Goal: Task Accomplishment & Management: Manage account settings

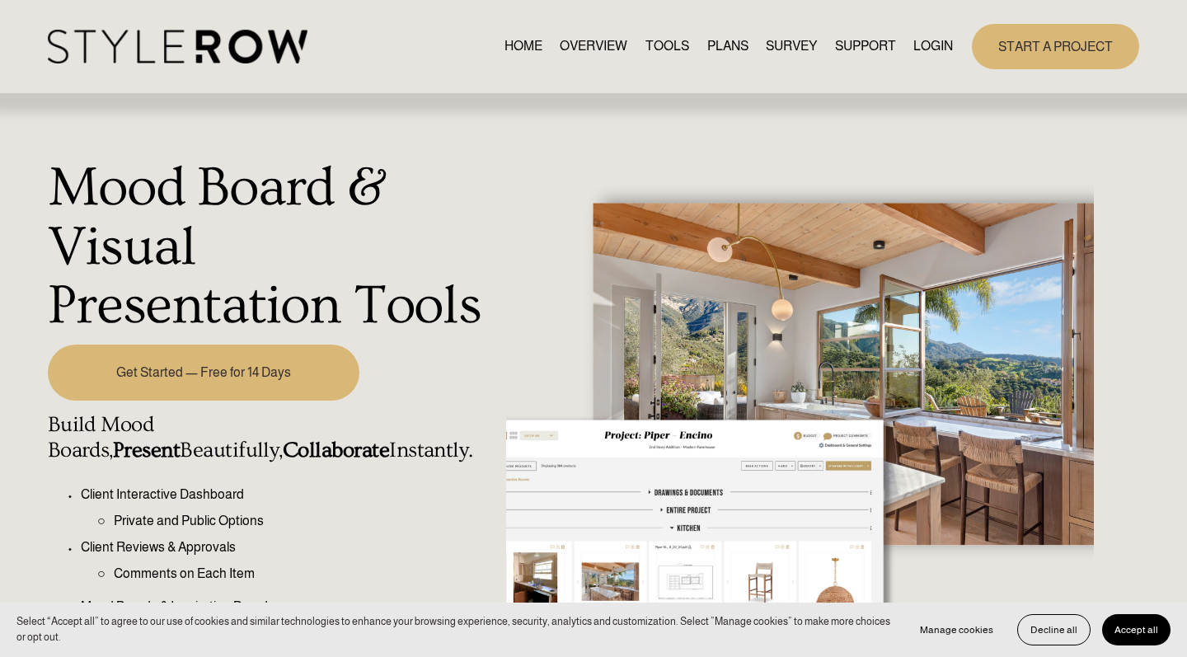
click at [1064, 47] on link "START A PROJECT" at bounding box center [1055, 46] width 167 height 45
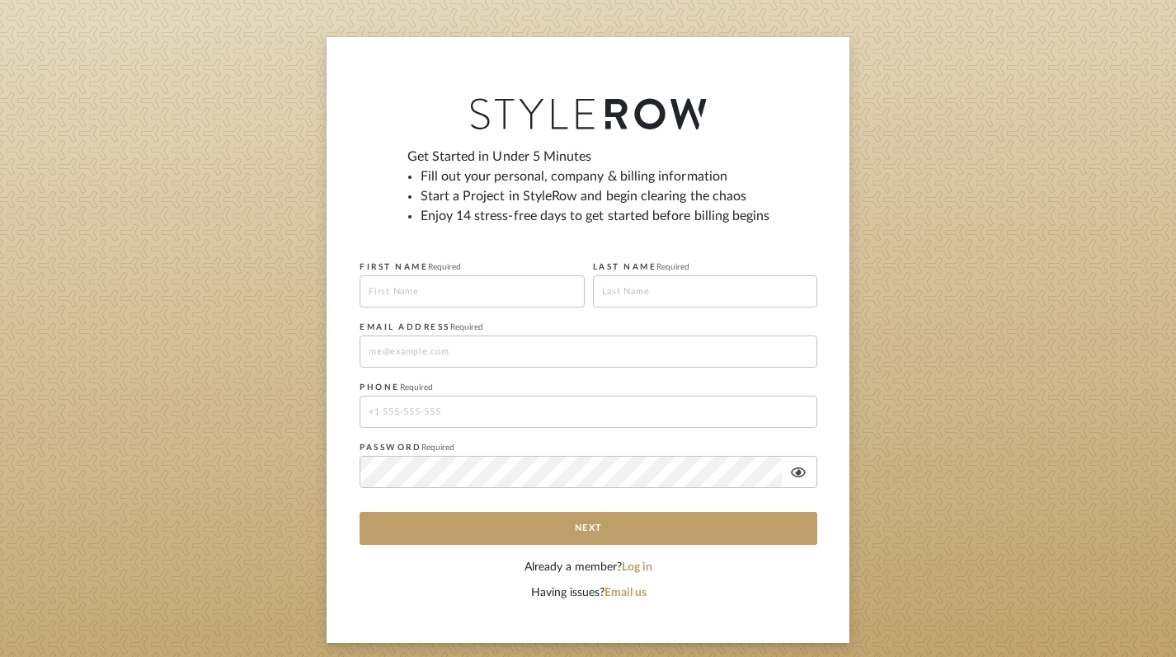
scroll to position [99, 0]
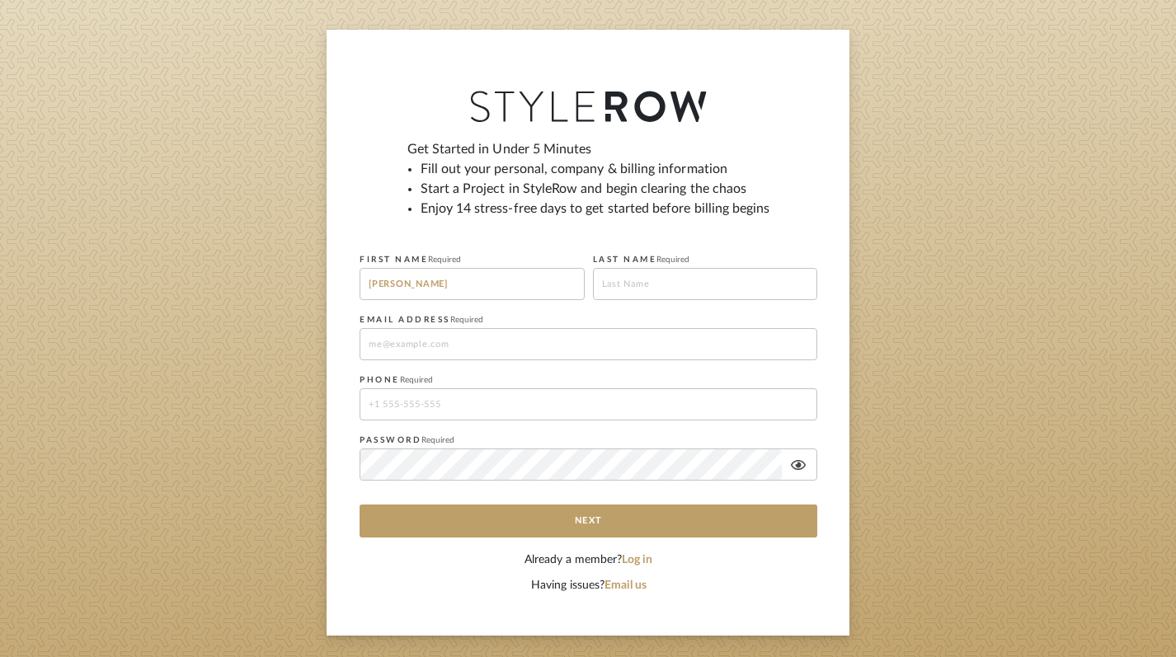
type input "bethany"
type input "Talbot"
type input "bethanycoxmm@gmail.com"
type input "9362865511"
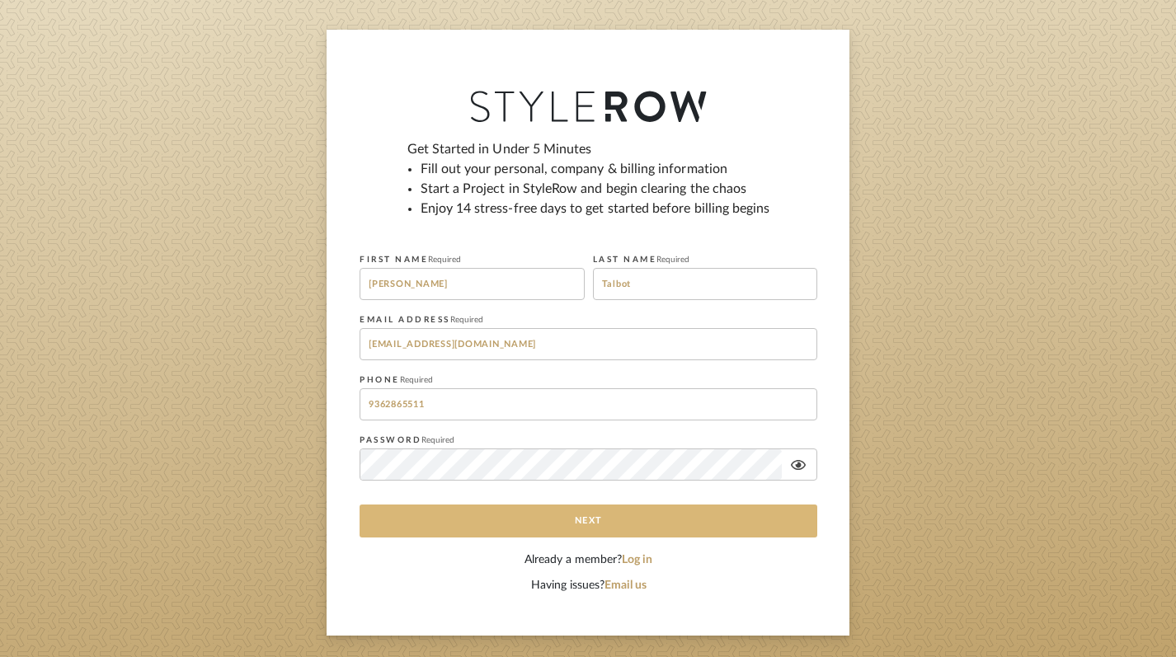
click at [740, 519] on button "Next" at bounding box center [588, 521] width 458 height 33
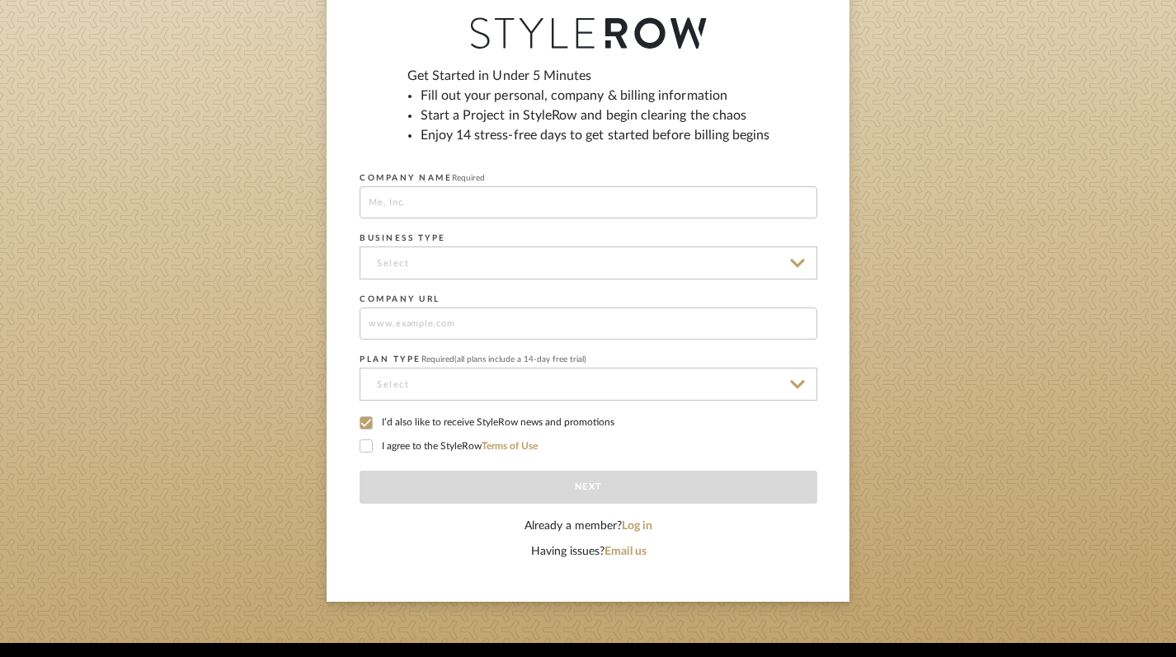
scroll to position [172, 0]
click at [475, 207] on input at bounding box center [588, 202] width 458 height 32
type input "BRAVE BOOKS"
click at [508, 259] on input at bounding box center [588, 263] width 458 height 33
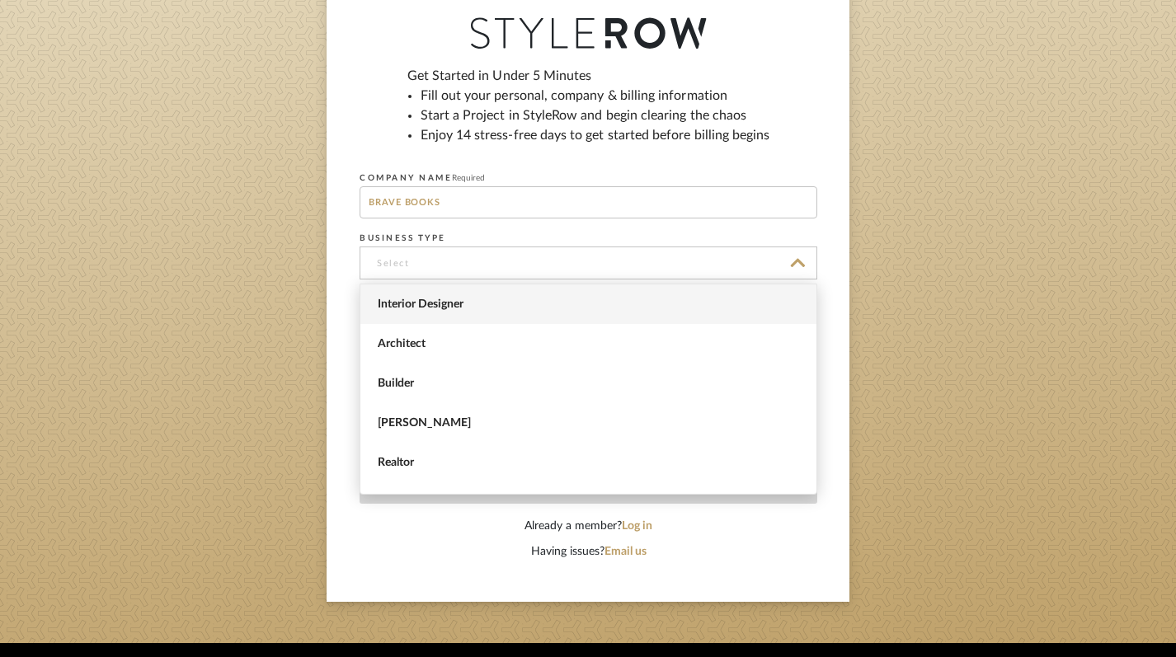
click at [453, 299] on span "Interior Designer" at bounding box center [590, 305] width 425 height 14
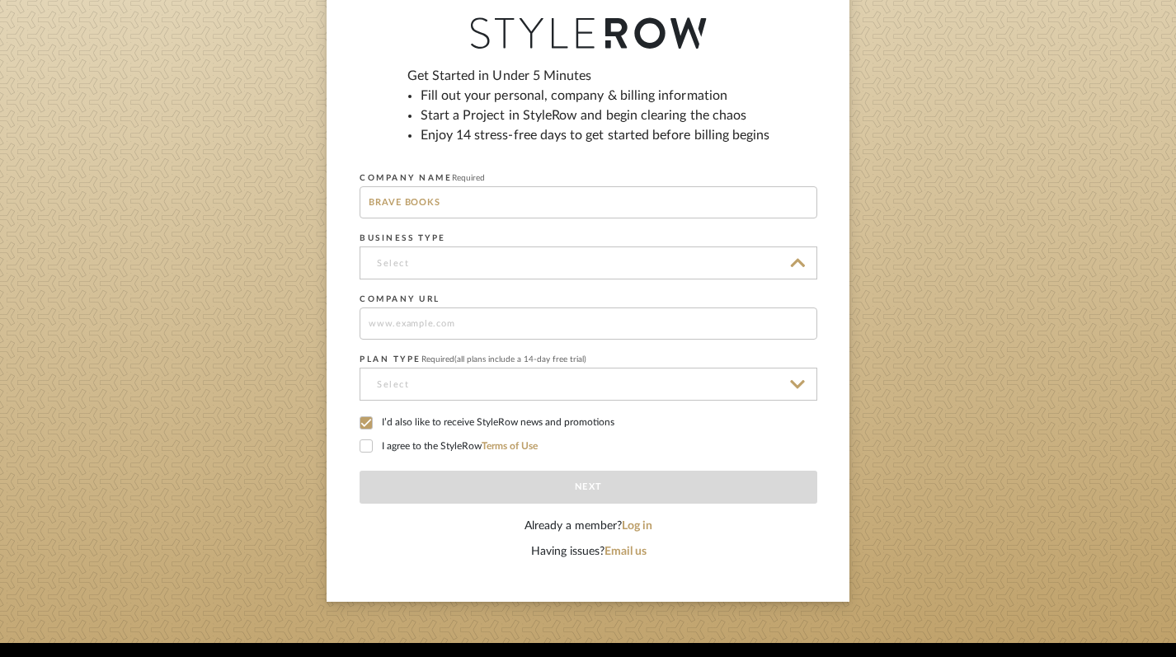
type input "Interior Designer"
click at [431, 326] on input at bounding box center [588, 324] width 458 height 32
type input "www.bravebooks.com"
click at [428, 385] on input at bounding box center [588, 384] width 458 height 33
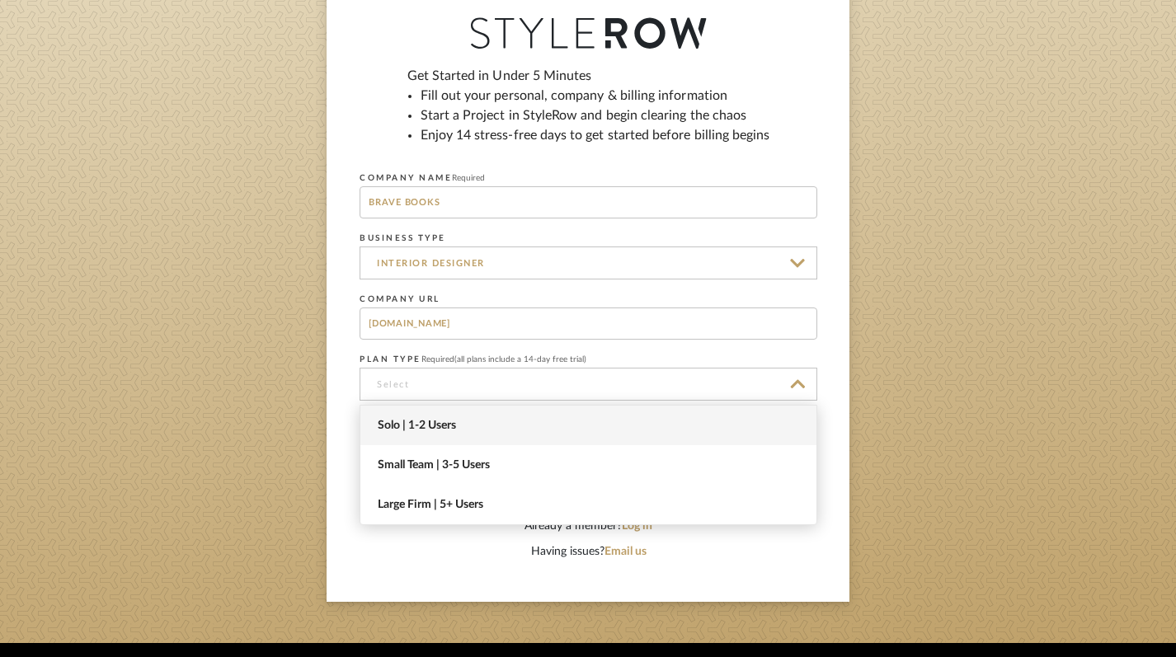
click at [424, 425] on span "Solo | 1-2 Users" at bounding box center [590, 426] width 425 height 14
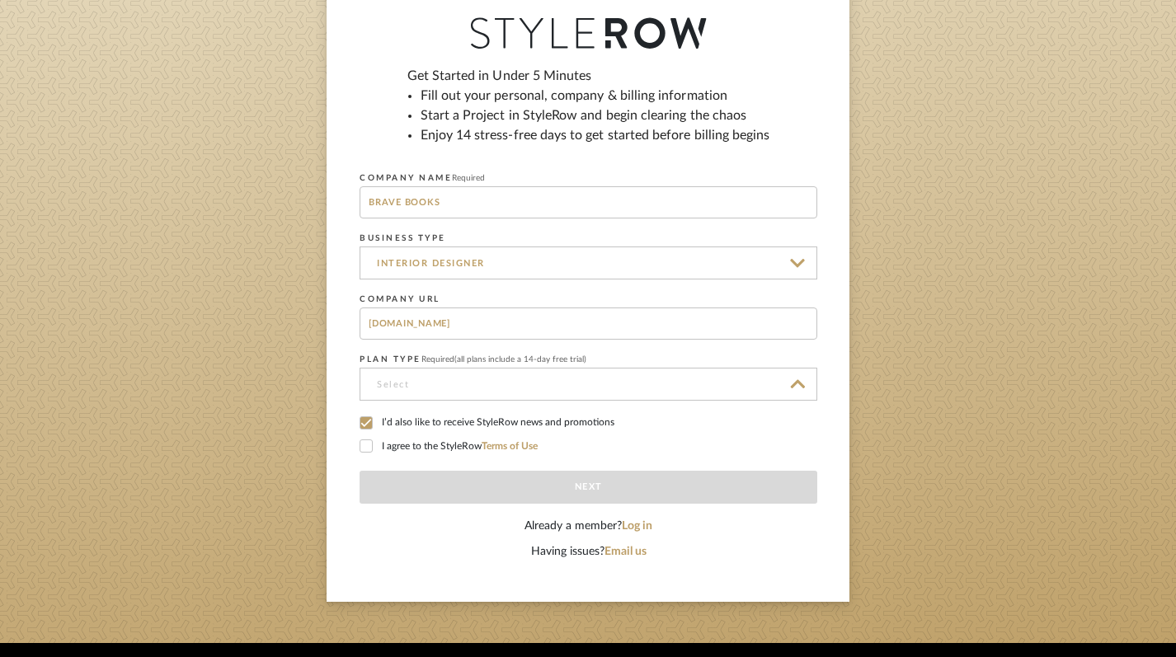
type input "Solo | 1-2 Users"
click at [365, 425] on icon at bounding box center [366, 423] width 11 height 8
click at [371, 450] on icon at bounding box center [366, 446] width 12 height 12
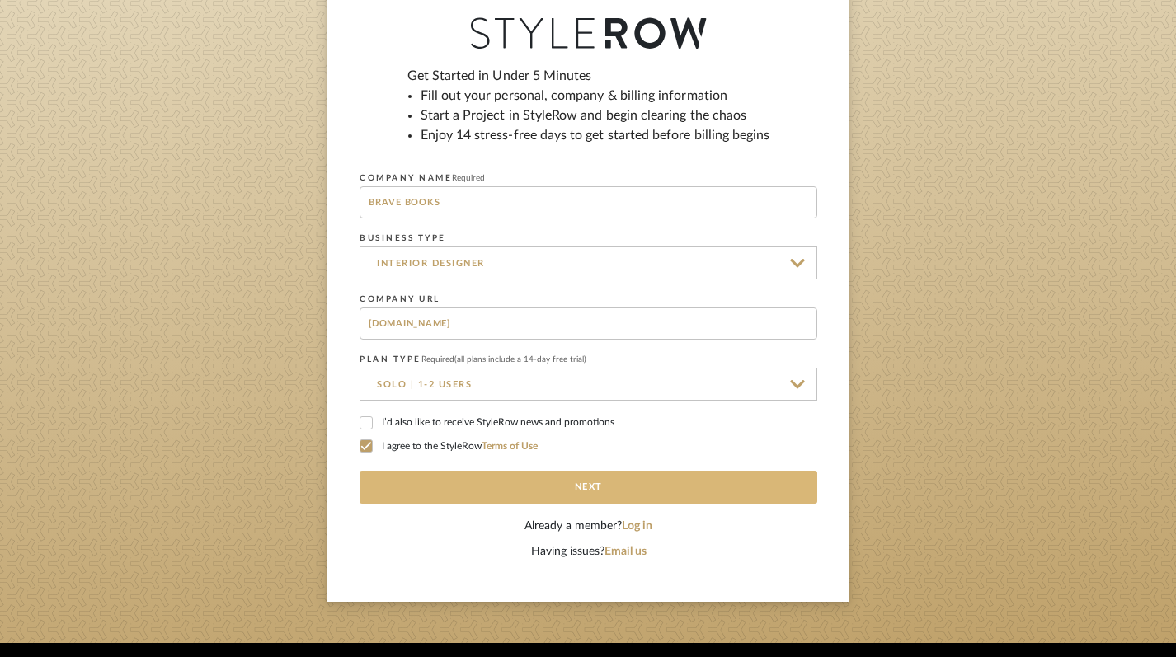
click at [491, 481] on button "Next" at bounding box center [588, 487] width 458 height 33
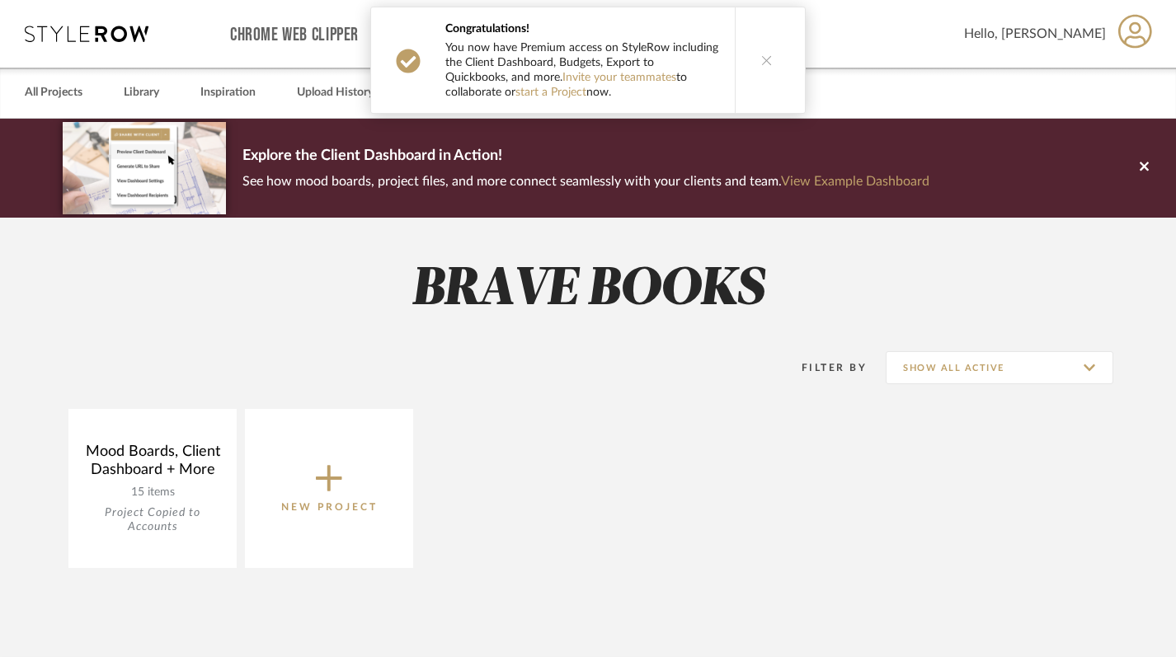
click at [329, 482] on icon at bounding box center [329, 479] width 26 height 26
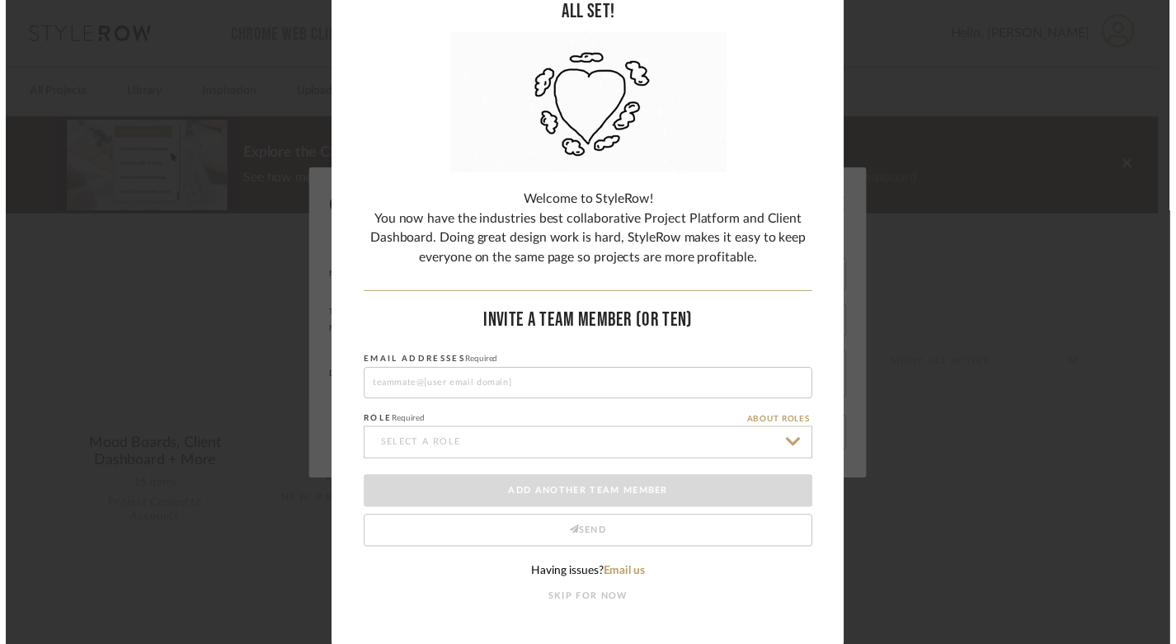
scroll to position [120, 0]
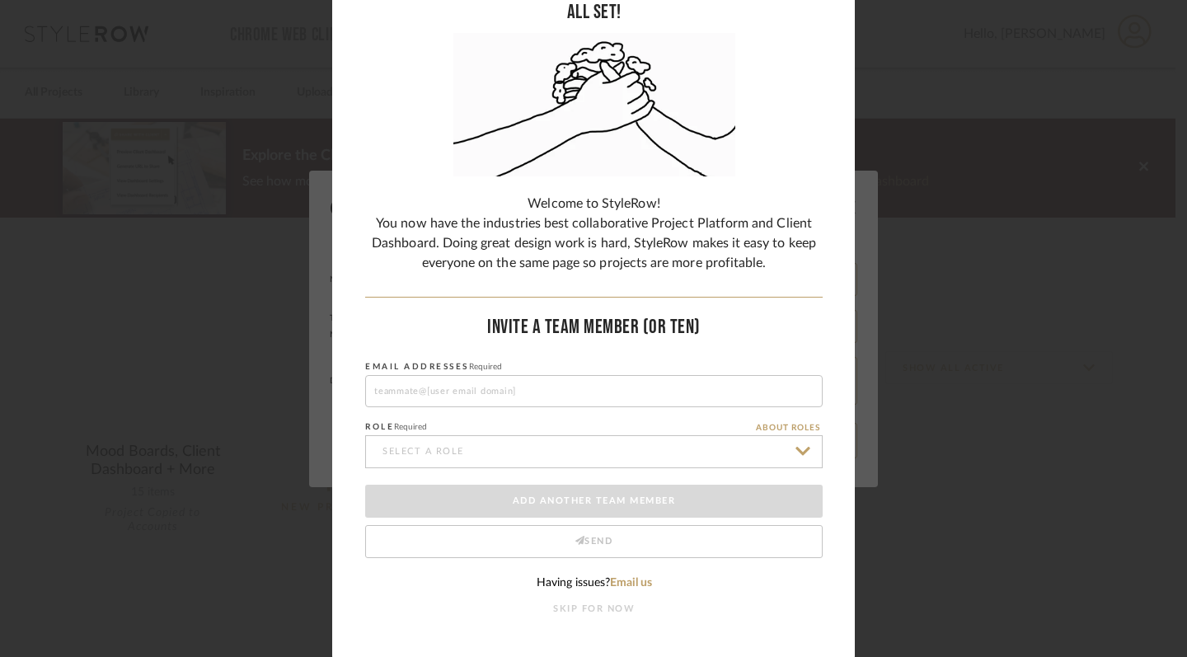
click at [605, 608] on button "SKIP FOR NOW" at bounding box center [594, 610] width 82 height 14
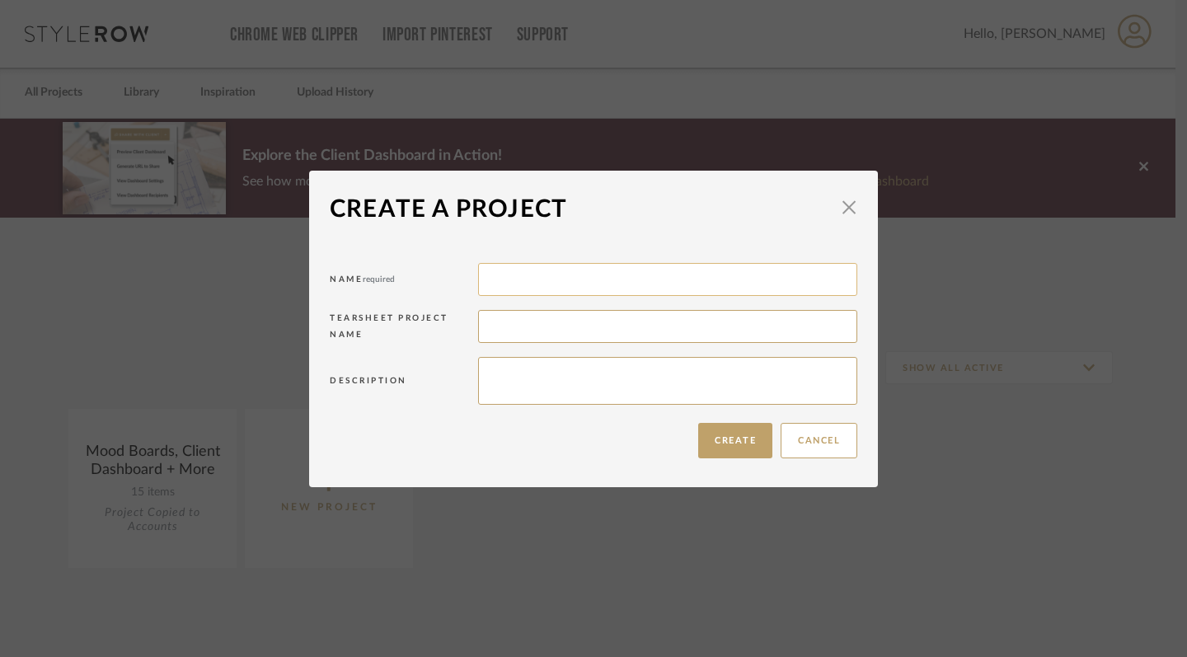
click at [689, 288] on input at bounding box center [667, 279] width 379 height 33
type input "[PERSON_NAME]'s [GEOGRAPHIC_DATA] [GEOGRAPHIC_DATA]"
click at [554, 333] on input at bounding box center [667, 326] width 379 height 33
click at [648, 384] on textarea at bounding box center [667, 381] width 379 height 48
type textarea "[GEOGRAPHIC_DATA]"
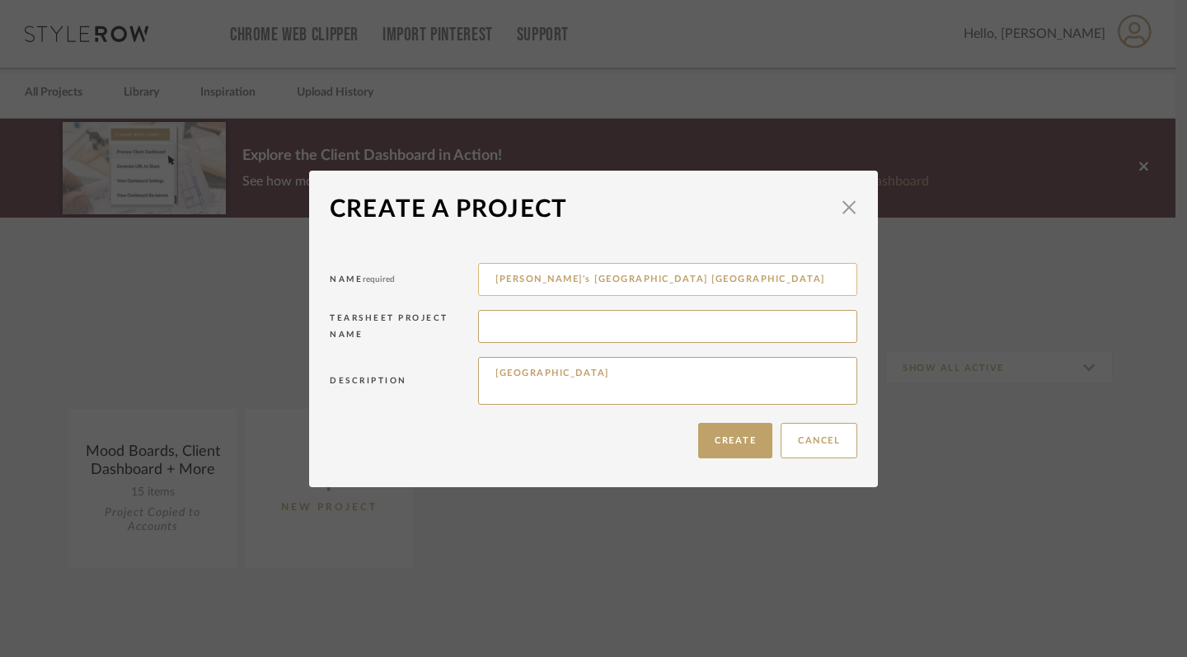
click at [731, 282] on input "[PERSON_NAME]'s [GEOGRAPHIC_DATA] [GEOGRAPHIC_DATA]" at bounding box center [667, 279] width 379 height 33
drag, startPoint x: 728, startPoint y: 286, endPoint x: 597, endPoint y: 283, distance: 131.1
click at [597, 283] on input "[PERSON_NAME]'s [GEOGRAPHIC_DATA] [GEOGRAPHIC_DATA]" at bounding box center [667, 279] width 379 height 33
type input "[PERSON_NAME]'s [GEOGRAPHIC_DATA]"
click at [735, 439] on button "Create" at bounding box center [735, 440] width 74 height 35
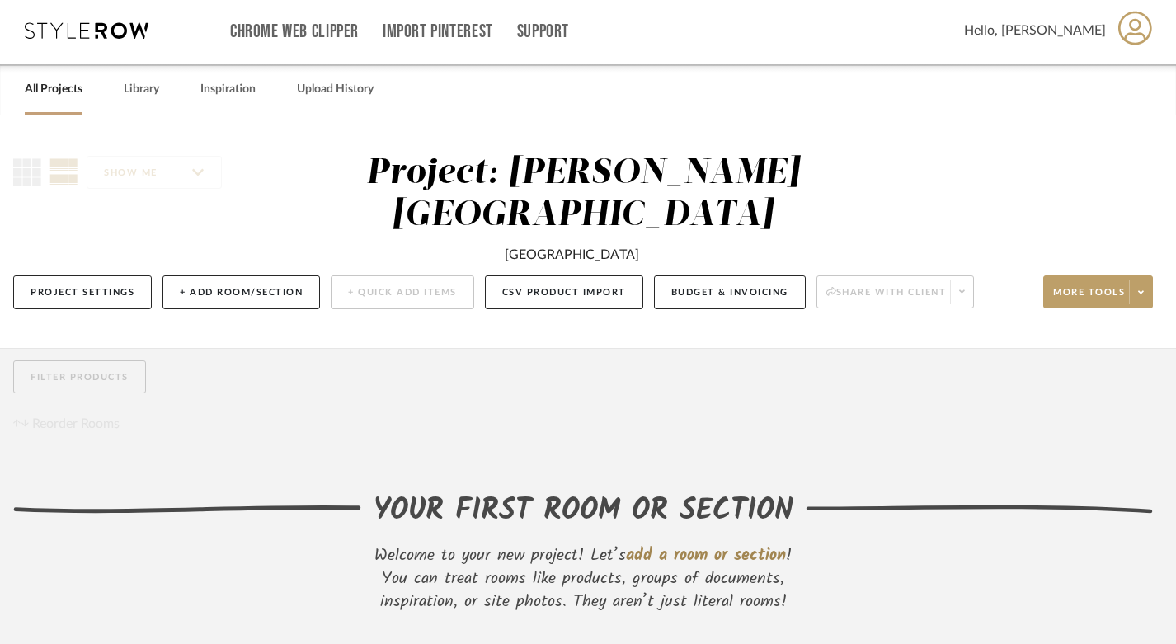
scroll to position [3, 12]
click at [257, 275] on button "+ Add Room/Section" at bounding box center [240, 292] width 157 height 34
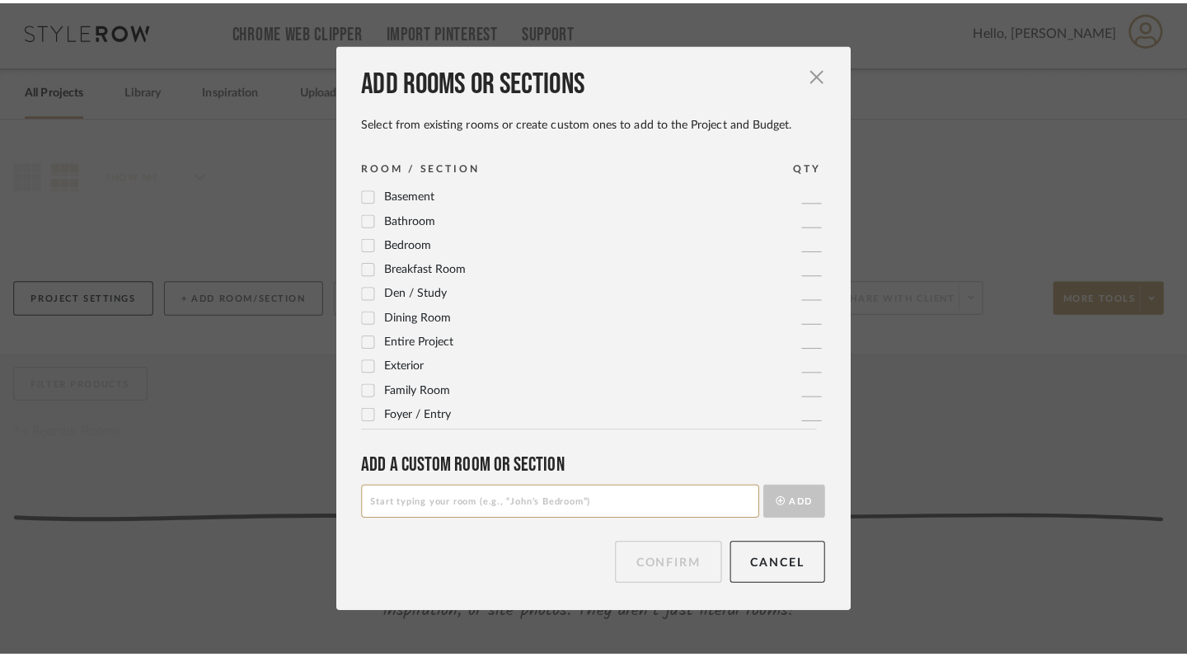
scroll to position [0, 0]
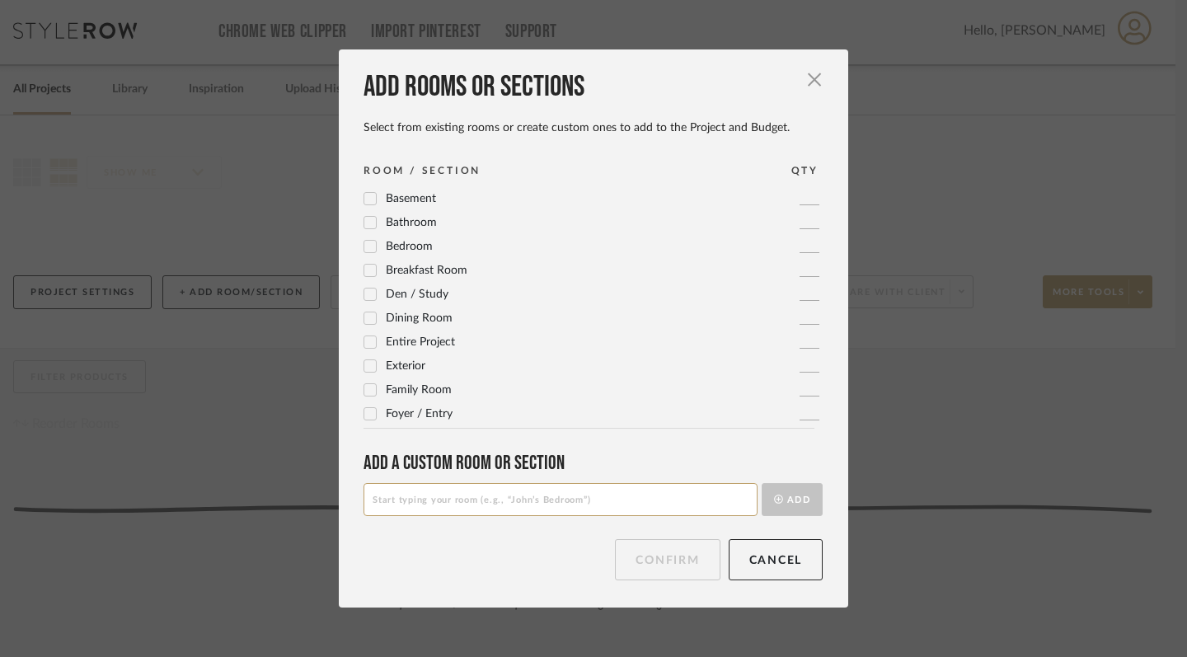
click at [366, 244] on icon at bounding box center [370, 247] width 12 height 12
click at [556, 495] on input at bounding box center [561, 499] width 394 height 33
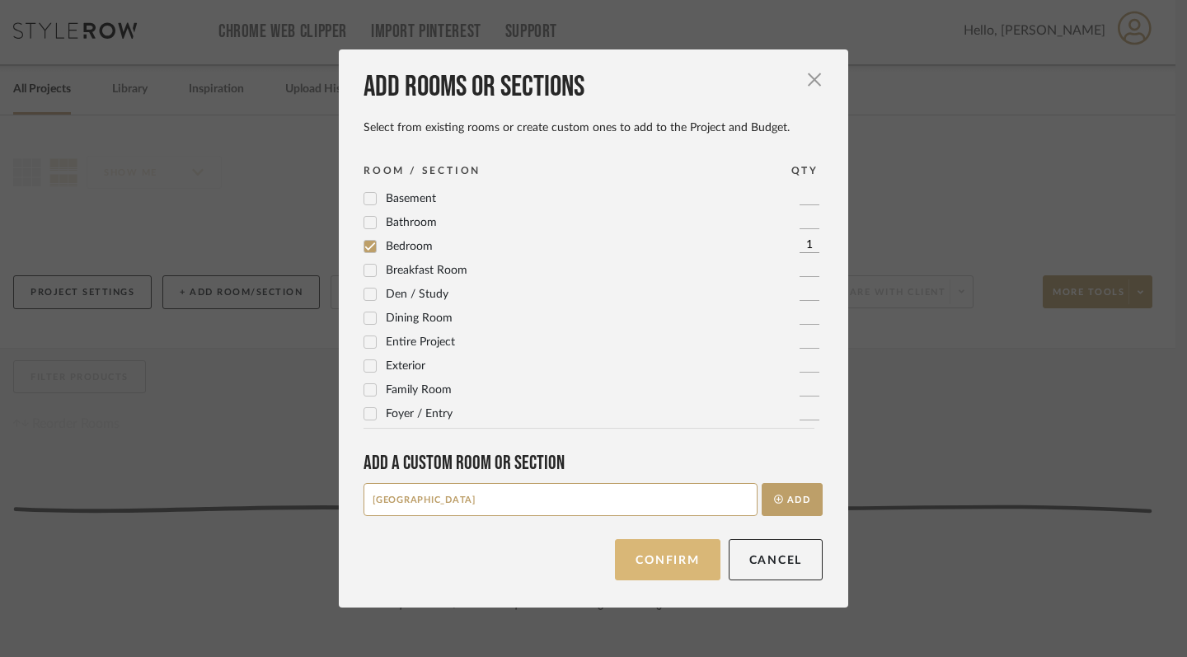
type input "[GEOGRAPHIC_DATA]"
click at [687, 569] on button "Confirm" at bounding box center [667, 559] width 105 height 41
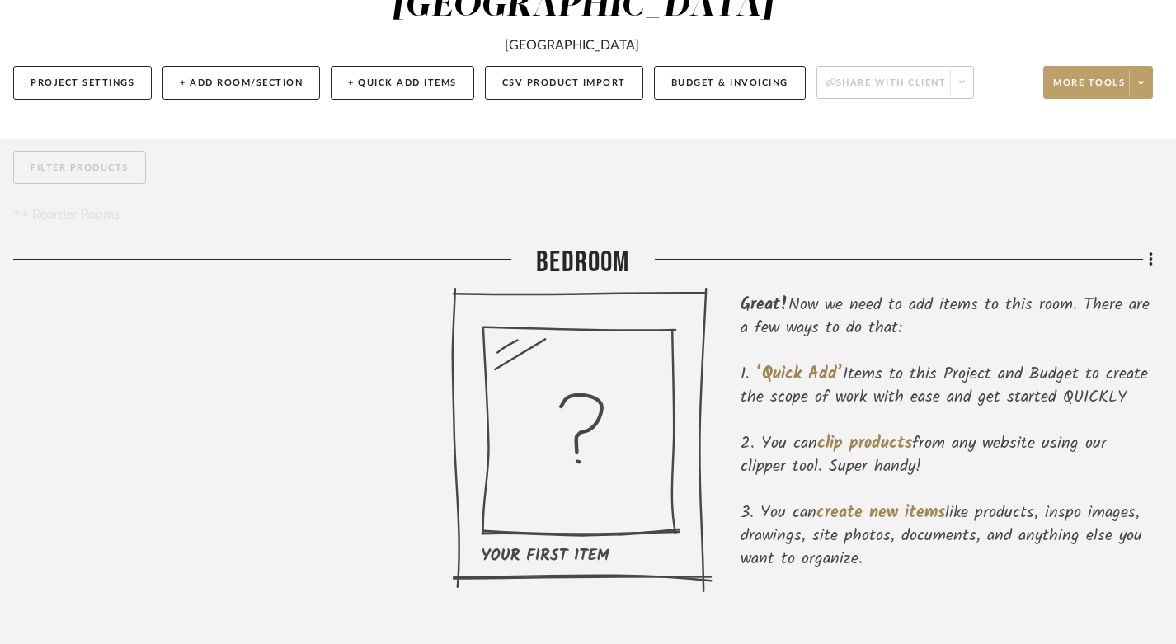
scroll to position [210, 12]
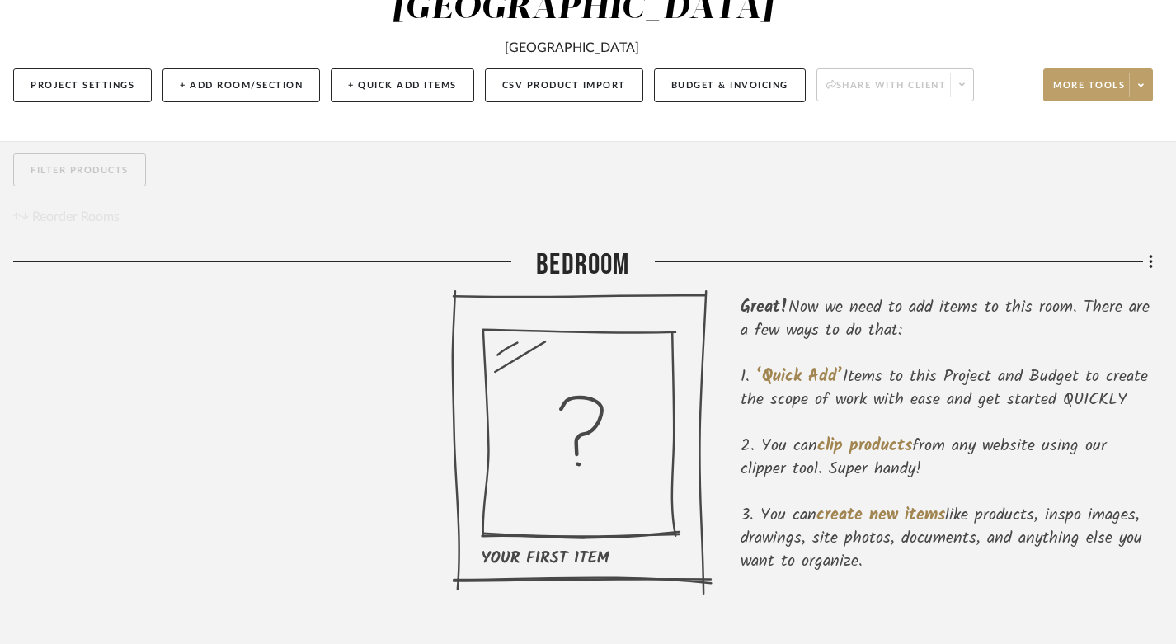
click at [564, 397] on icon at bounding box center [581, 425] width 40 height 57
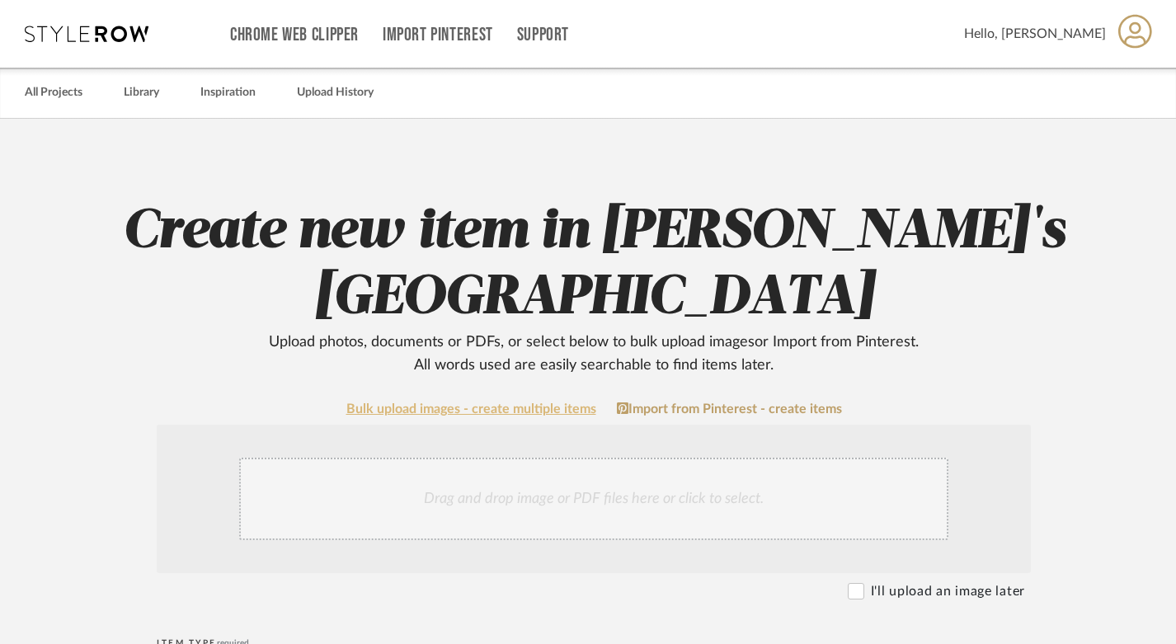
click at [453, 402] on link "Bulk upload images - create multiple items" at bounding box center [471, 409] width 250 height 14
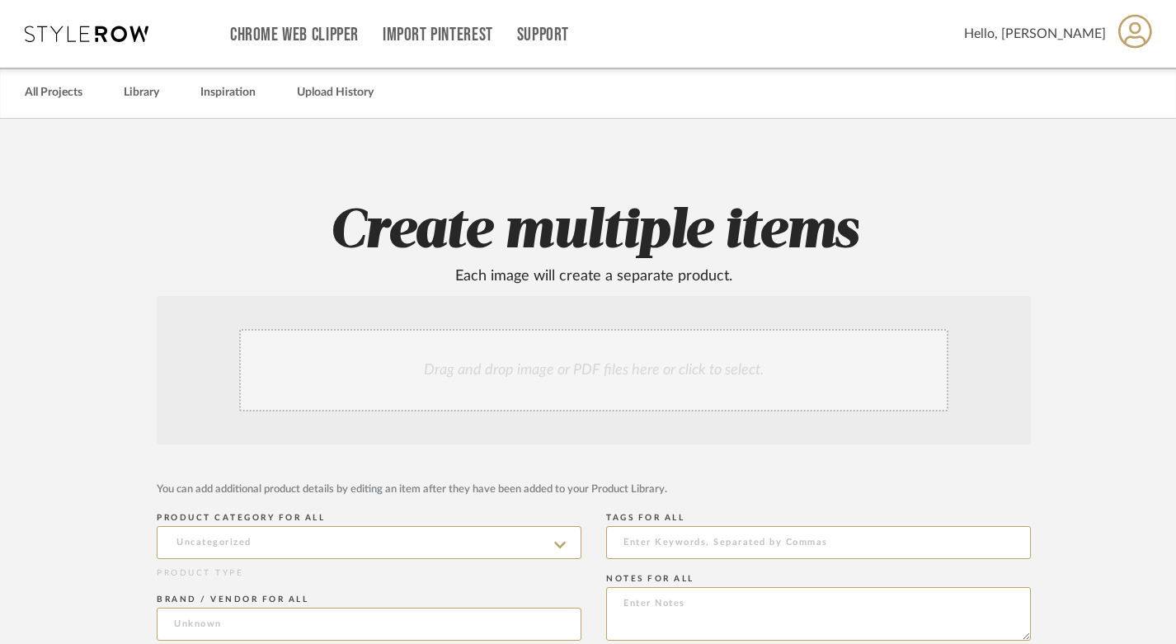
click at [573, 374] on div "Drag and drop image or PDF files here or click to select." at bounding box center [593, 370] width 709 height 82
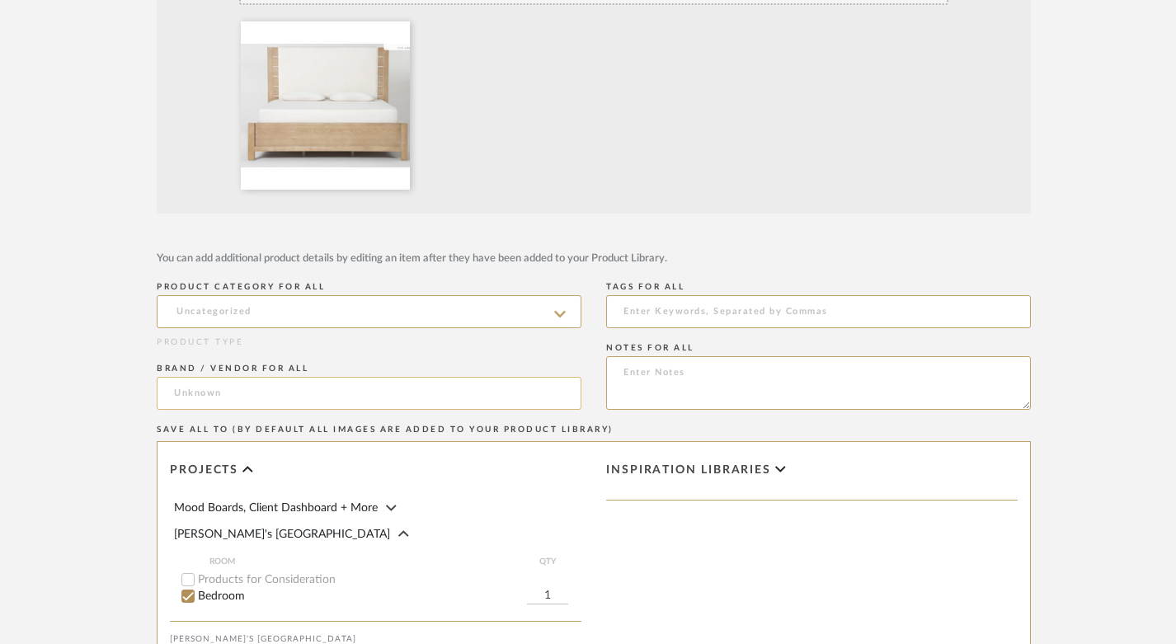
scroll to position [409, 0]
click at [722, 315] on input at bounding box center [818, 309] width 425 height 33
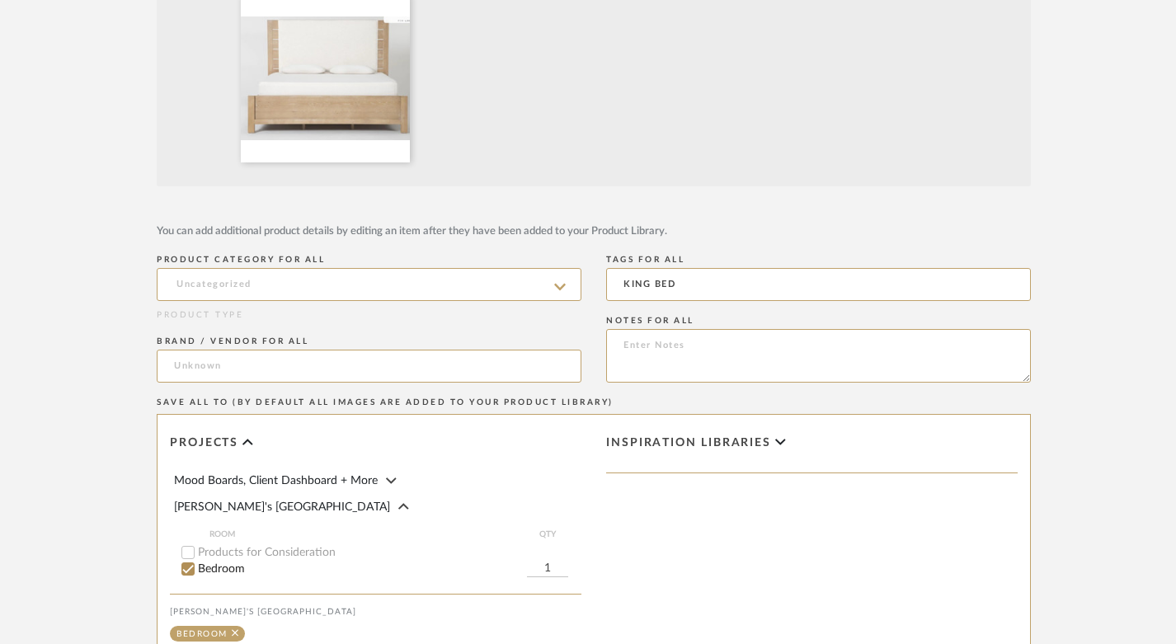
scroll to position [441, 0]
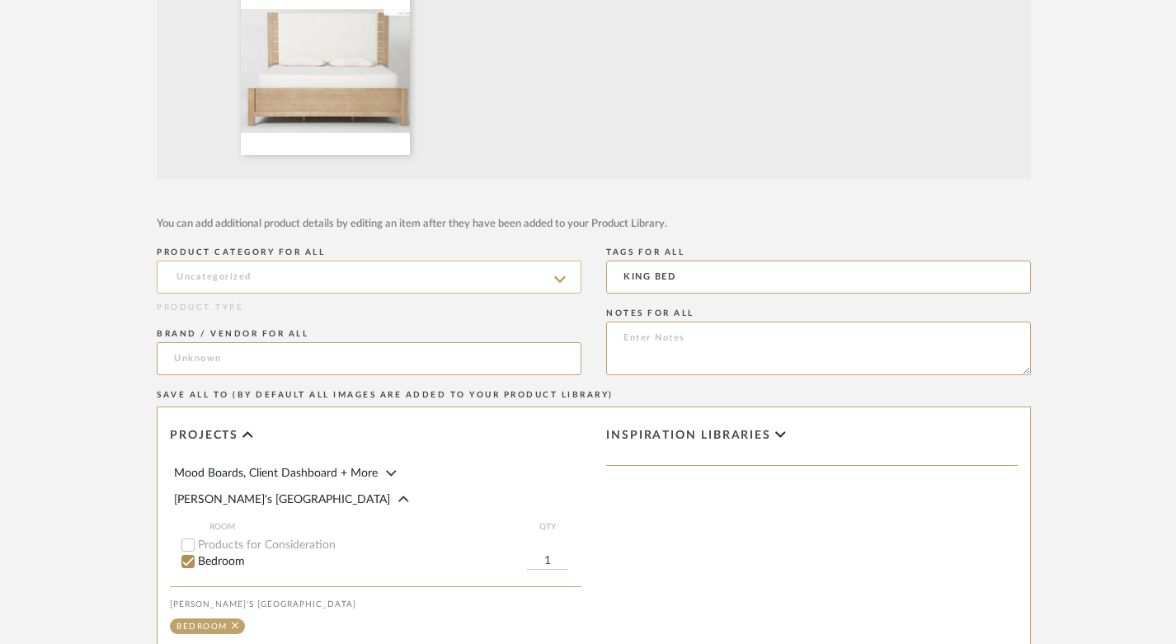
type input "KING BED"
click at [526, 286] on input at bounding box center [369, 277] width 425 height 33
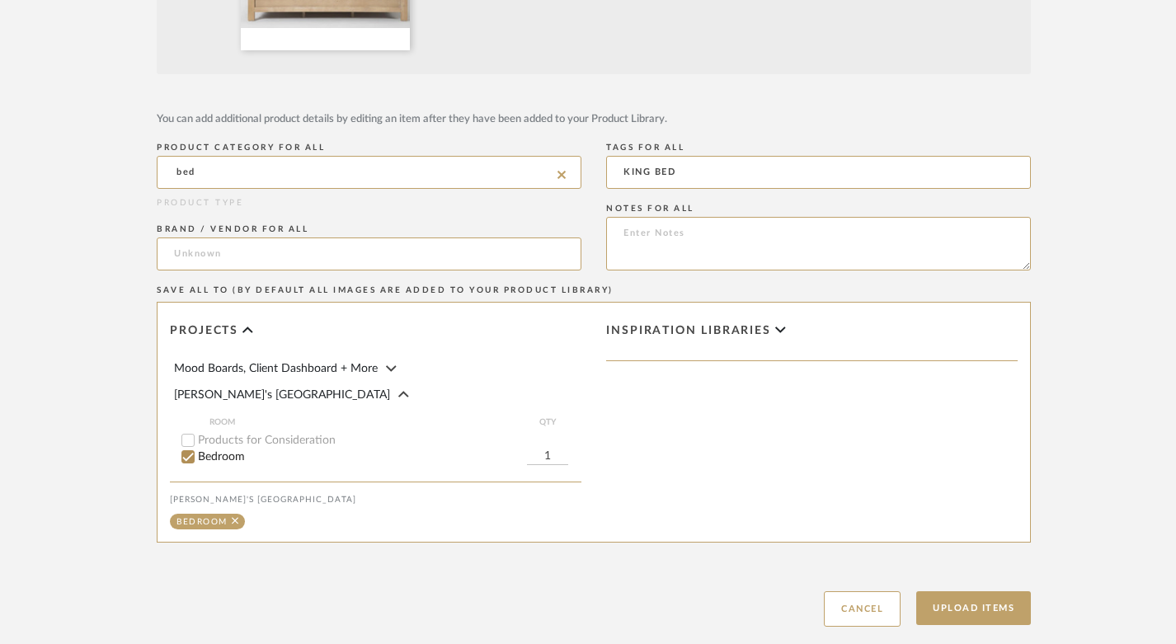
scroll to position [530, 1]
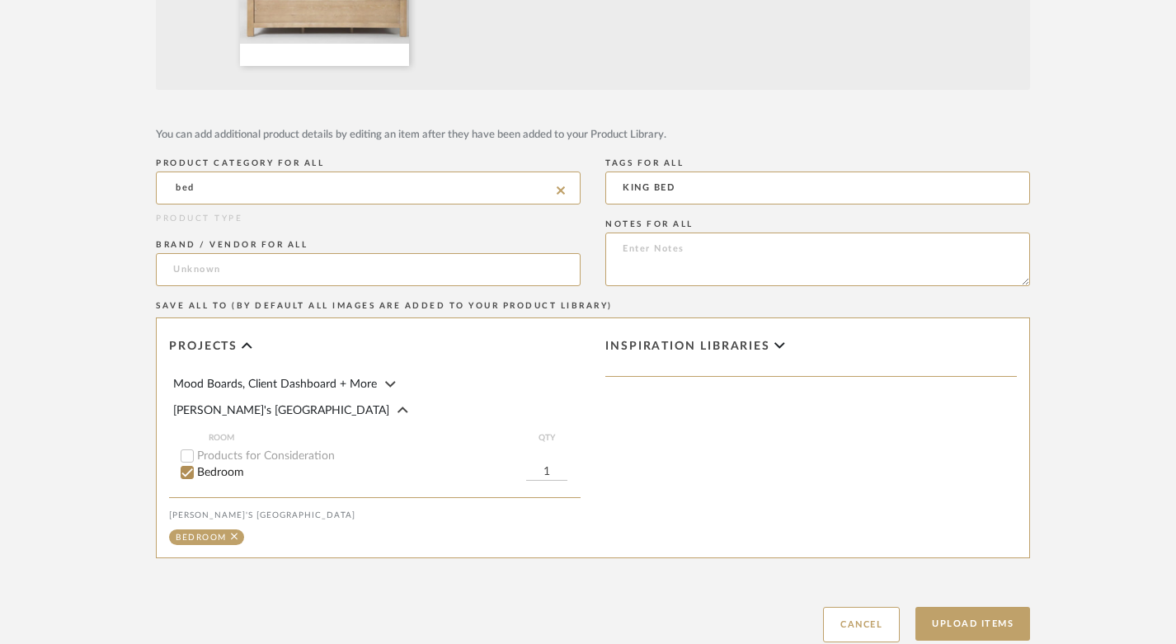
type input "bed"
click at [561, 188] on icon at bounding box center [561, 190] width 8 height 13
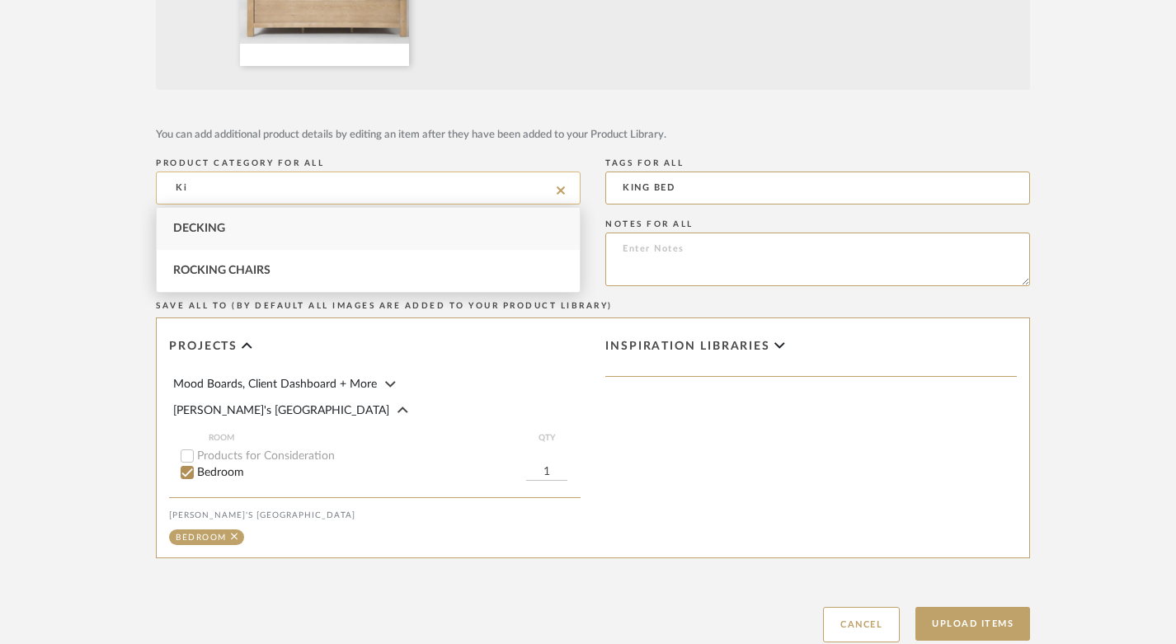
type input "K"
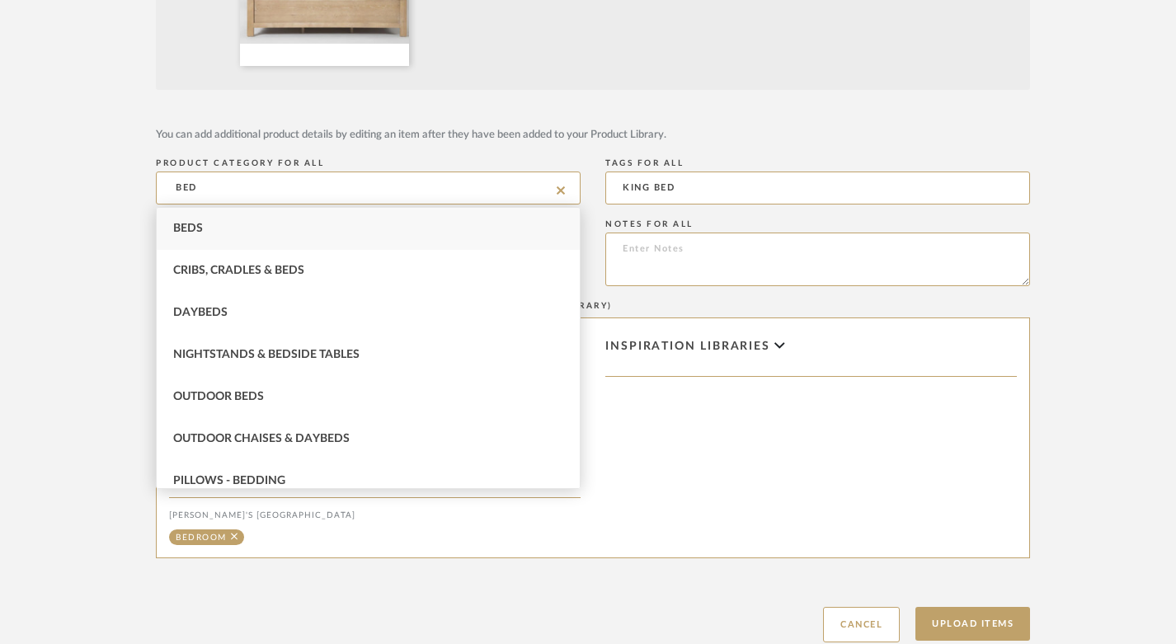
click at [233, 227] on div "Beds" at bounding box center [368, 229] width 423 height 42
type input "Beds"
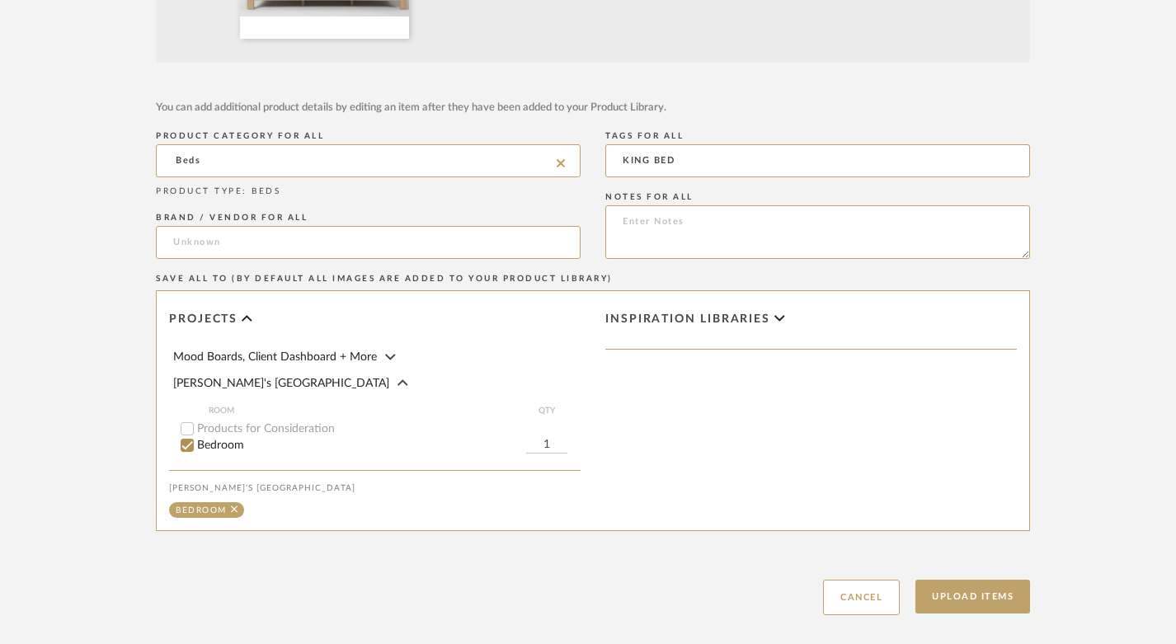
scroll to position [571, 1]
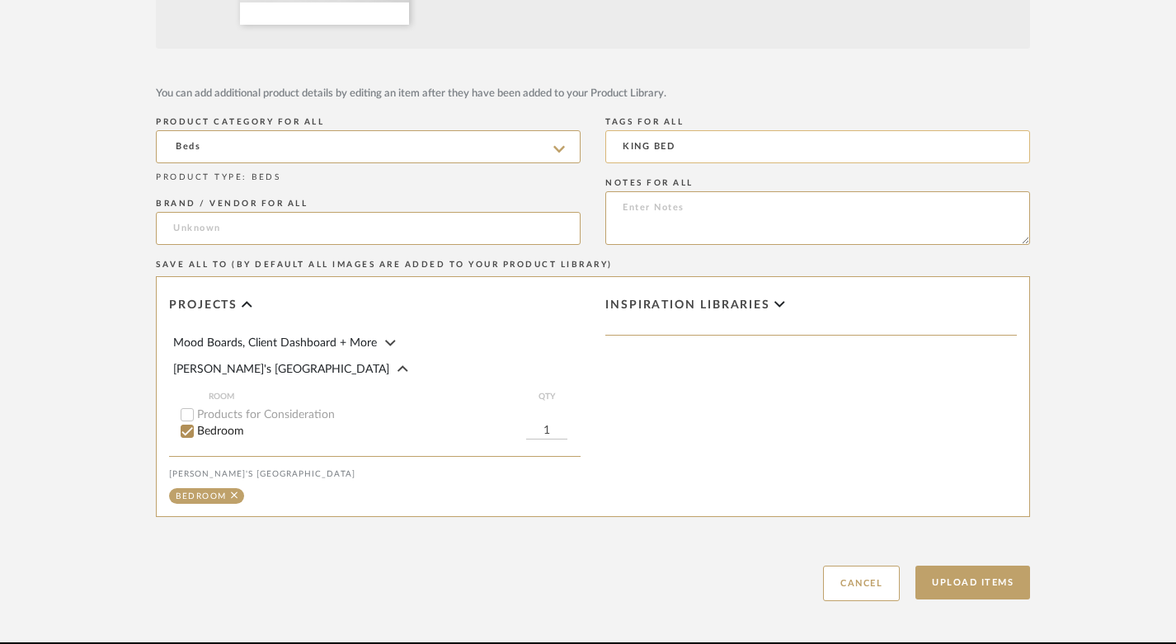
drag, startPoint x: 685, startPoint y: 148, endPoint x: 614, endPoint y: 139, distance: 71.4
click at [614, 139] on input "KING BED" at bounding box center [817, 146] width 425 height 33
click at [498, 142] on input "Beds" at bounding box center [368, 146] width 425 height 33
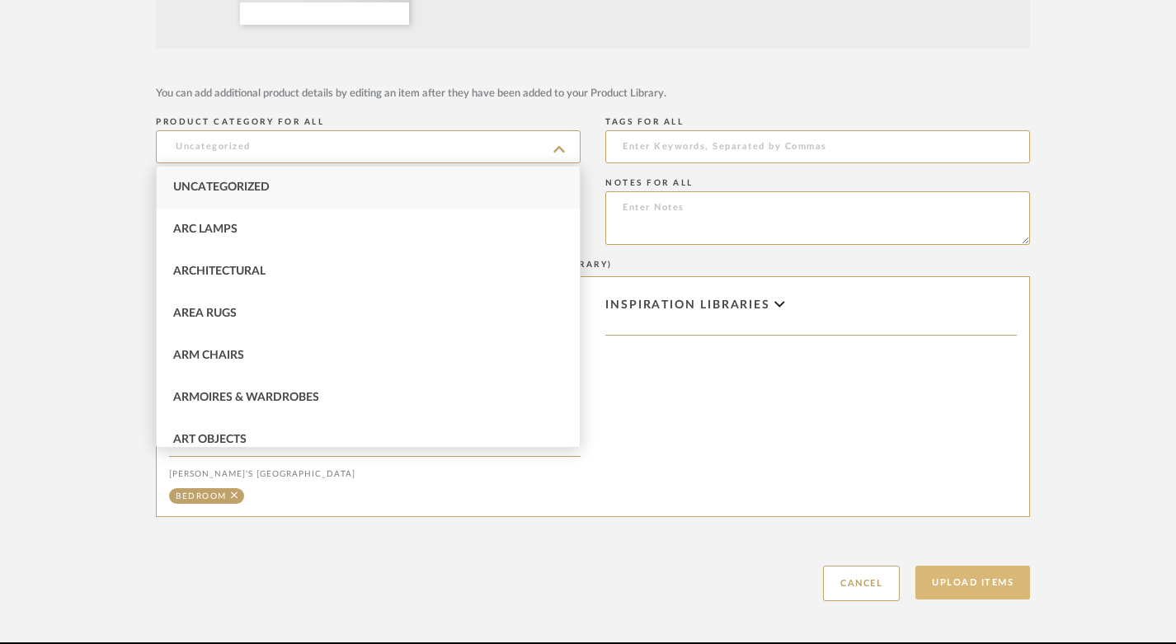
click at [950, 585] on button "Upload Items" at bounding box center [972, 583] width 115 height 34
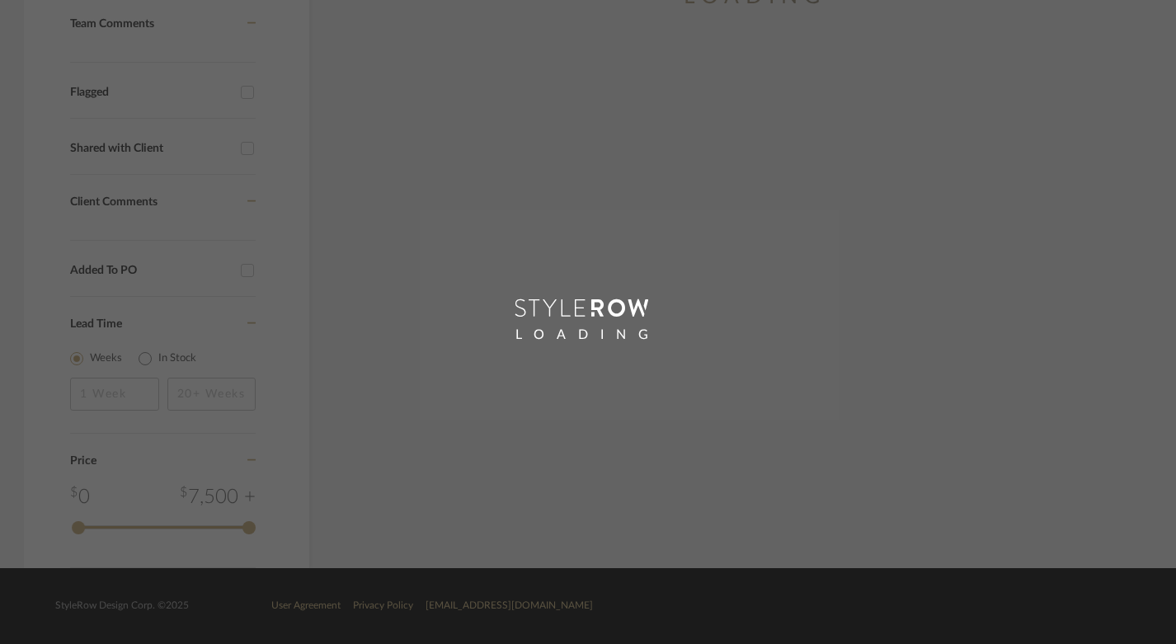
scroll to position [471, 1]
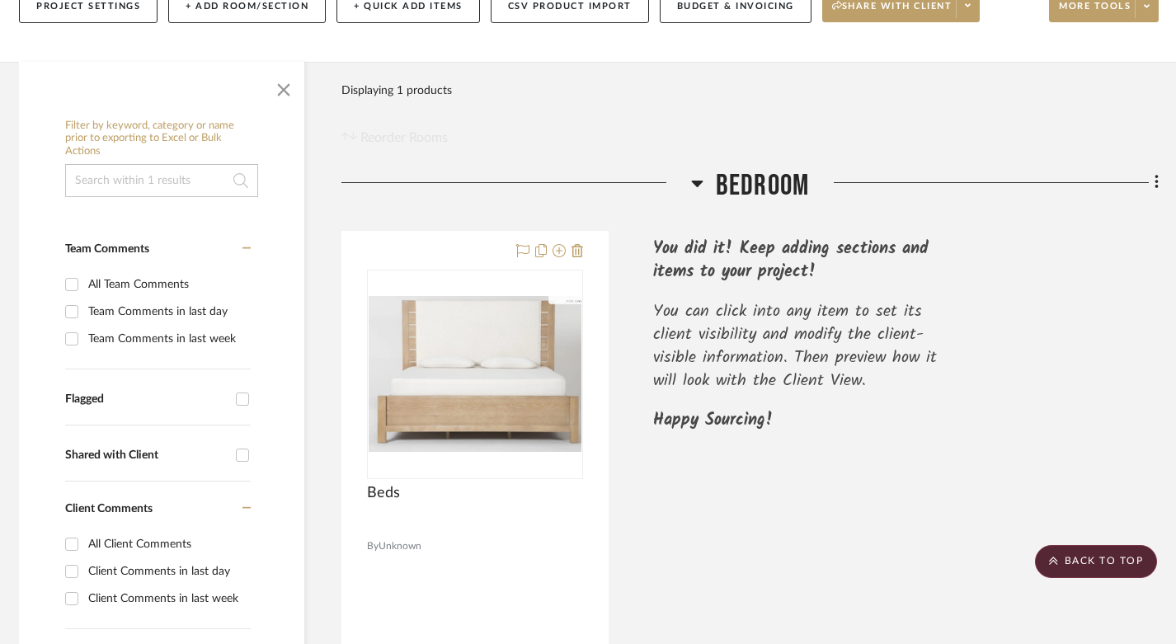
scroll to position [288, 6]
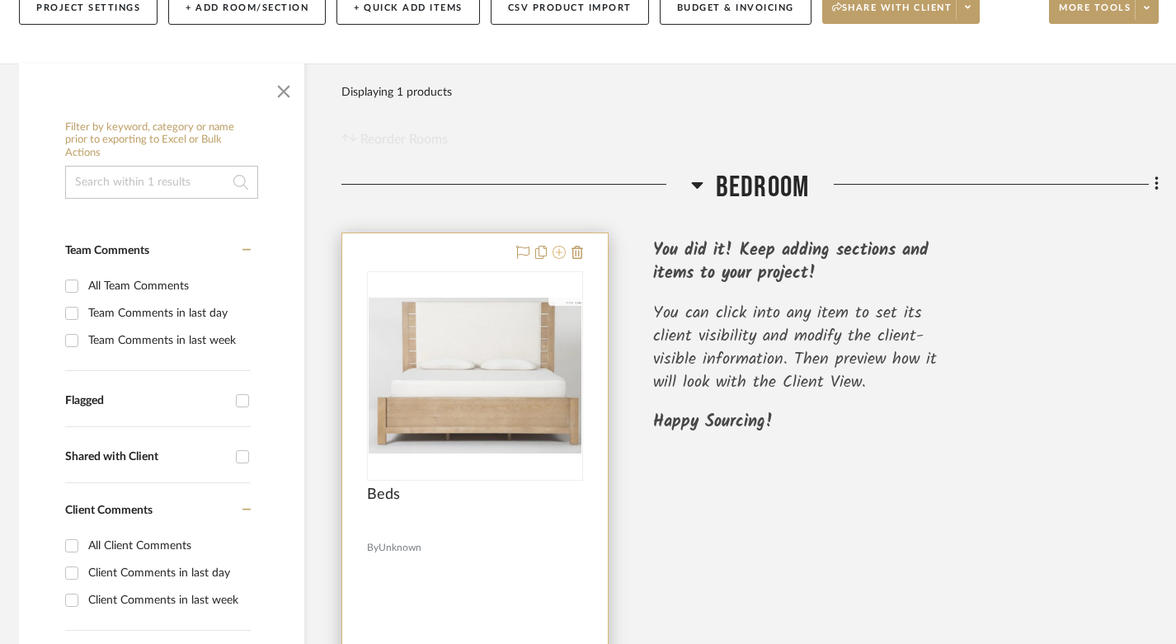
click at [557, 246] on icon at bounding box center [558, 252] width 13 height 13
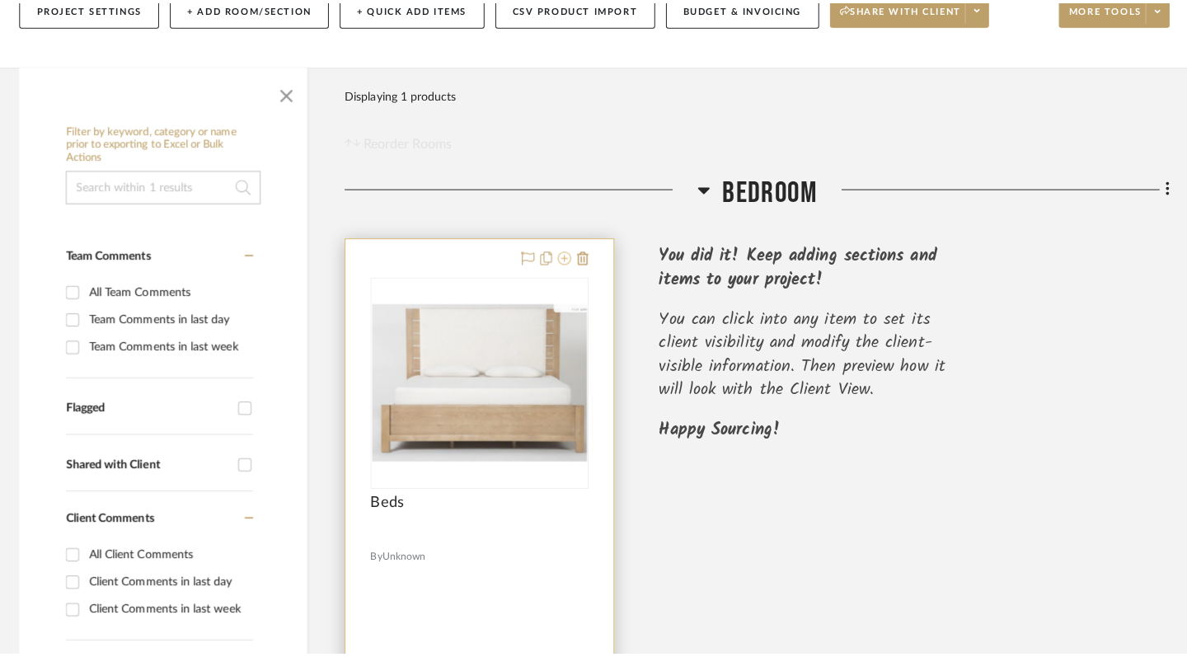
scroll to position [0, 0]
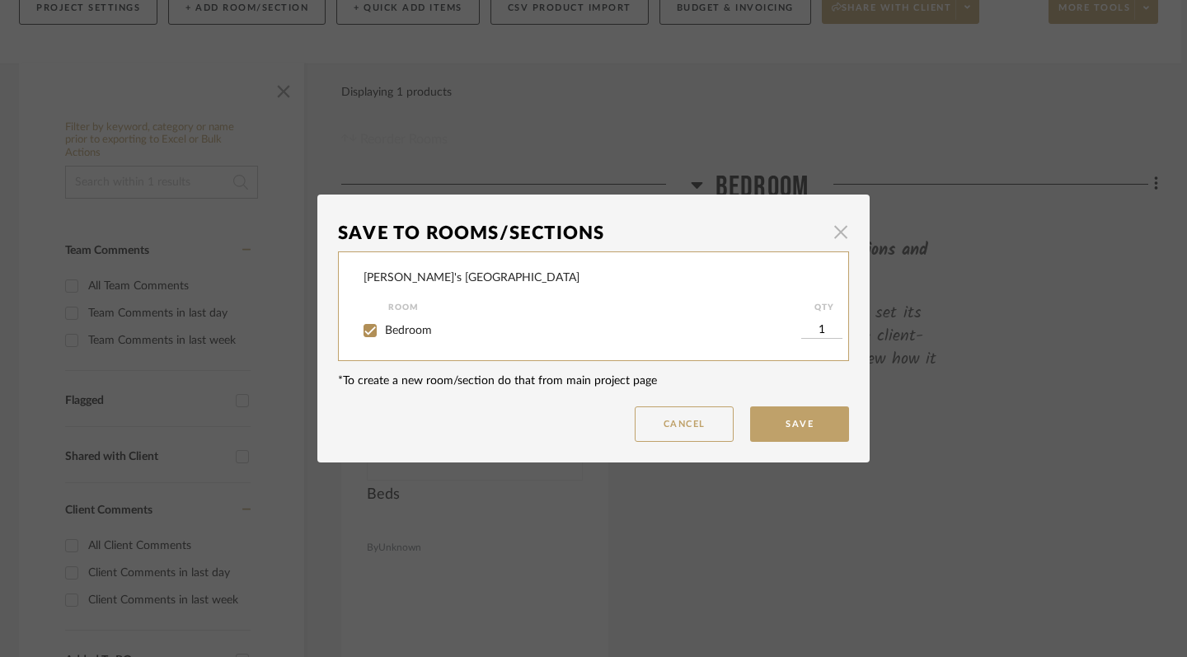
click at [830, 229] on span "button" at bounding box center [840, 231] width 33 height 33
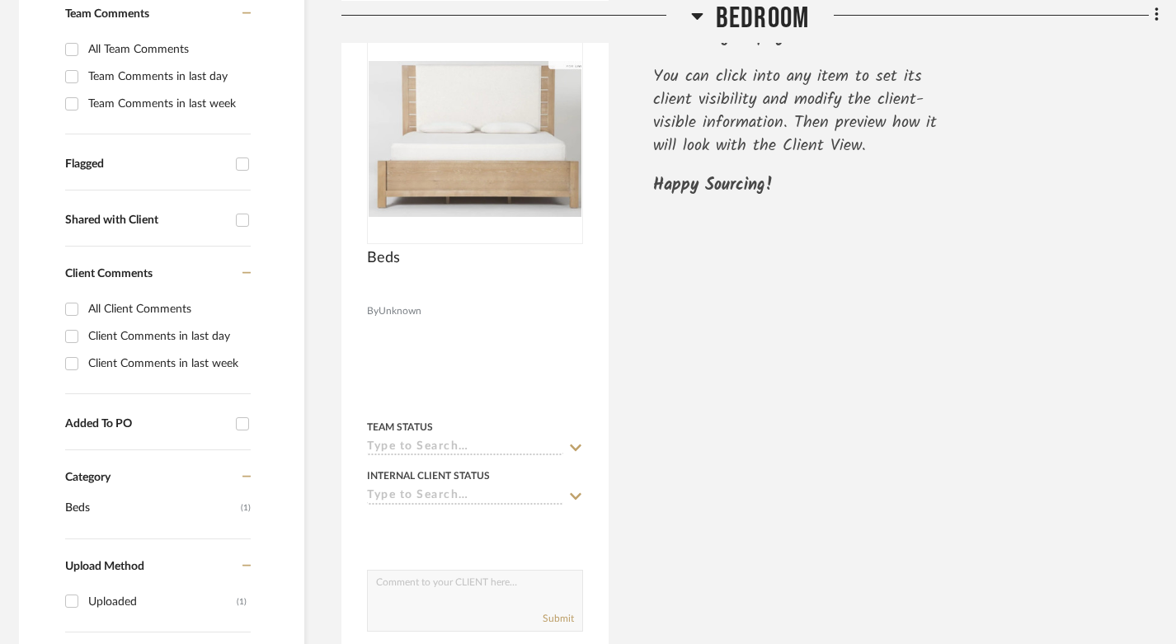
scroll to position [537, 4]
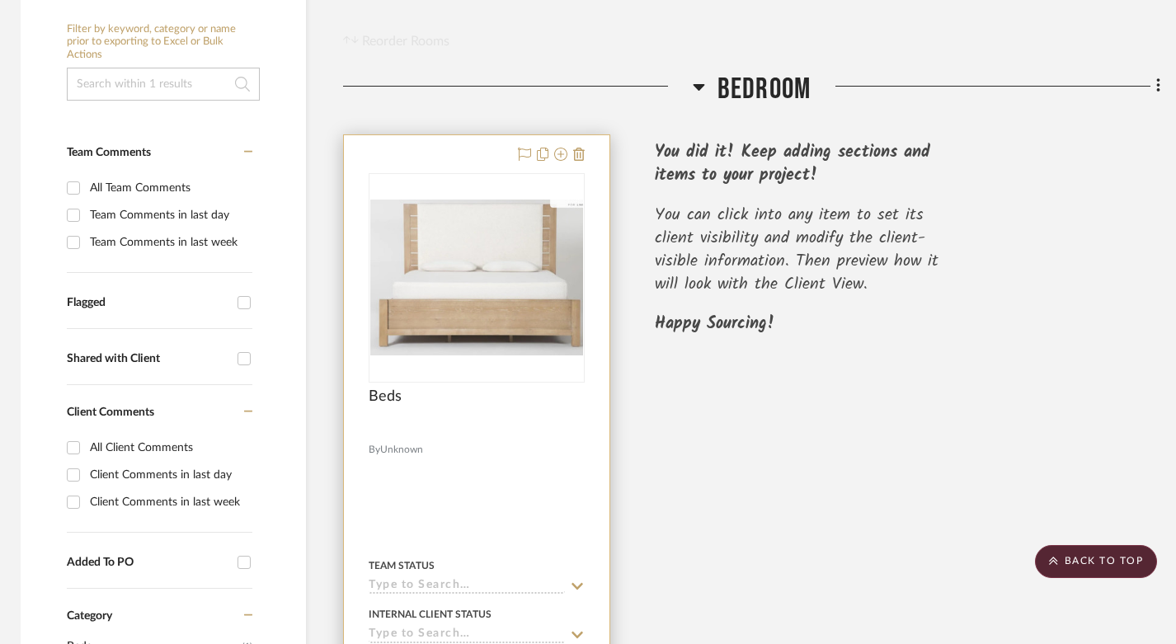
click at [509, 200] on img "0" at bounding box center [476, 277] width 213 height 155
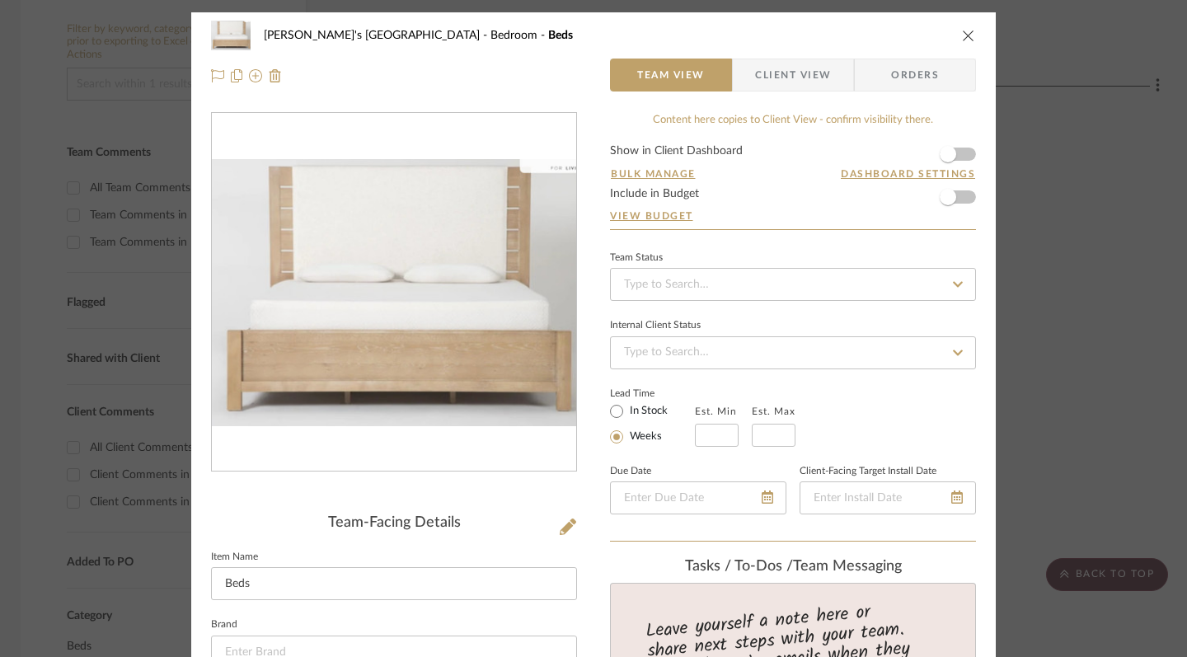
scroll to position [0, 0]
click at [249, 81] on icon at bounding box center [255, 75] width 13 height 13
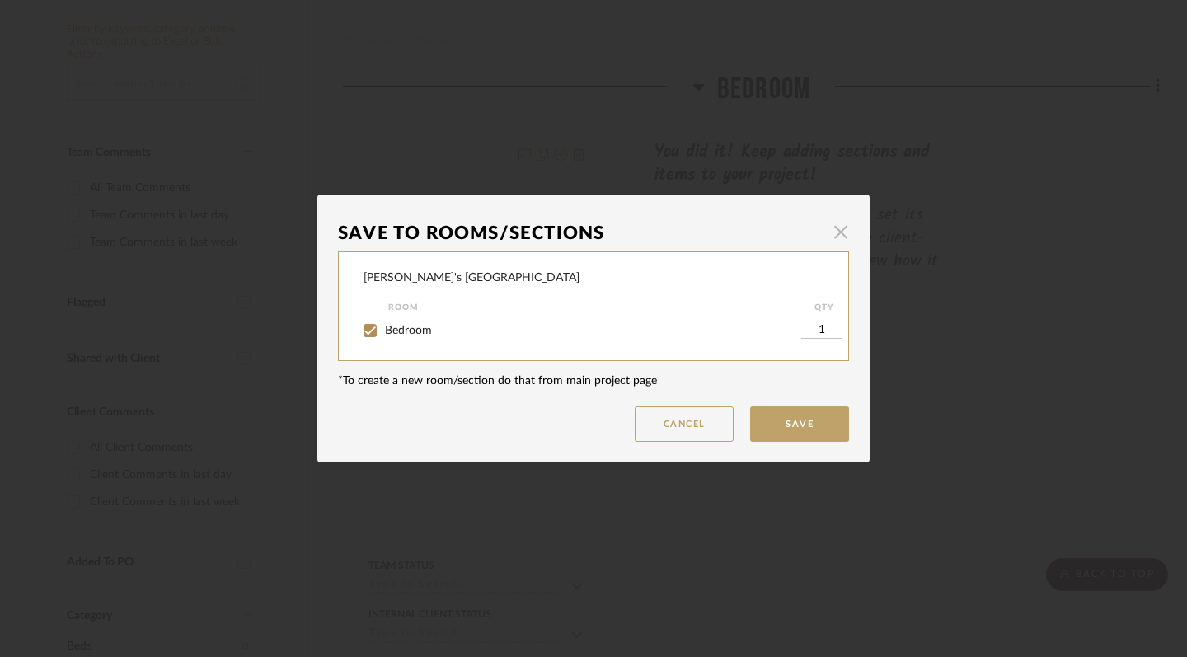
click at [839, 228] on span "button" at bounding box center [840, 231] width 33 height 33
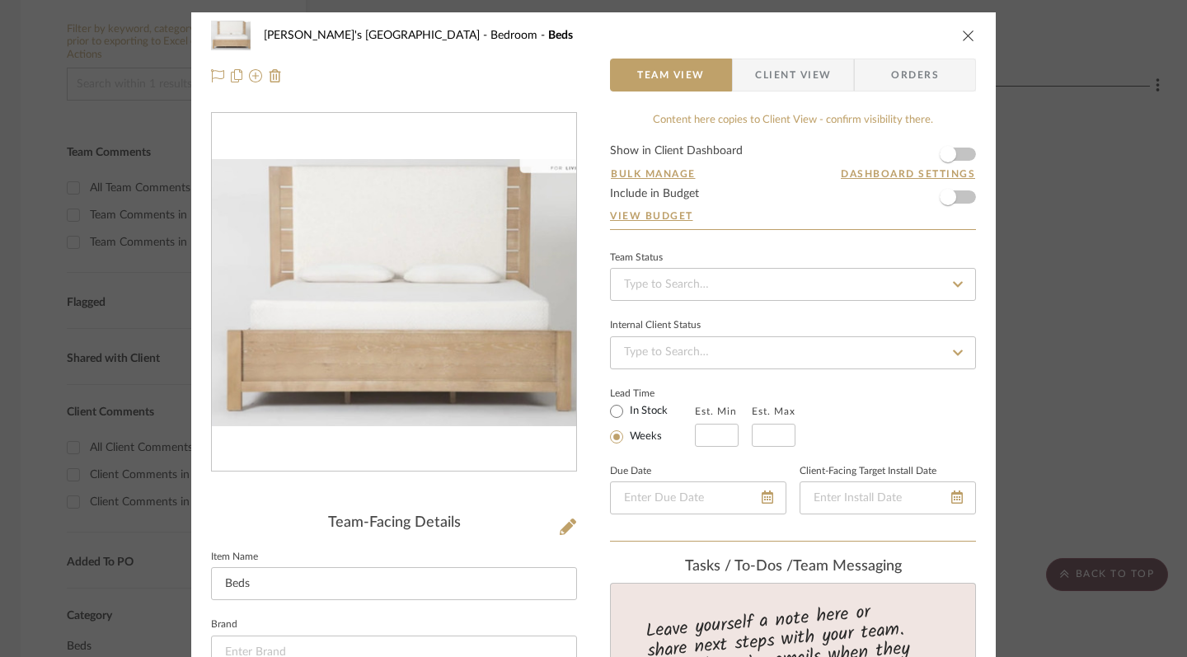
click at [807, 78] on span "Client View" at bounding box center [793, 75] width 76 height 33
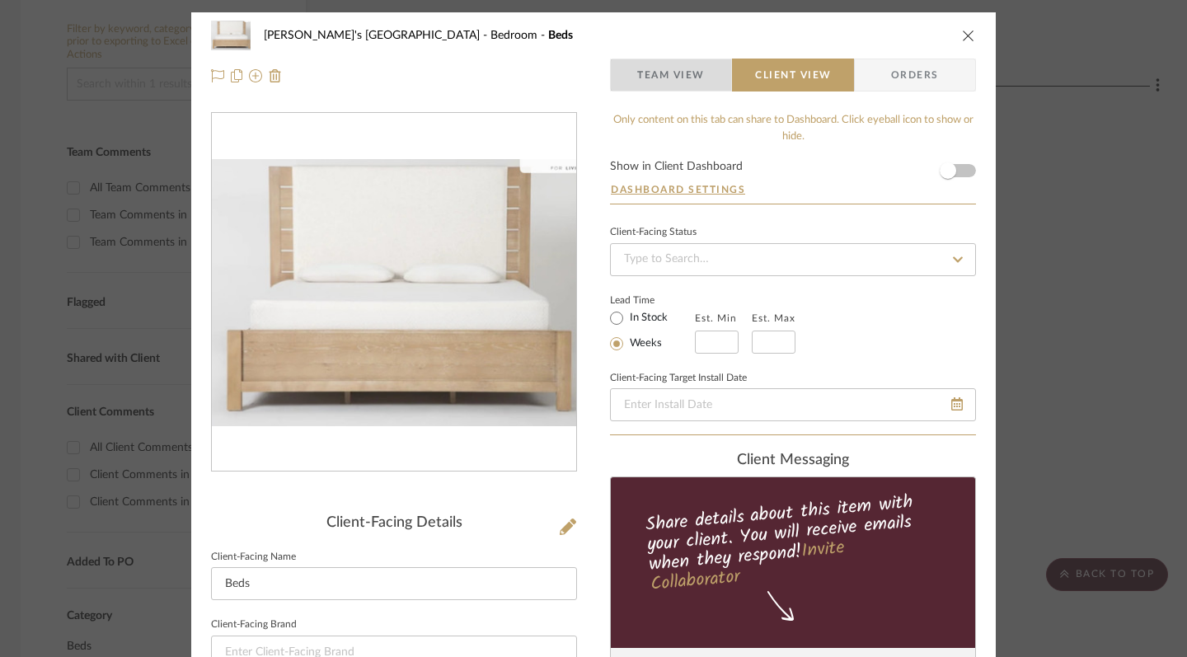
click at [683, 78] on span "Team View" at bounding box center [671, 75] width 68 height 33
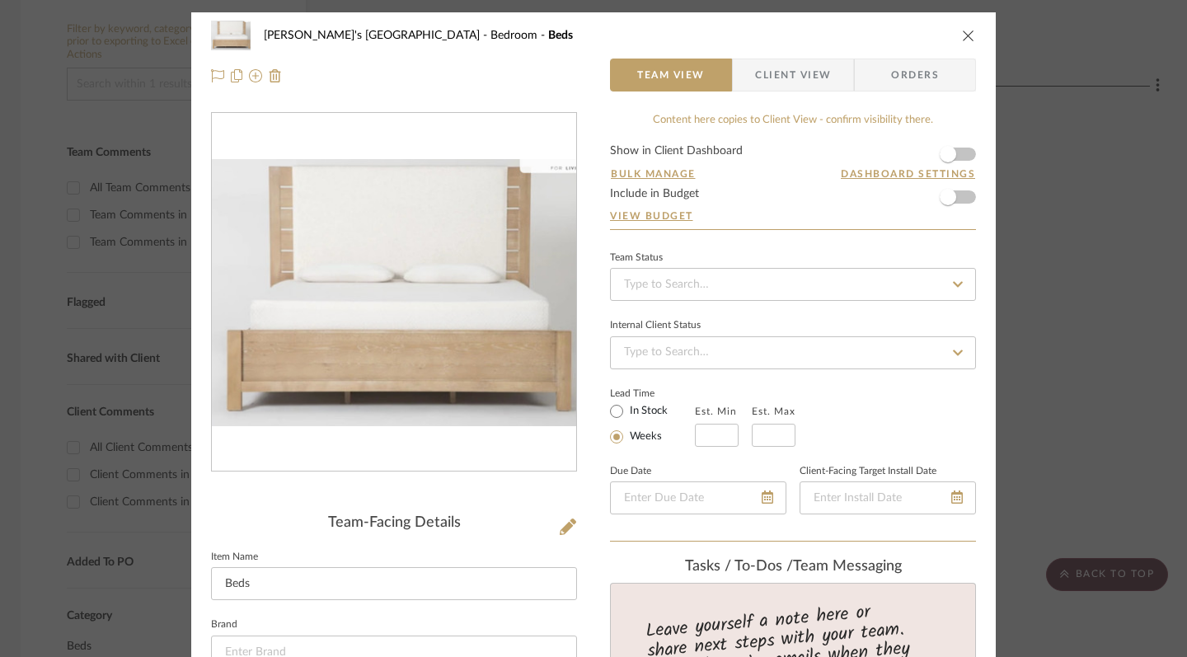
click at [965, 41] on icon "close" at bounding box center [968, 35] width 13 height 13
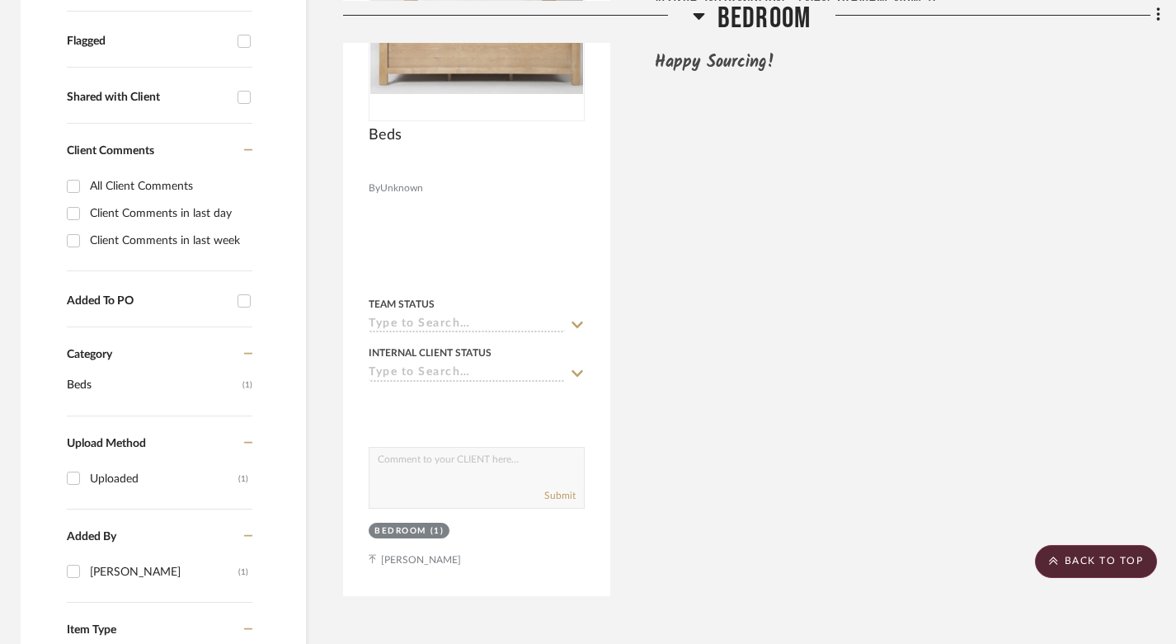
scroll to position [651, 4]
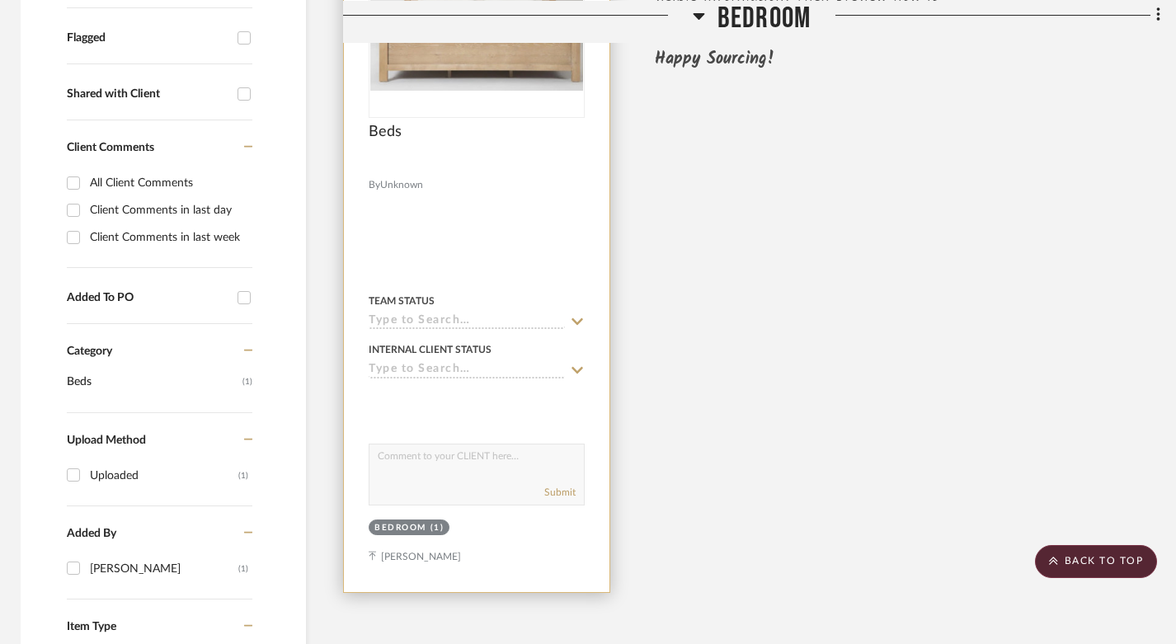
click at [373, 510] on div at bounding box center [476, 231] width 265 height 721
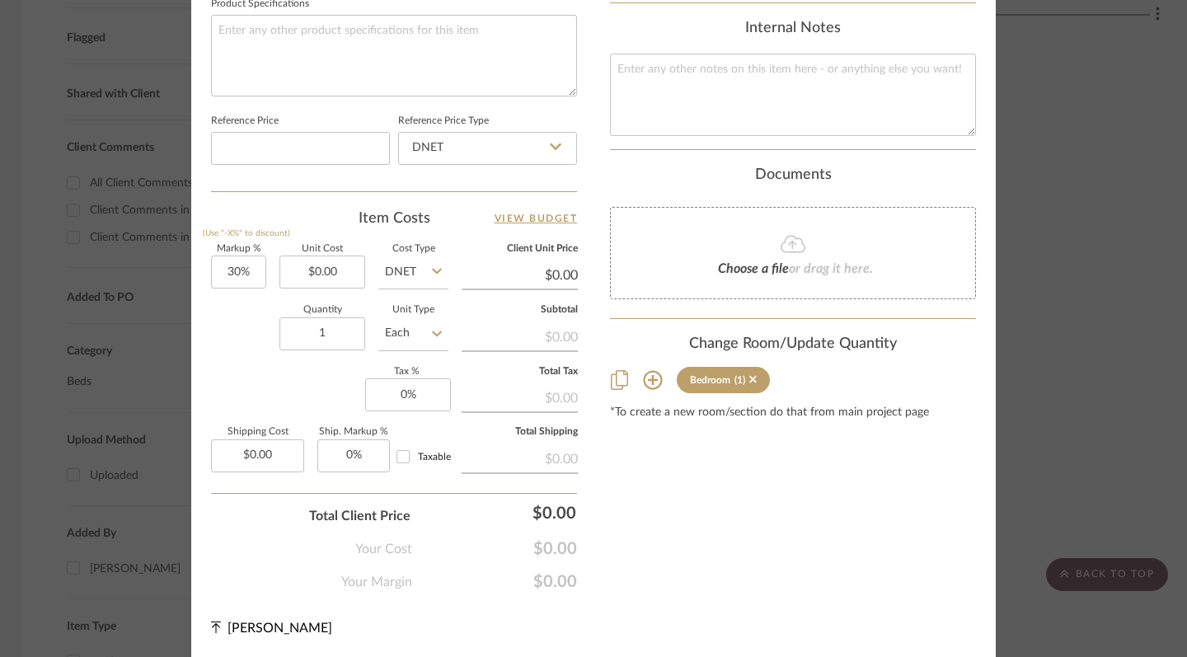
scroll to position [0, 0]
click at [781, 239] on icon at bounding box center [793, 244] width 25 height 20
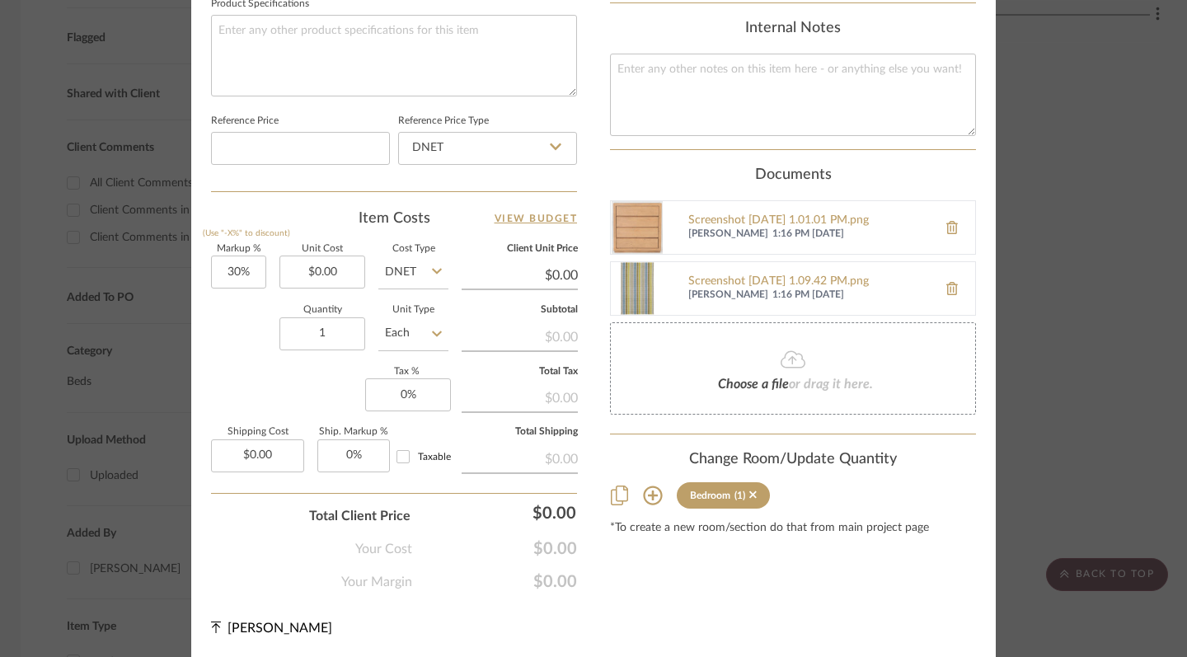
click at [747, 365] on fa-icon at bounding box center [793, 360] width 150 height 21
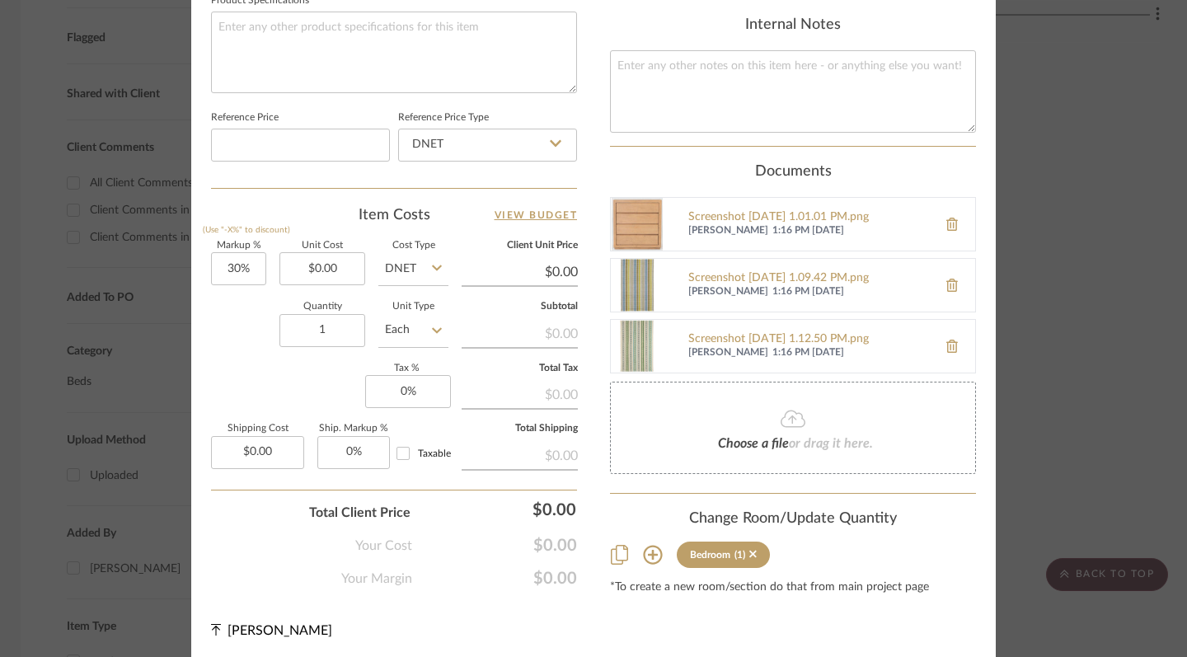
scroll to position [876, 0]
click at [648, 555] on icon at bounding box center [652, 556] width 19 height 19
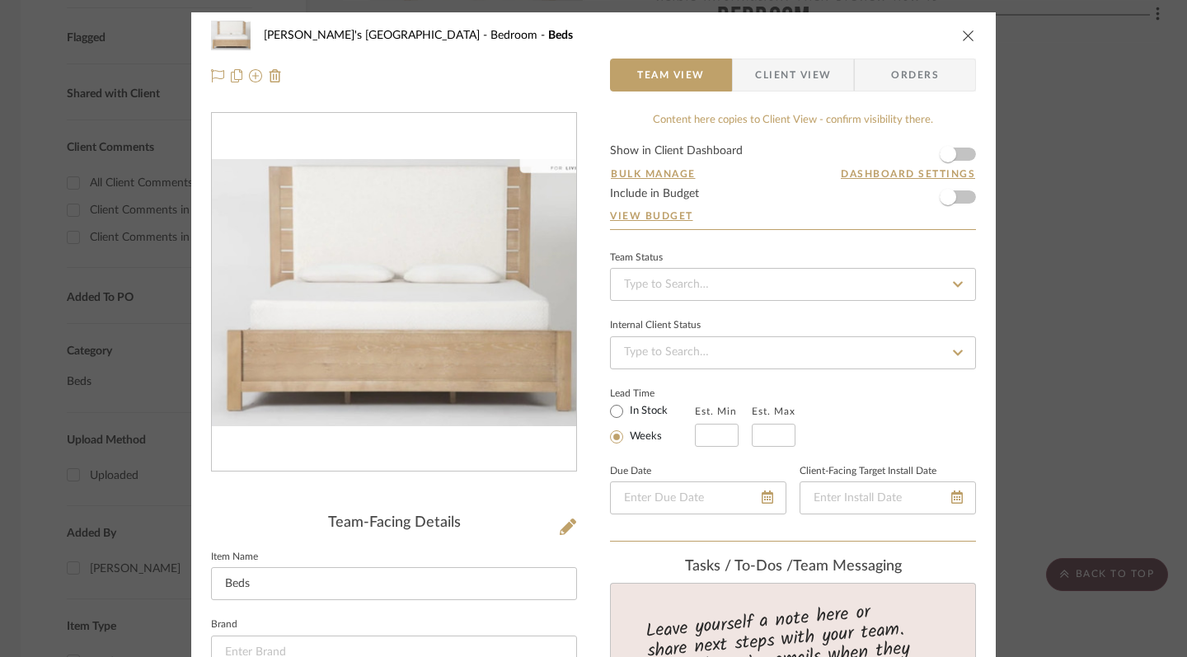
scroll to position [0, 0]
click at [964, 35] on icon "close" at bounding box center [968, 35] width 13 height 13
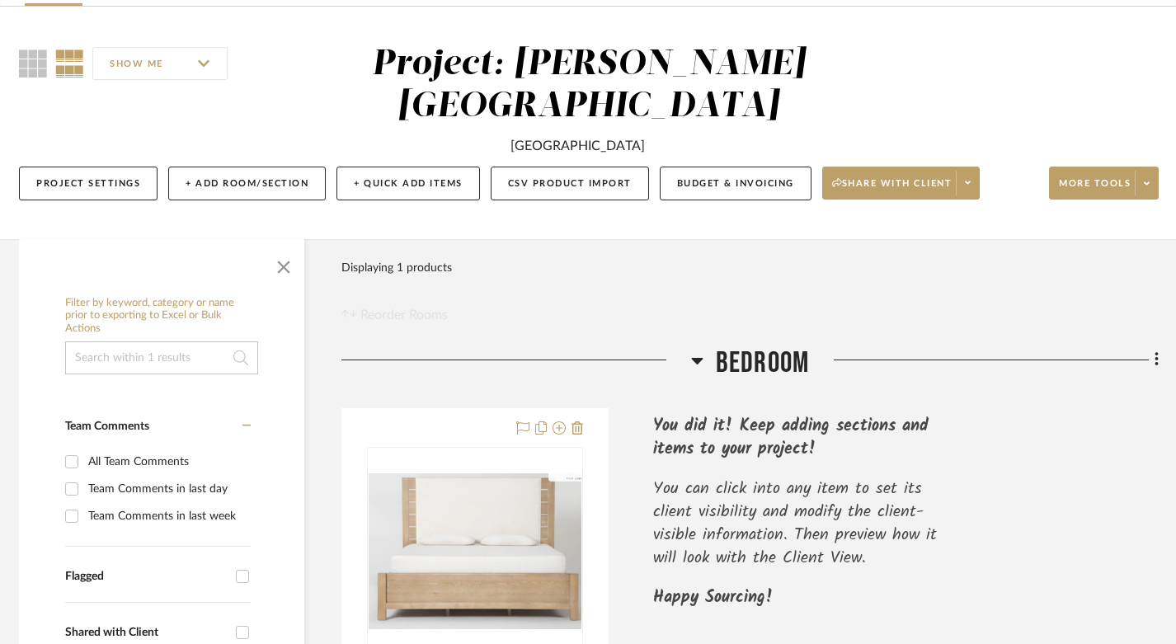
scroll to position [117, 6]
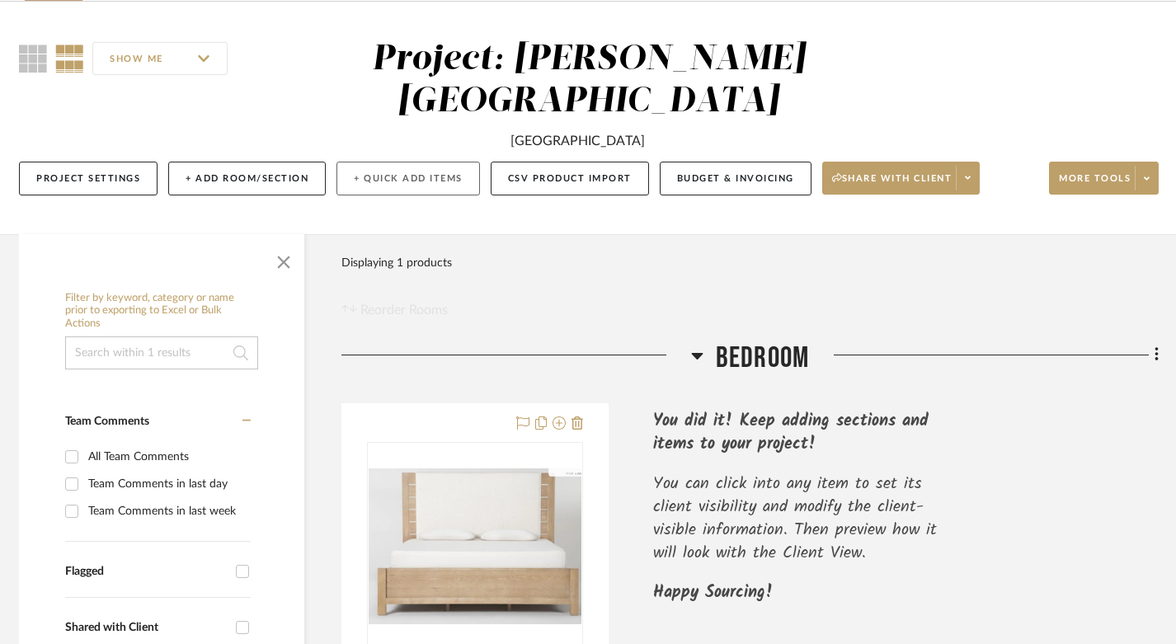
click at [404, 162] on button "+ Quick Add Items" at bounding box center [407, 179] width 143 height 34
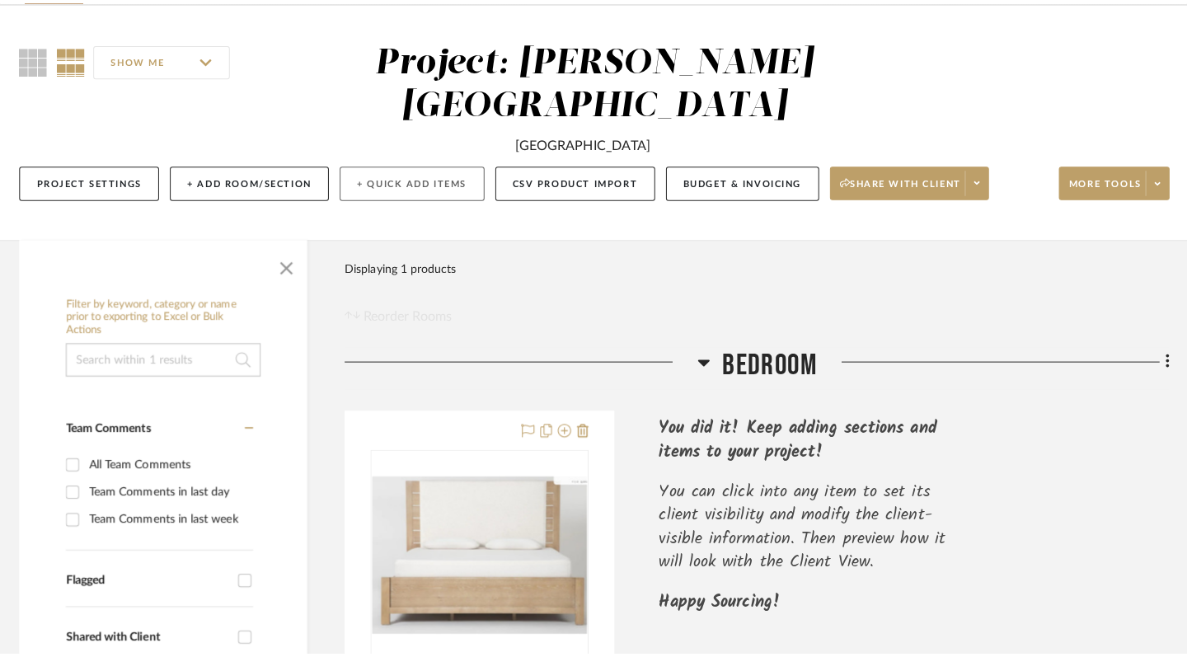
scroll to position [0, 0]
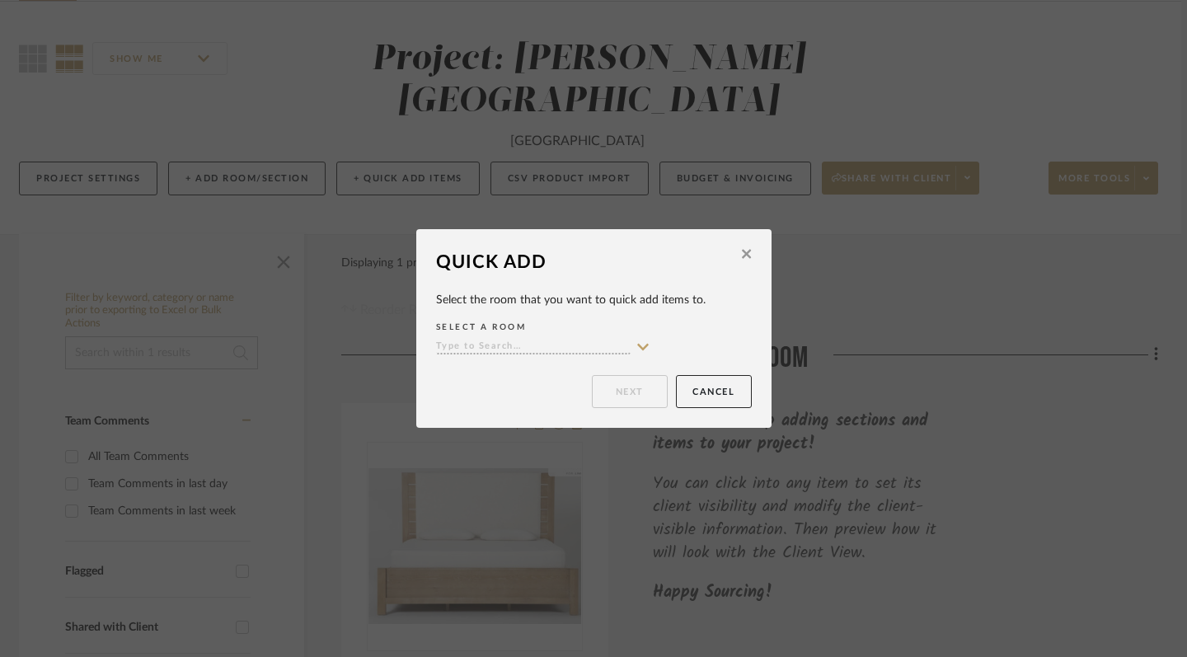
click at [641, 344] on icon at bounding box center [643, 347] width 15 height 13
click at [547, 380] on div "Bedroom" at bounding box center [537, 380] width 213 height 42
type input "Bedroom"
click at [629, 391] on button "Next" at bounding box center [630, 391] width 76 height 33
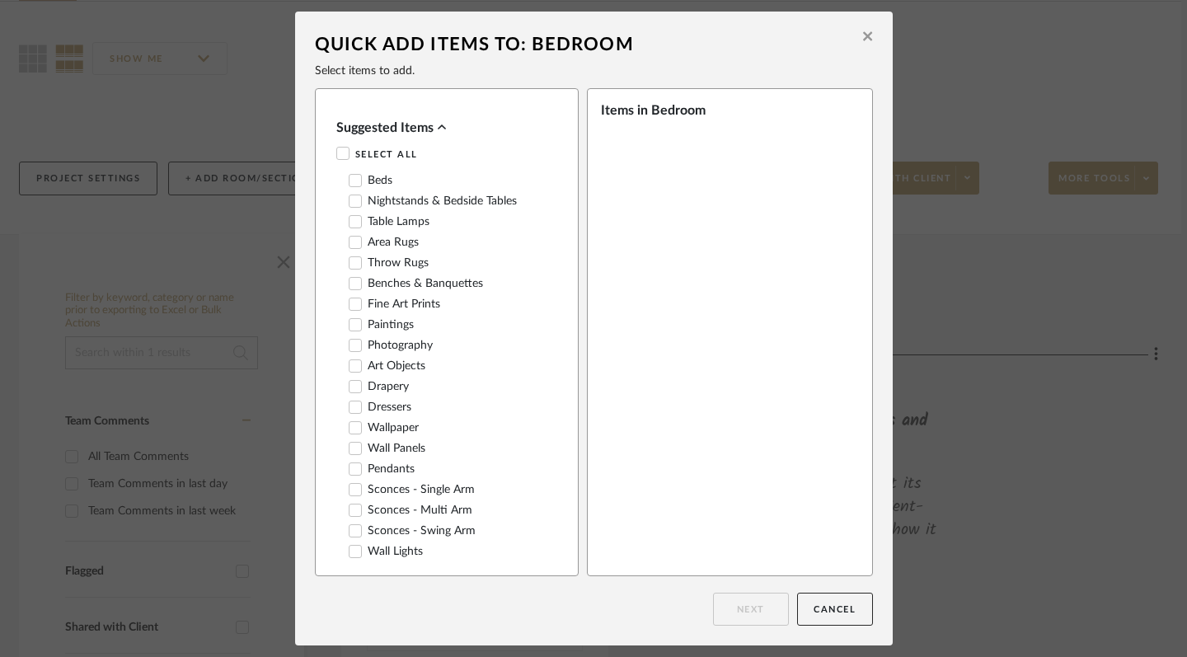
click at [355, 204] on div at bounding box center [355, 201] width 13 height 13
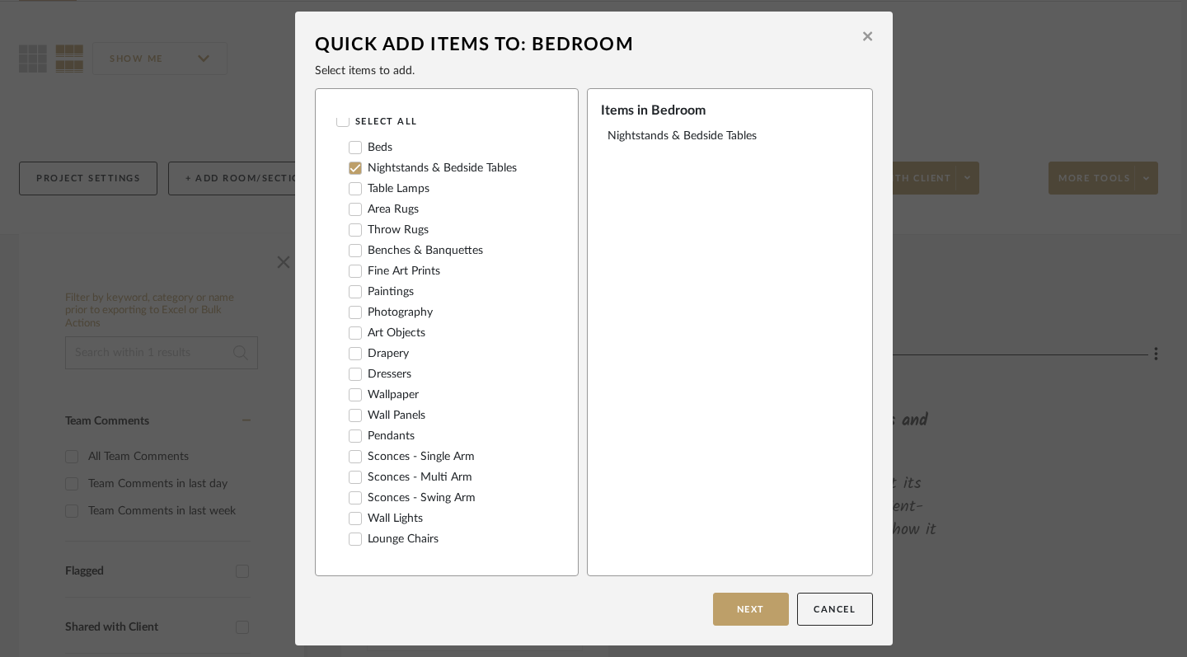
scroll to position [34, 0]
click at [350, 212] on icon at bounding box center [356, 209] width 12 height 12
click at [754, 614] on button "Next" at bounding box center [751, 609] width 76 height 33
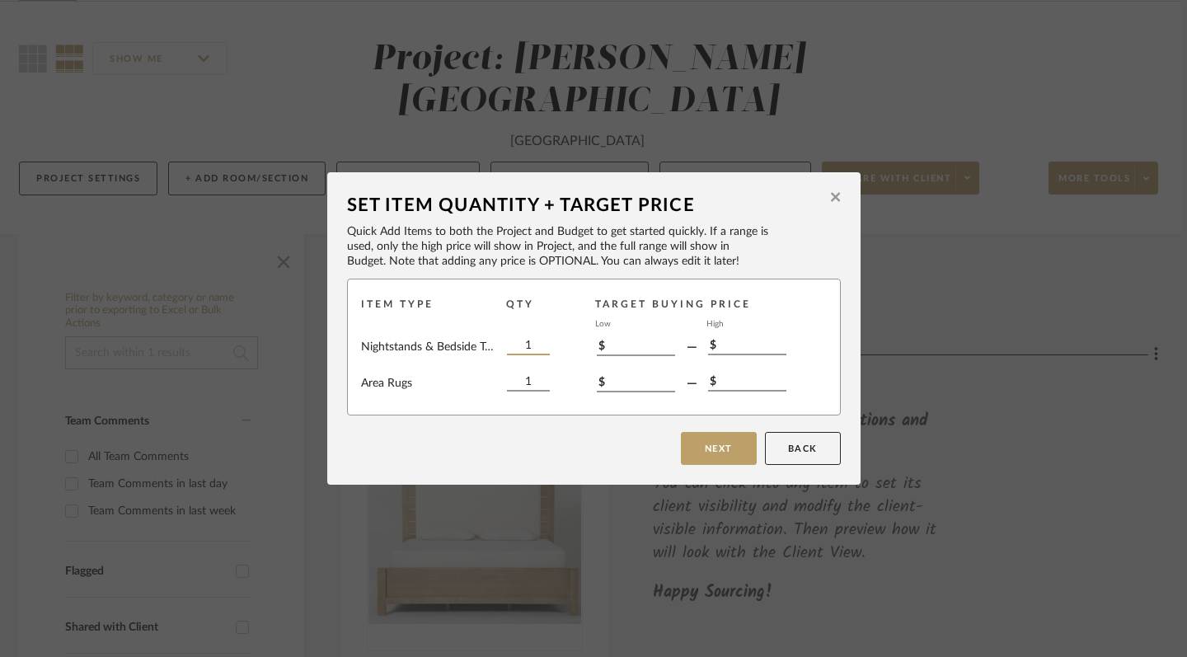
click at [526, 349] on input "1" at bounding box center [528, 346] width 43 height 18
type input "2"
click at [723, 458] on button "Next" at bounding box center [719, 448] width 76 height 33
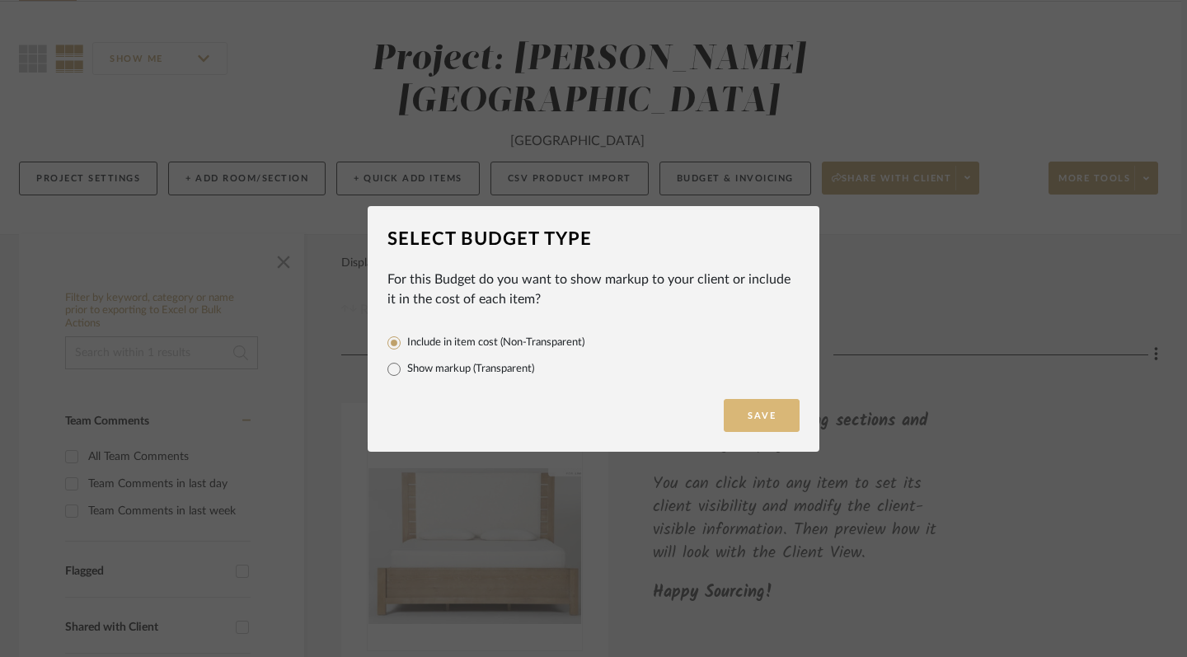
click at [762, 421] on button "Save" at bounding box center [762, 415] width 76 height 33
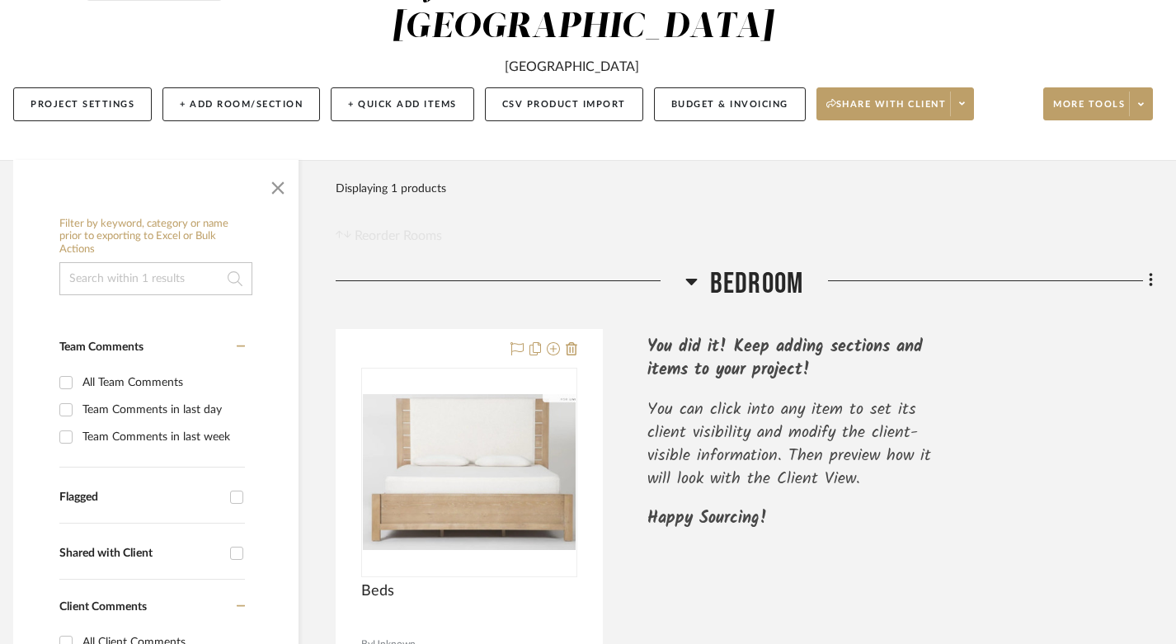
scroll to position [192, 12]
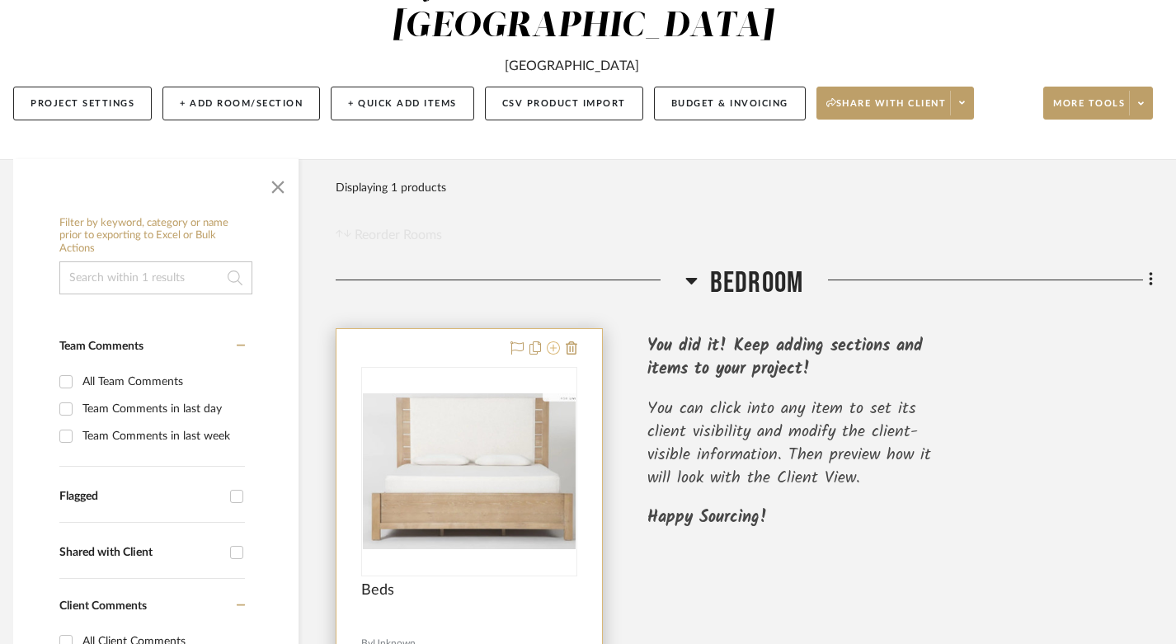
click at [554, 341] on icon at bounding box center [553, 347] width 13 height 13
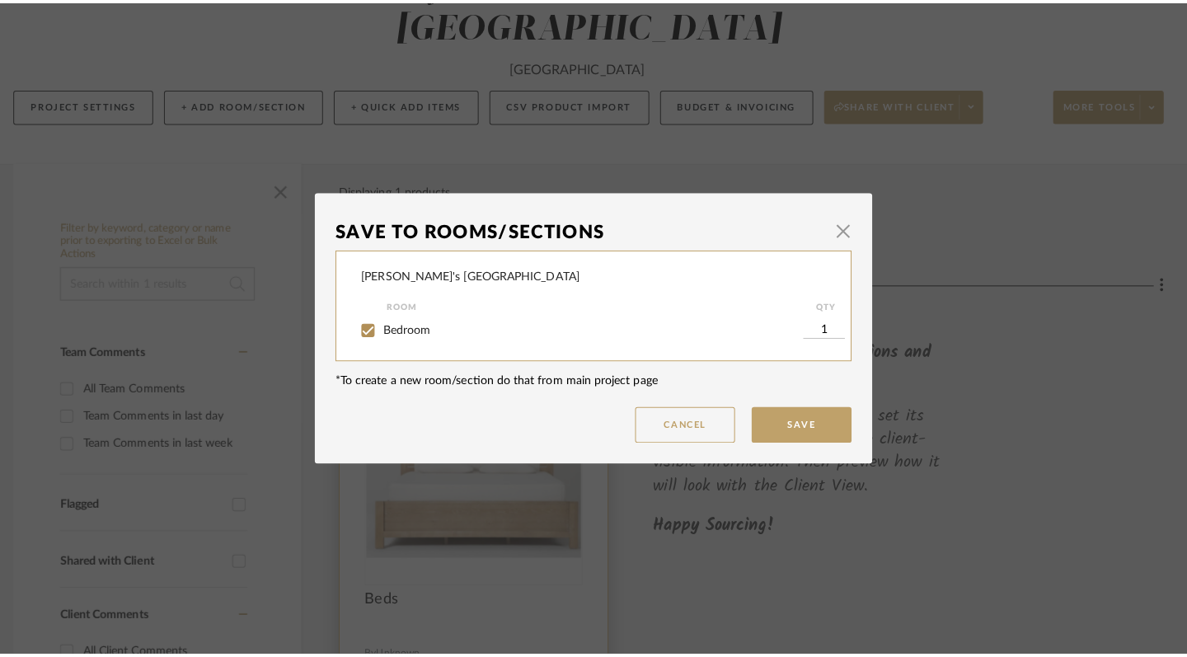
scroll to position [0, 0]
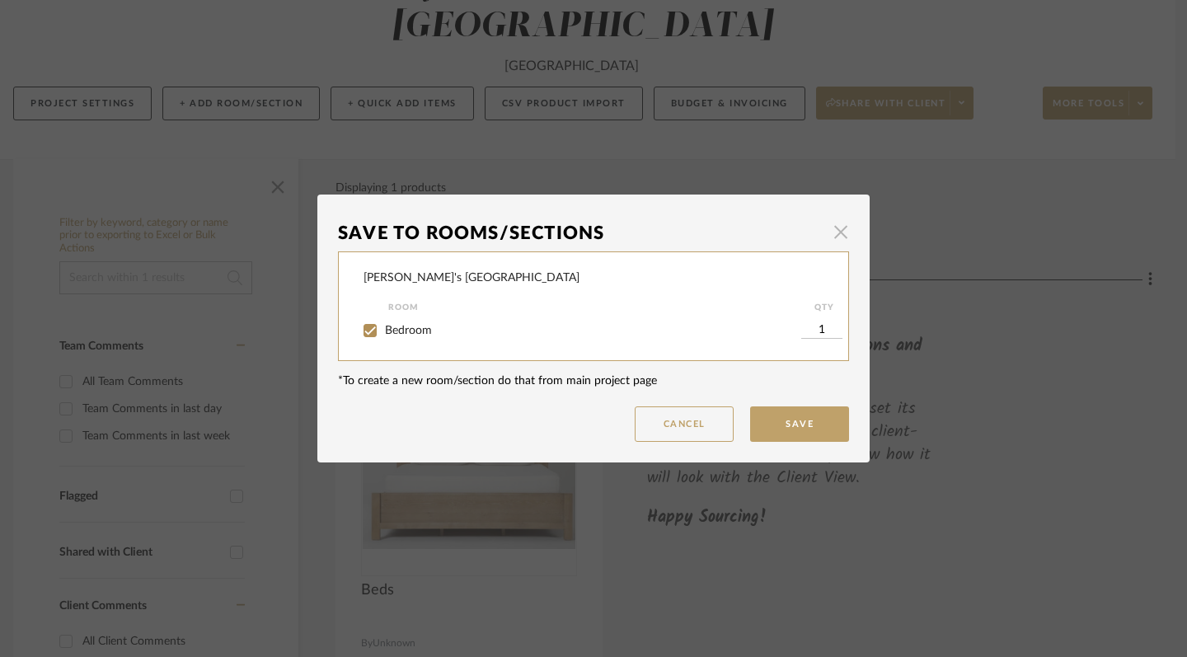
click at [834, 234] on span "button" at bounding box center [840, 231] width 33 height 33
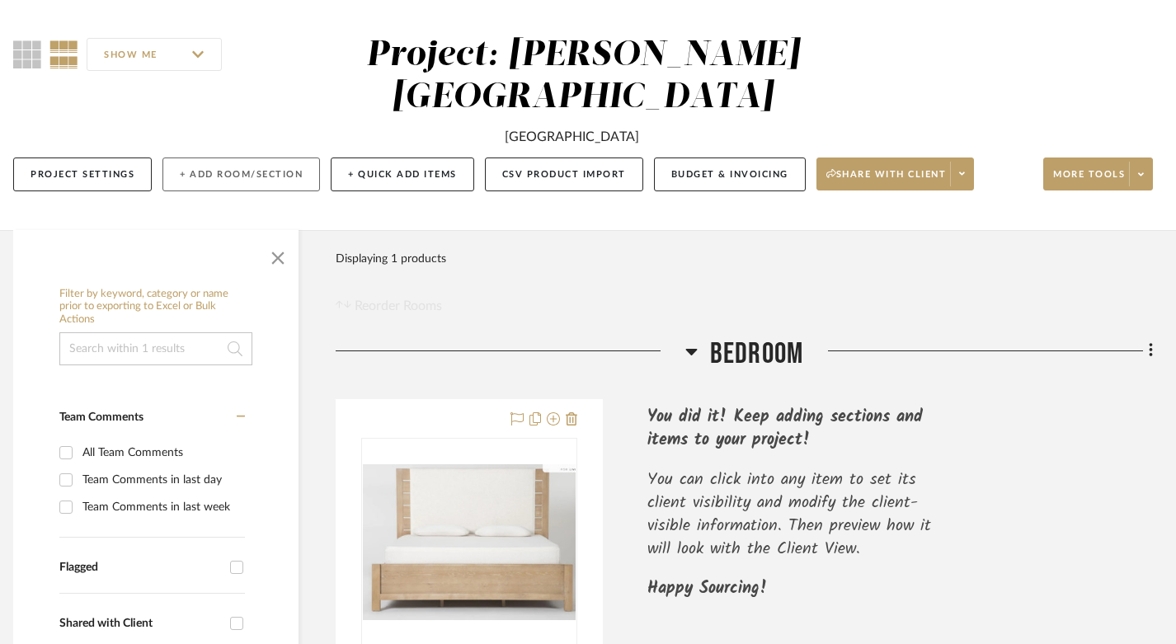
scroll to position [120, 12]
click at [284, 158] on button "+ Add Room/Section" at bounding box center [240, 175] width 157 height 34
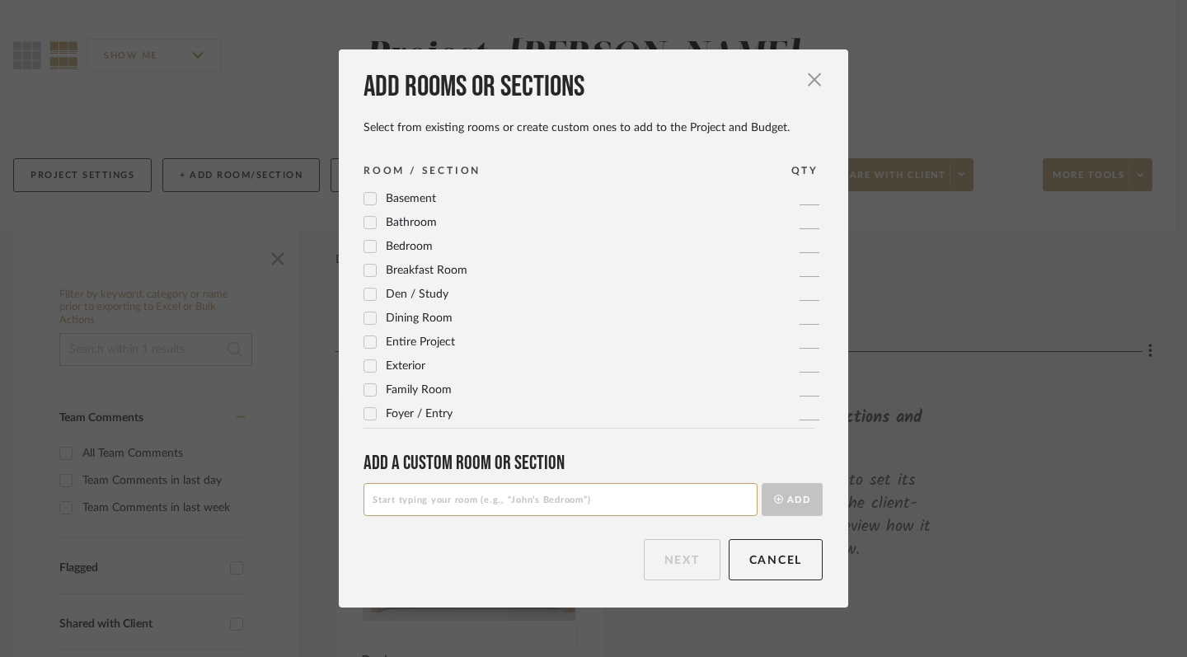
scroll to position [0, 0]
click at [366, 245] on icon at bounding box center [370, 246] width 11 height 8
click at [759, 561] on button "Cancel" at bounding box center [776, 559] width 95 height 41
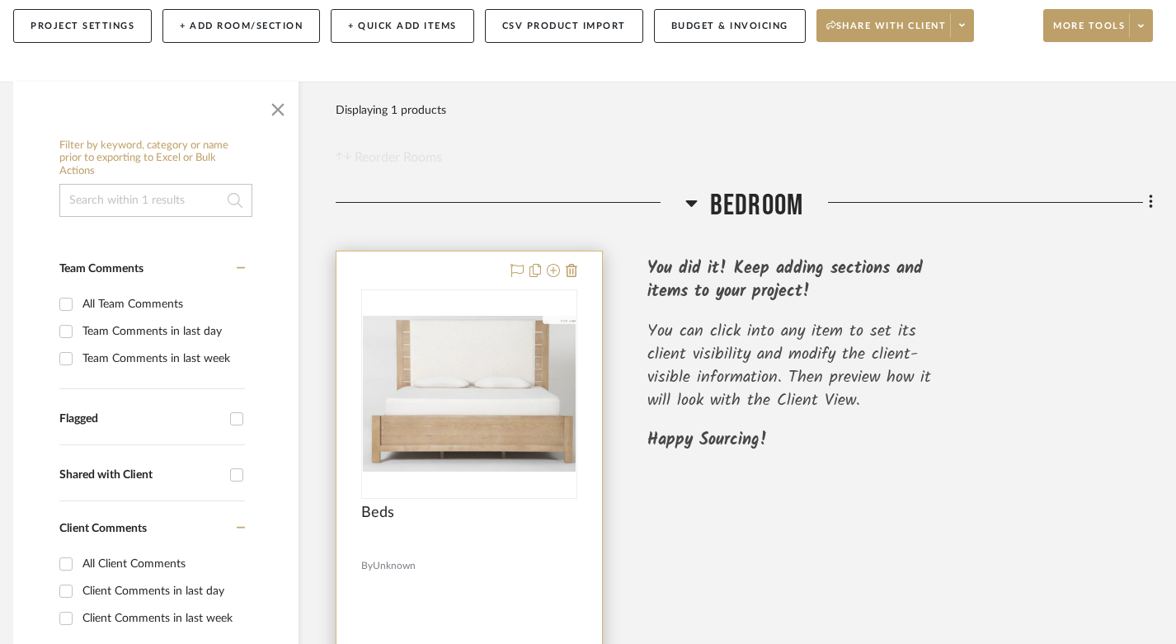
scroll to position [270, 10]
click at [553, 264] on icon at bounding box center [554, 270] width 13 height 13
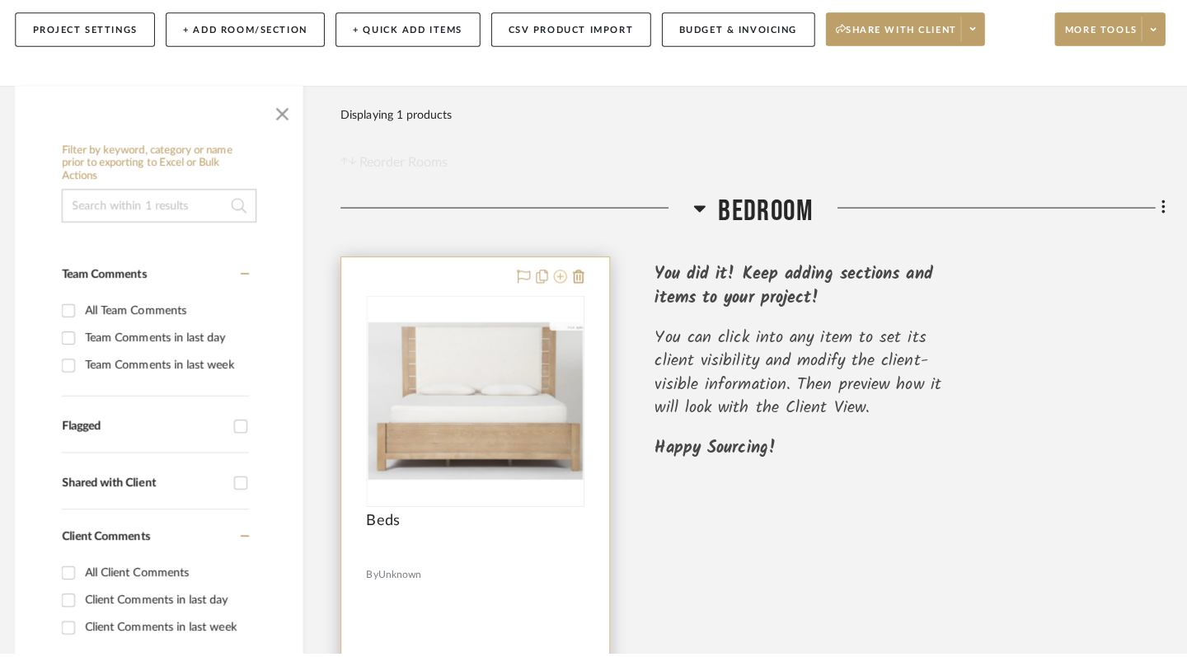
scroll to position [0, 0]
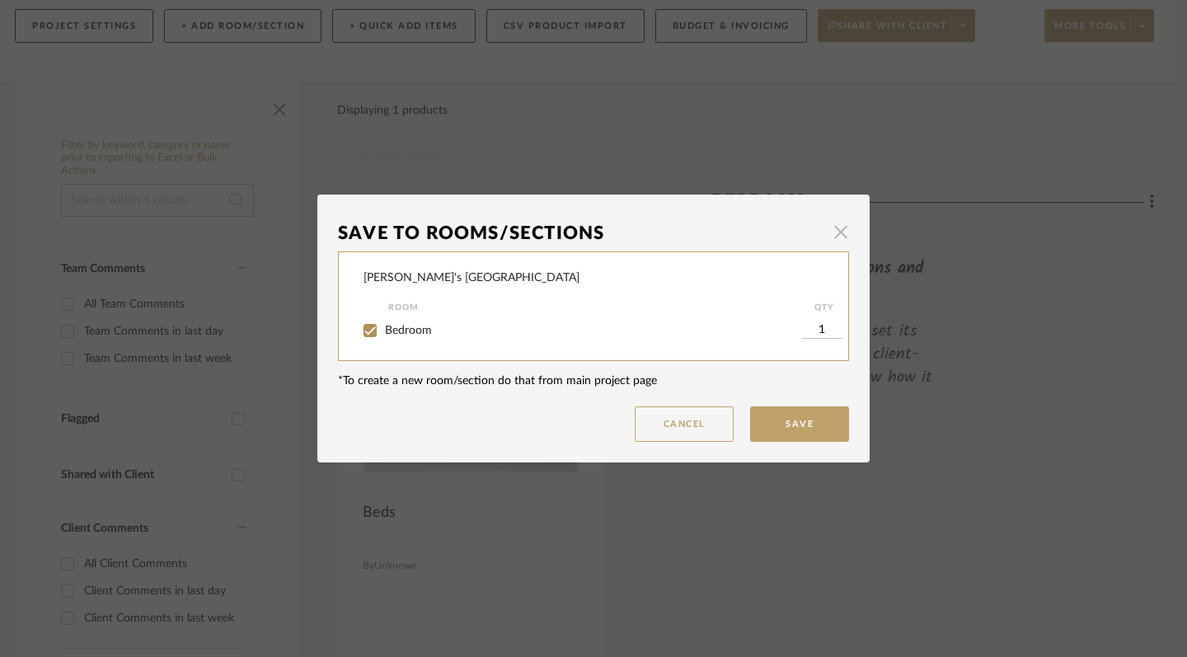
click at [837, 234] on span "button" at bounding box center [840, 231] width 33 height 33
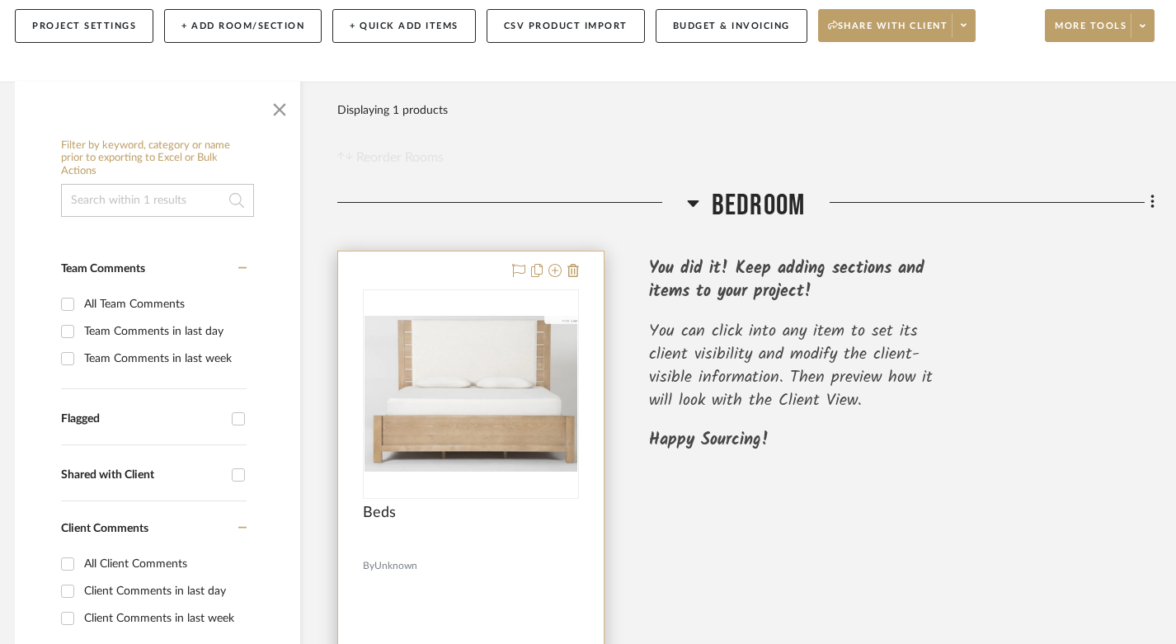
click at [472, 355] on img "0" at bounding box center [470, 393] width 213 height 155
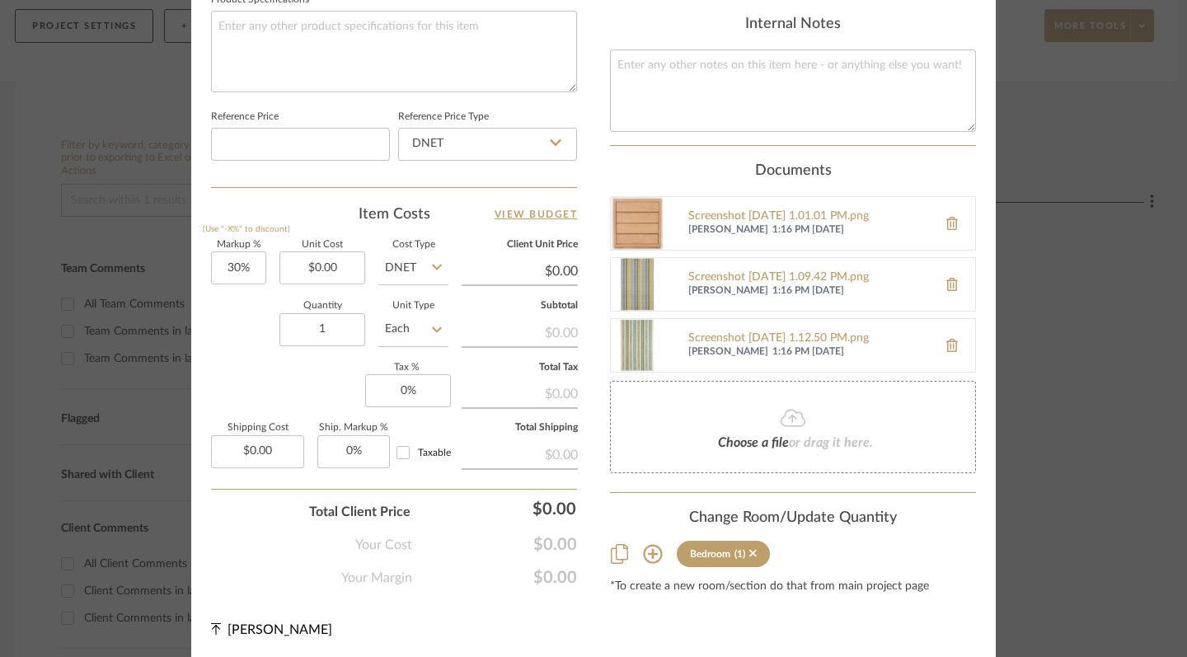
scroll to position [876, 0]
click at [614, 553] on icon at bounding box center [619, 556] width 17 height 20
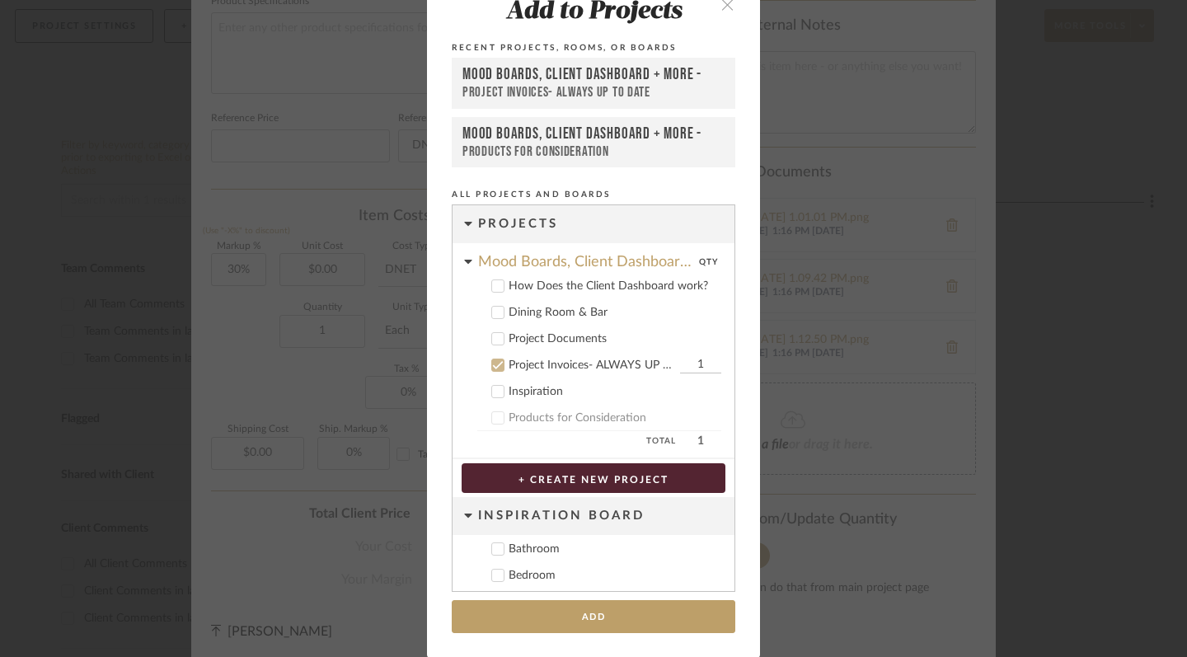
scroll to position [0, 0]
click at [594, 144] on div "Products for Consideration" at bounding box center [594, 151] width 262 height 16
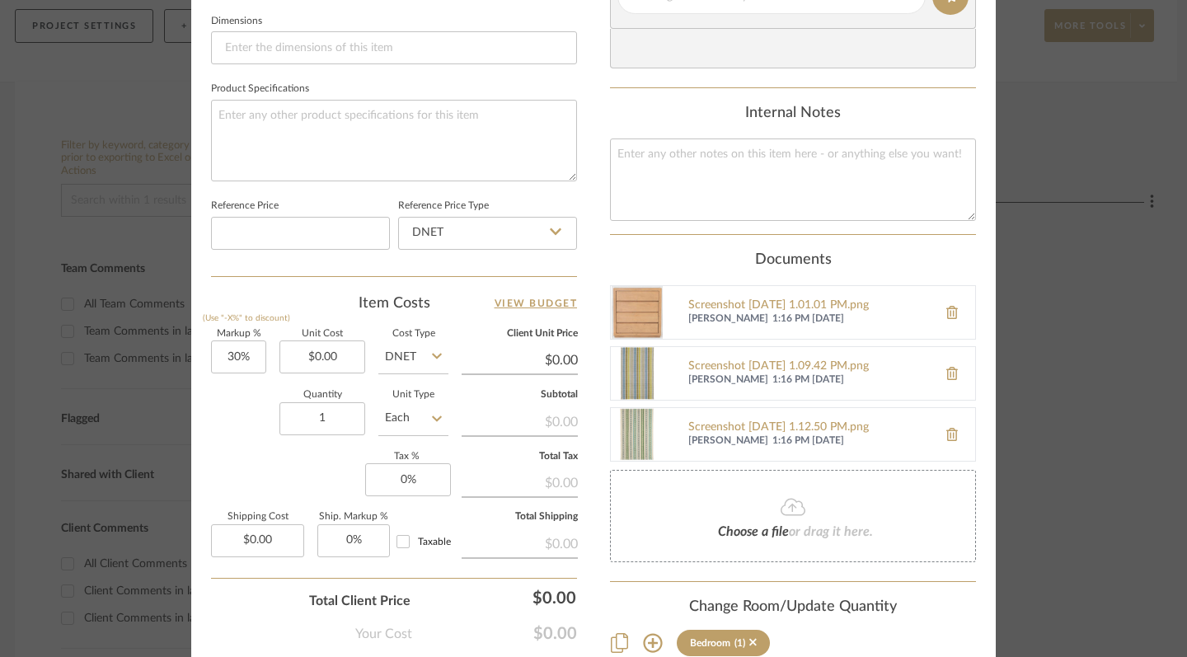
scroll to position [790, 0]
click at [796, 312] on span "1:16 PM [DATE]" at bounding box center [851, 318] width 157 height 13
click at [883, 326] on div "Screenshot [DATE] 1.01.01 PM.png [PERSON_NAME] 1:16 PM [DATE]" at bounding box center [793, 311] width 366 height 54
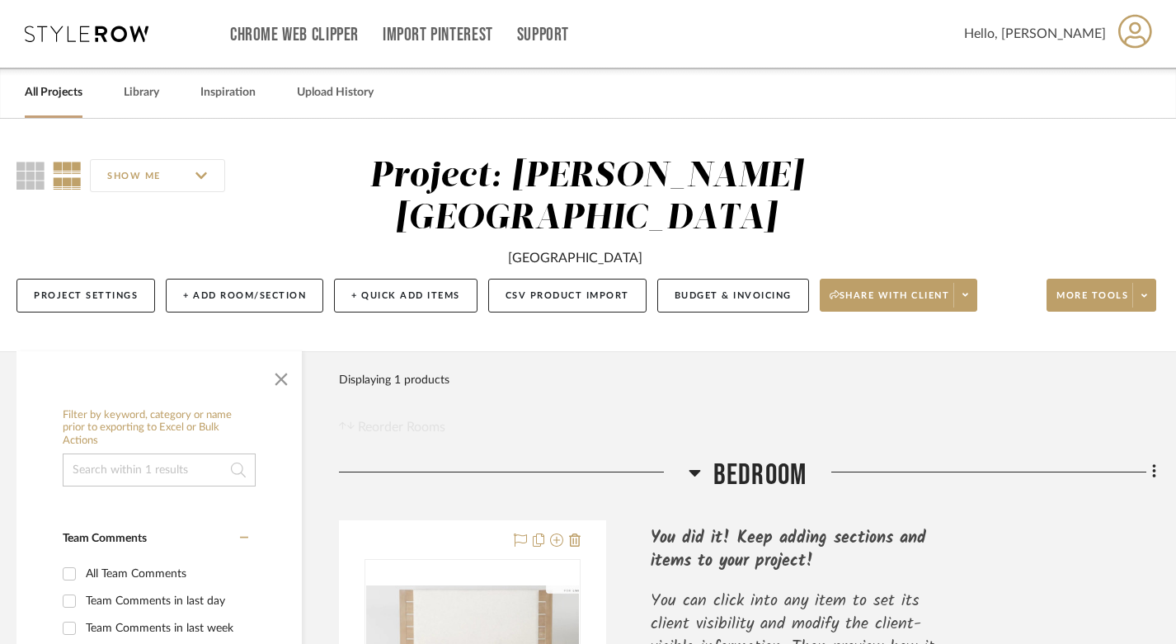
scroll to position [0, 8]
click at [1146, 283] on span at bounding box center [1143, 295] width 23 height 25
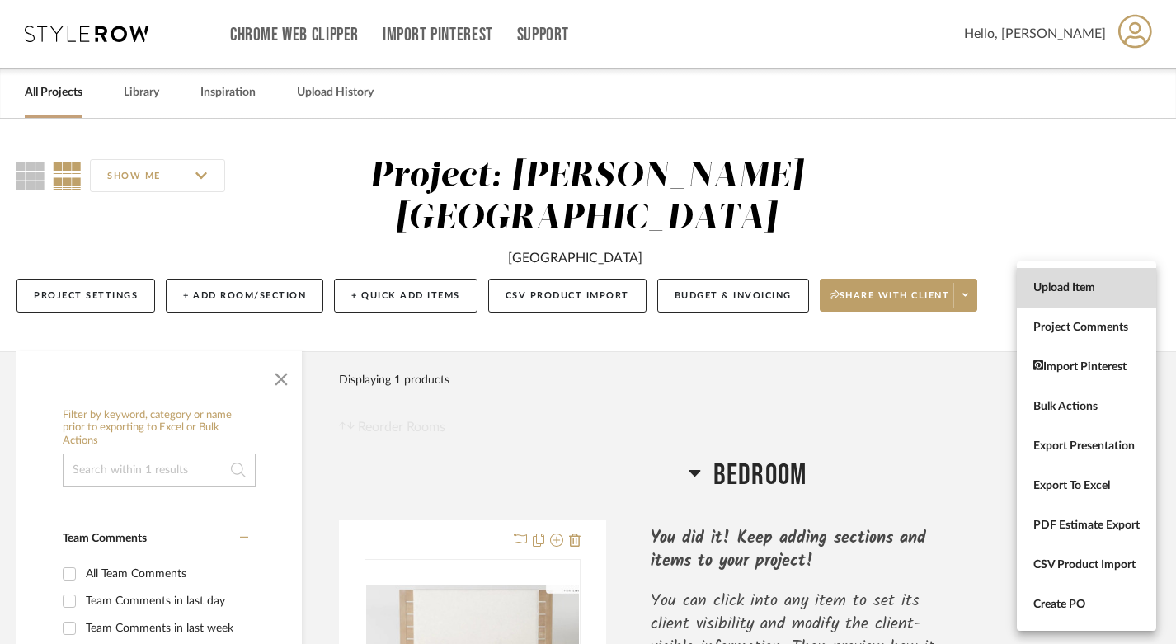
click at [1087, 294] on span "Upload Item" at bounding box center [1086, 288] width 106 height 14
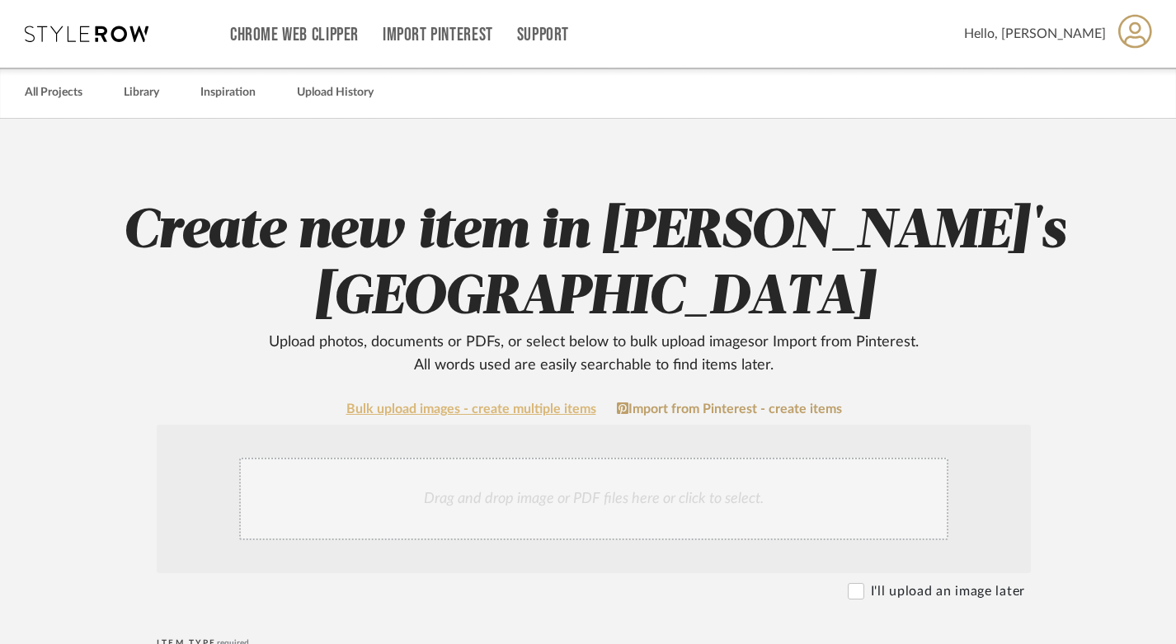
click at [548, 402] on link "Bulk upload images - create multiple items" at bounding box center [471, 409] width 250 height 14
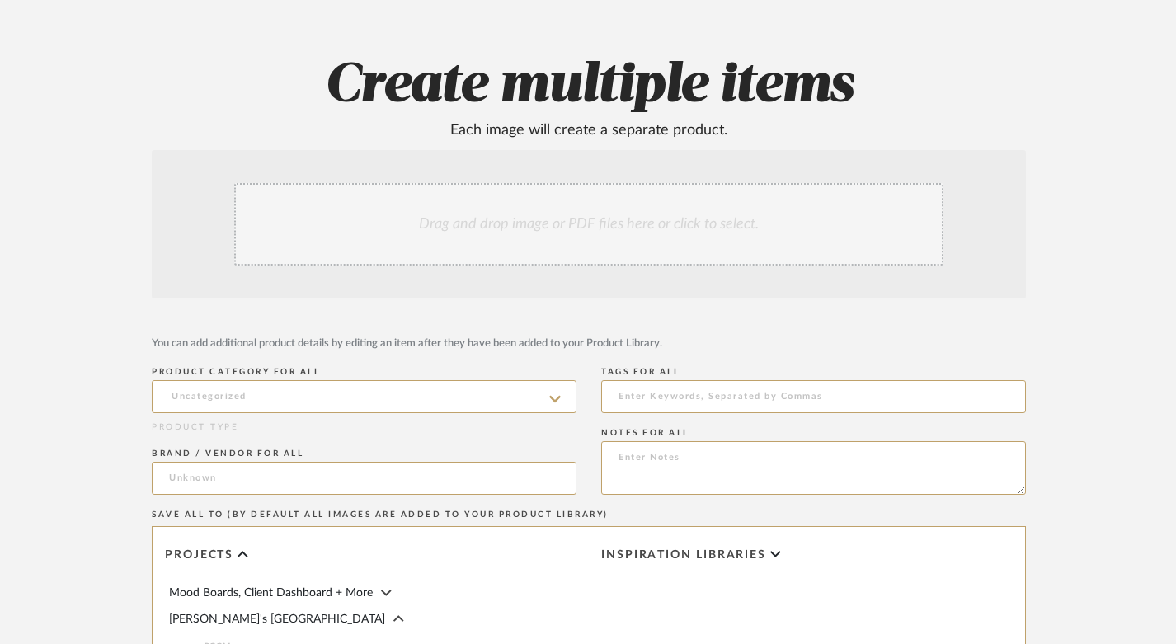
scroll to position [142, 5]
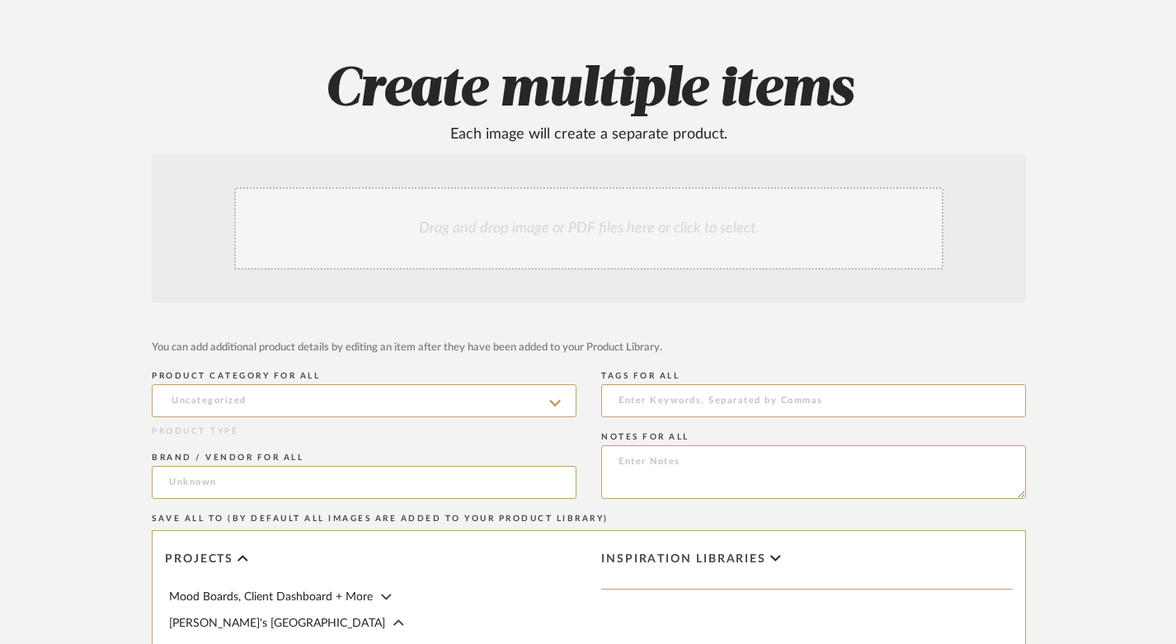
click at [550, 223] on div "Drag and drop image or PDF files here or click to select." at bounding box center [588, 228] width 709 height 82
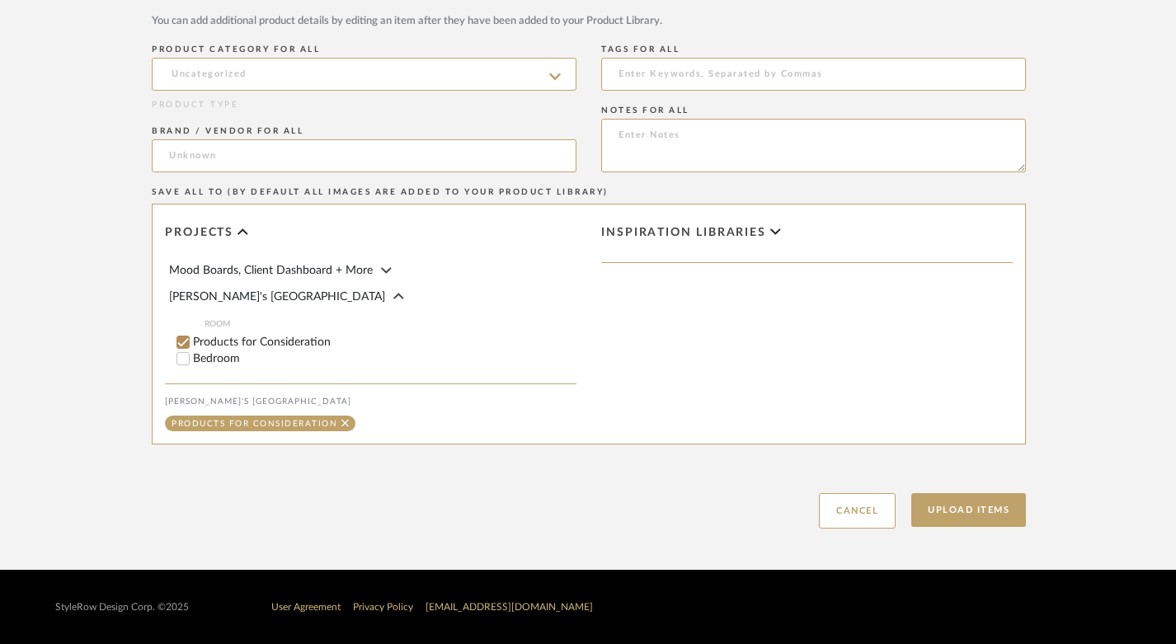
scroll to position [643, 5]
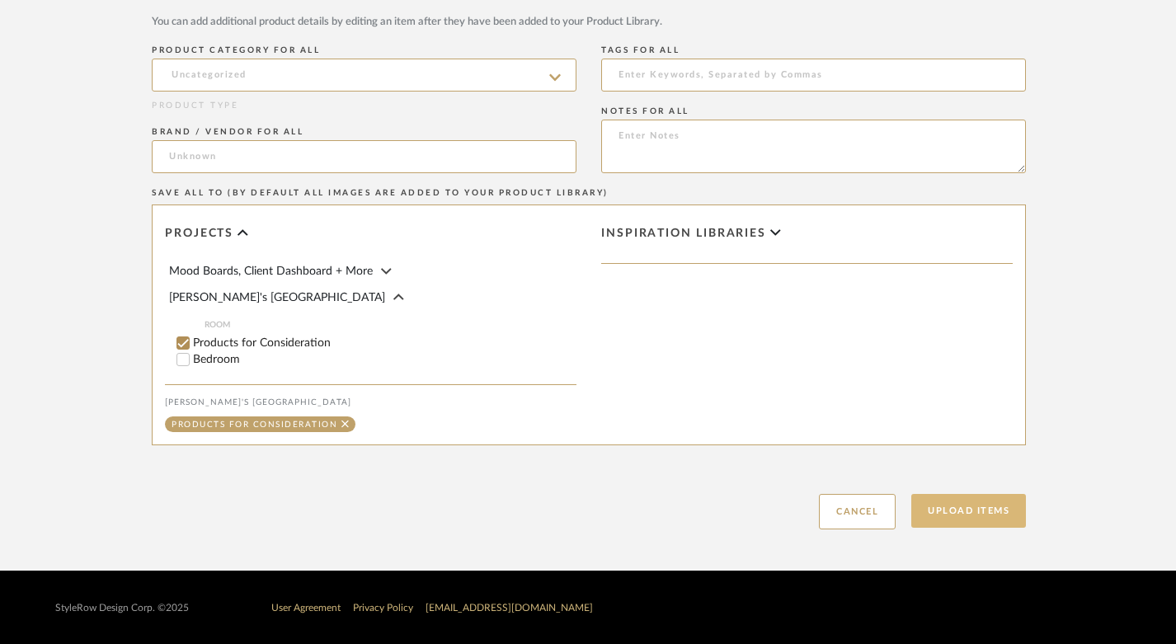
click at [986, 503] on button "Upload Items" at bounding box center [968, 511] width 115 height 34
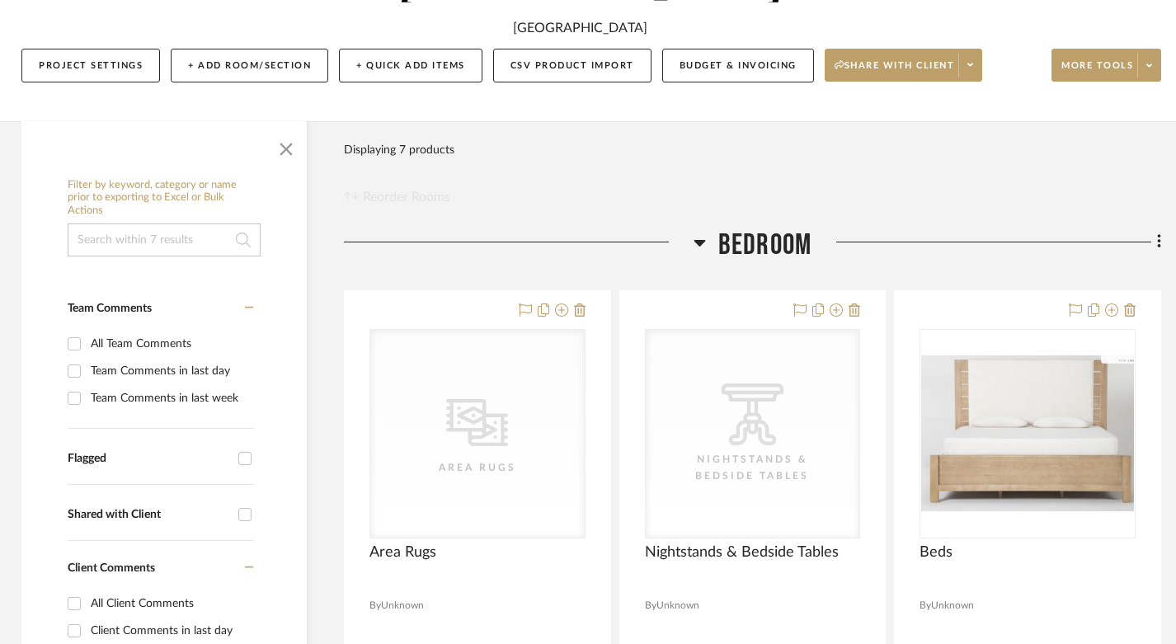
scroll to position [238, 3]
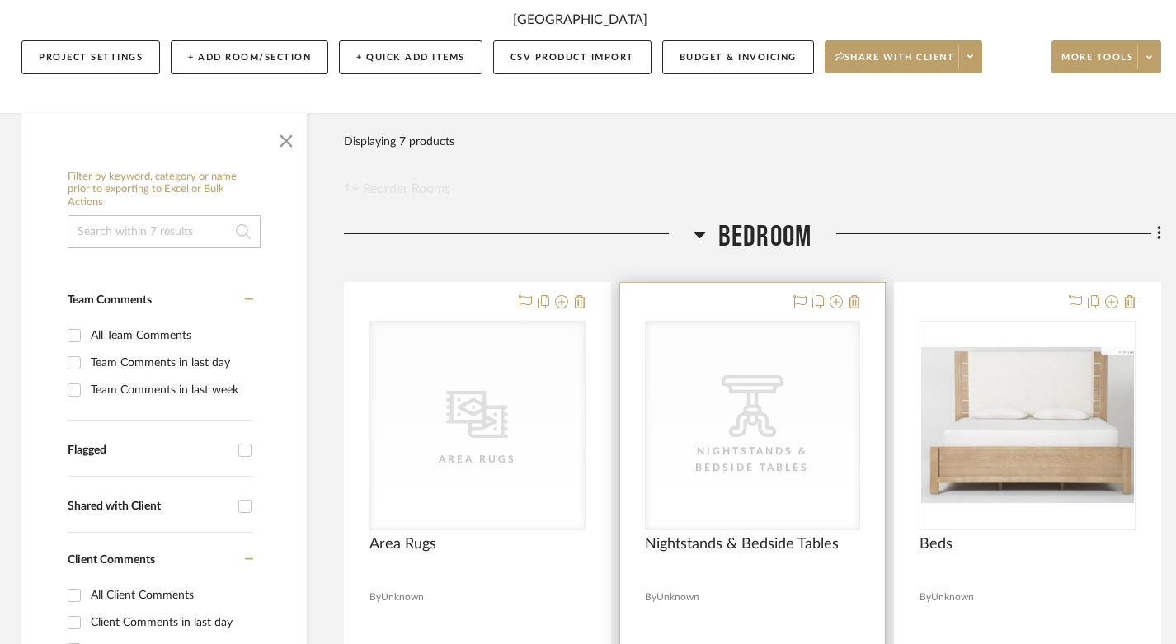
click at [796, 358] on div "CategoryIconTables Created with Sketch. Nightstands‎‎‏‏‎ & Bedside Tables" at bounding box center [753, 426] width 214 height 208
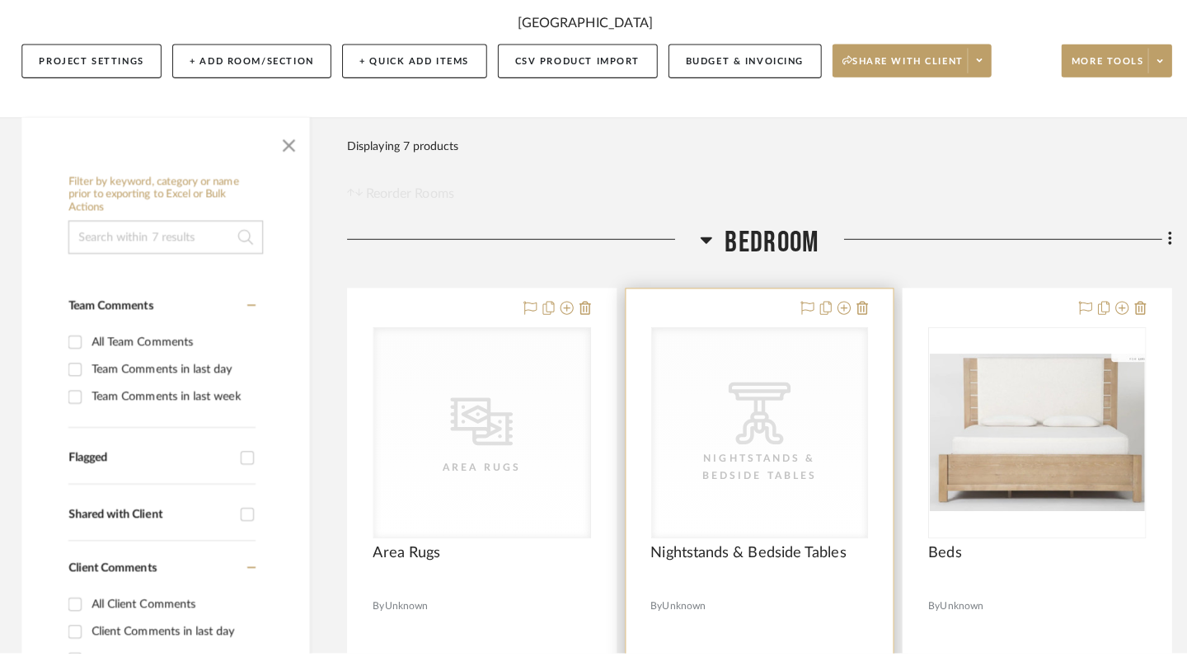
scroll to position [0, 0]
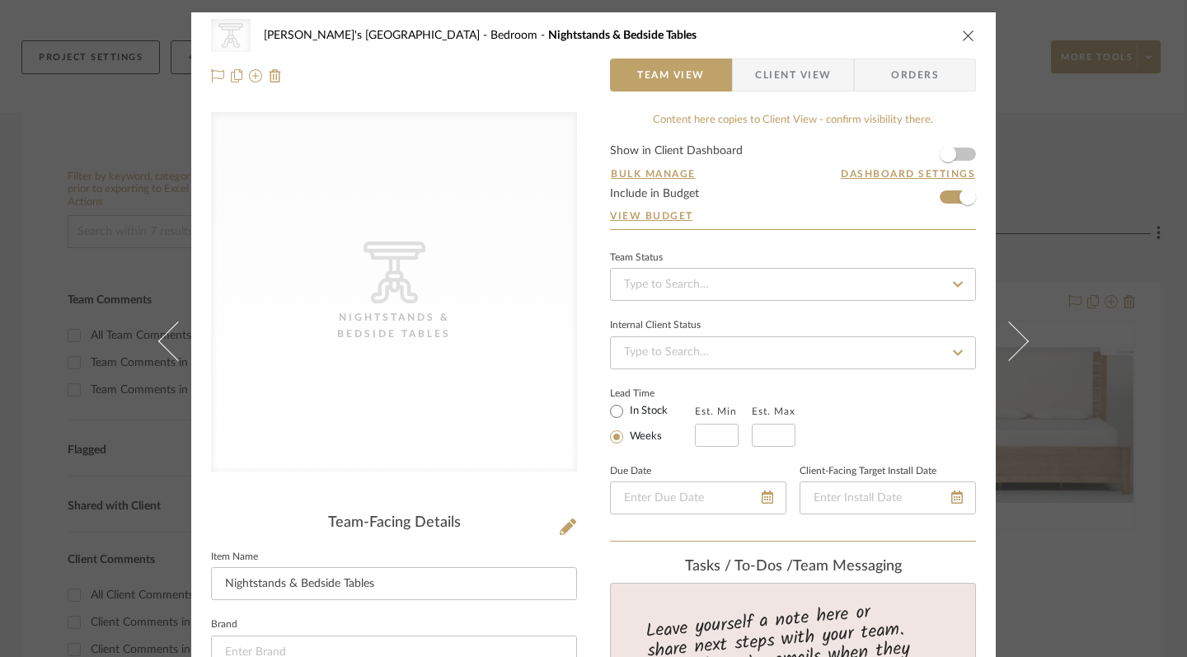
click at [367, 294] on icon "CategoryIconTables Created with Sketch." at bounding box center [395, 273] width 62 height 62
click at [411, 296] on icon at bounding box center [395, 273] width 62 height 62
click at [565, 530] on icon at bounding box center [568, 527] width 16 height 16
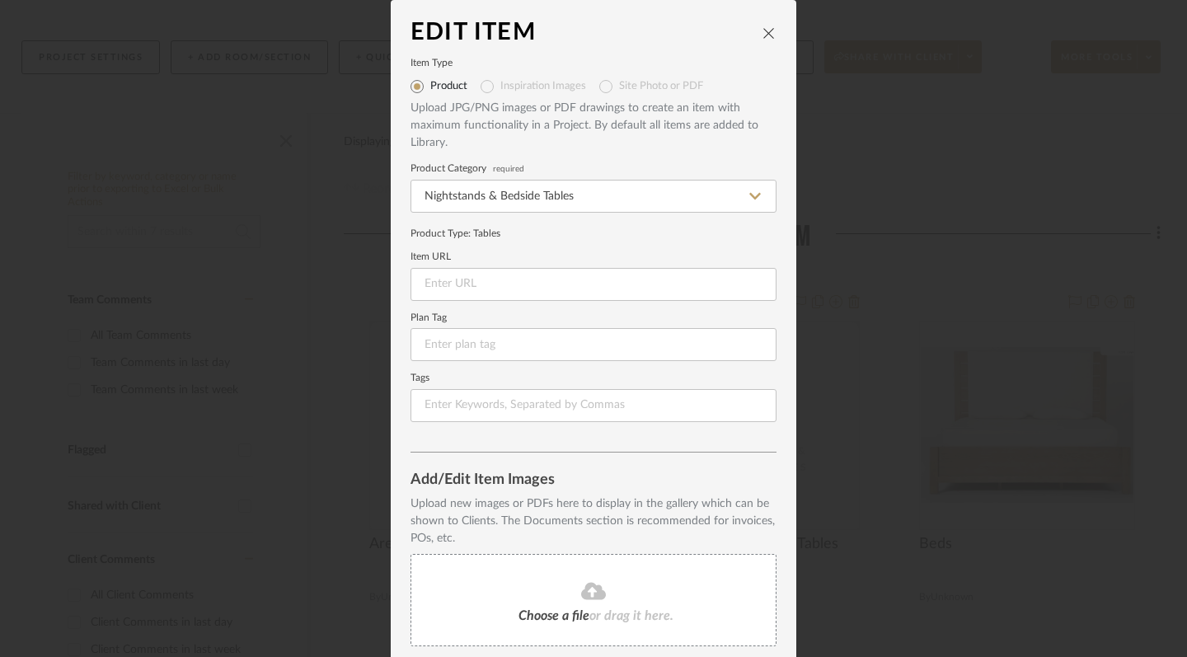
click at [584, 594] on icon at bounding box center [593, 590] width 25 height 17
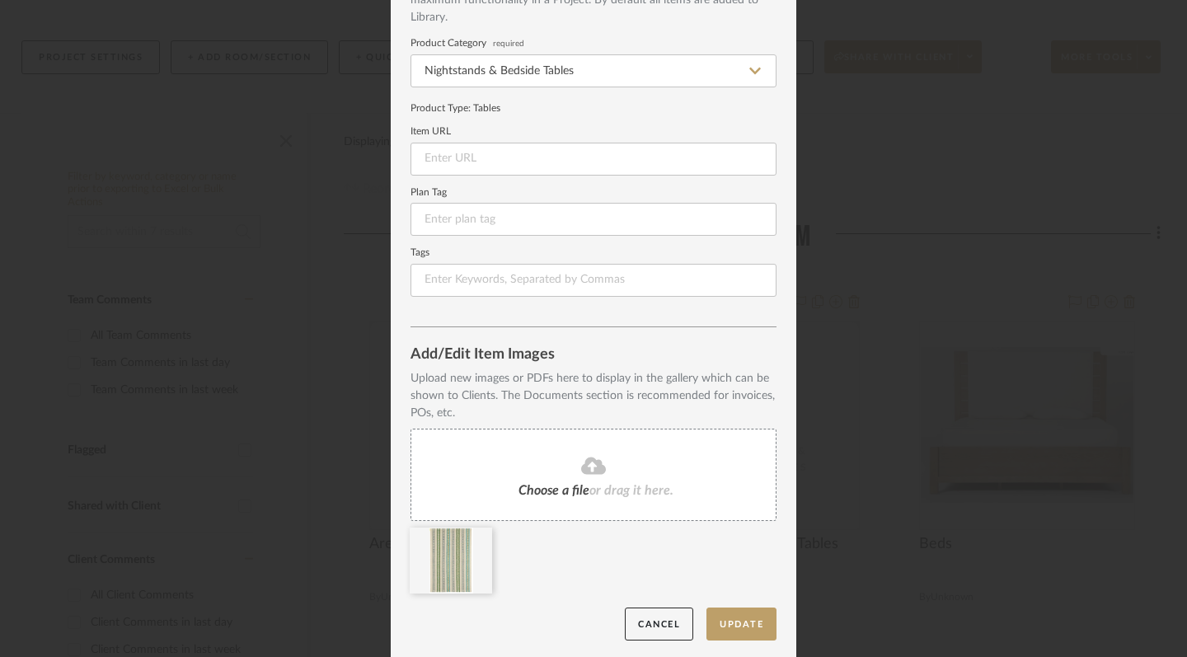
scroll to position [124, 0]
click at [474, 538] on icon at bounding box center [480, 539] width 12 height 13
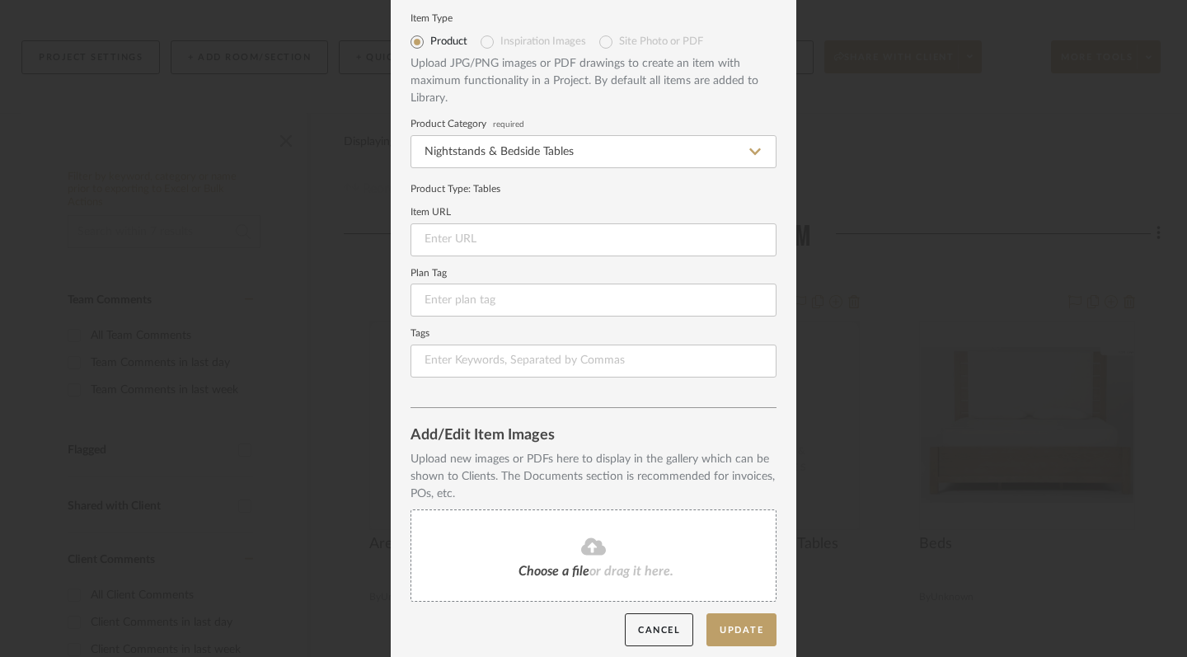
click at [577, 554] on div "Choose a file or drag it here." at bounding box center [594, 556] width 366 height 92
click at [519, 565] on span "Choose a file" at bounding box center [554, 571] width 71 height 13
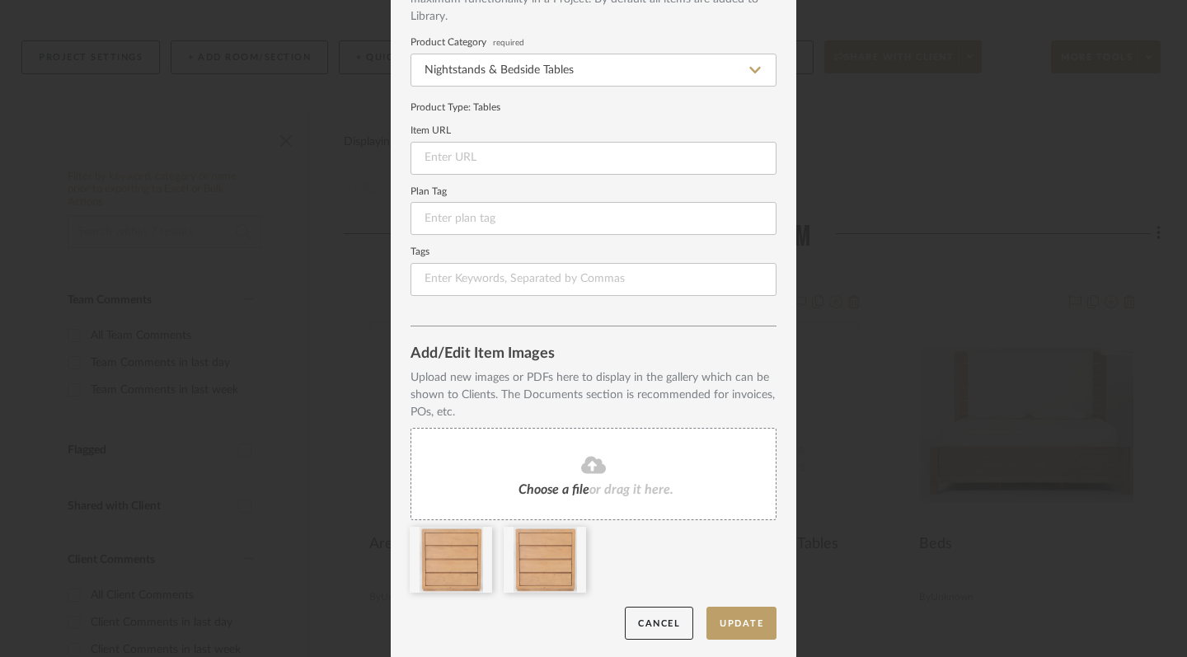
scroll to position [124, 0]
click at [739, 627] on button "Update" at bounding box center [742, 625] width 70 height 34
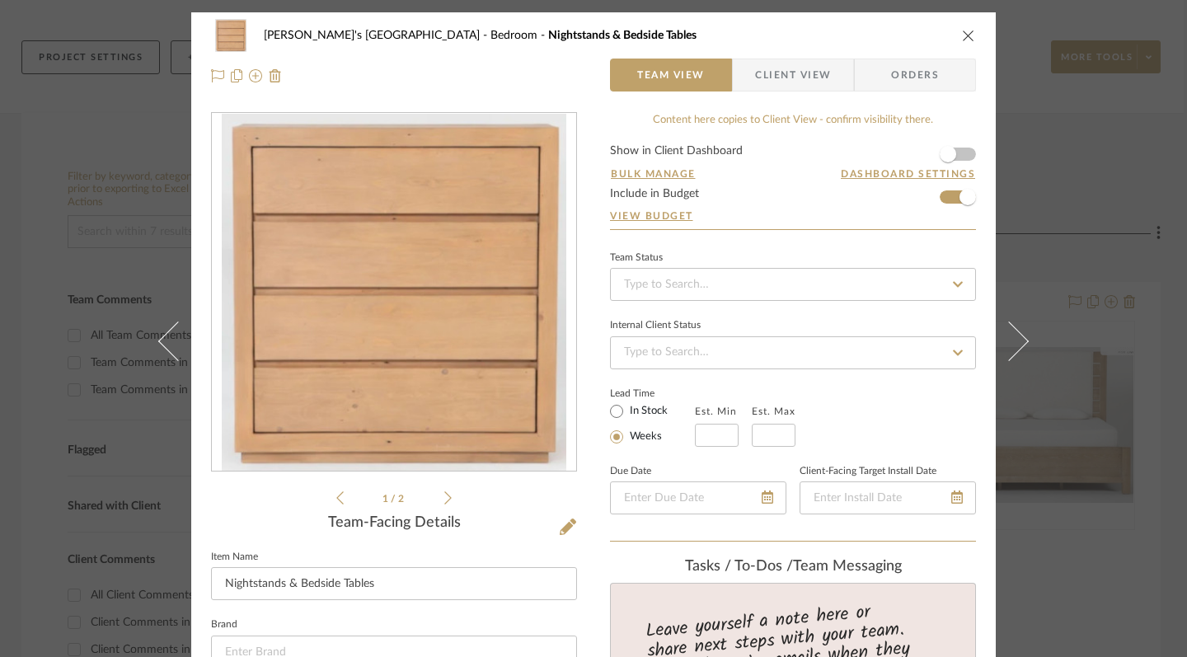
scroll to position [0, 0]
click at [964, 34] on icon "close" at bounding box center [968, 35] width 13 height 13
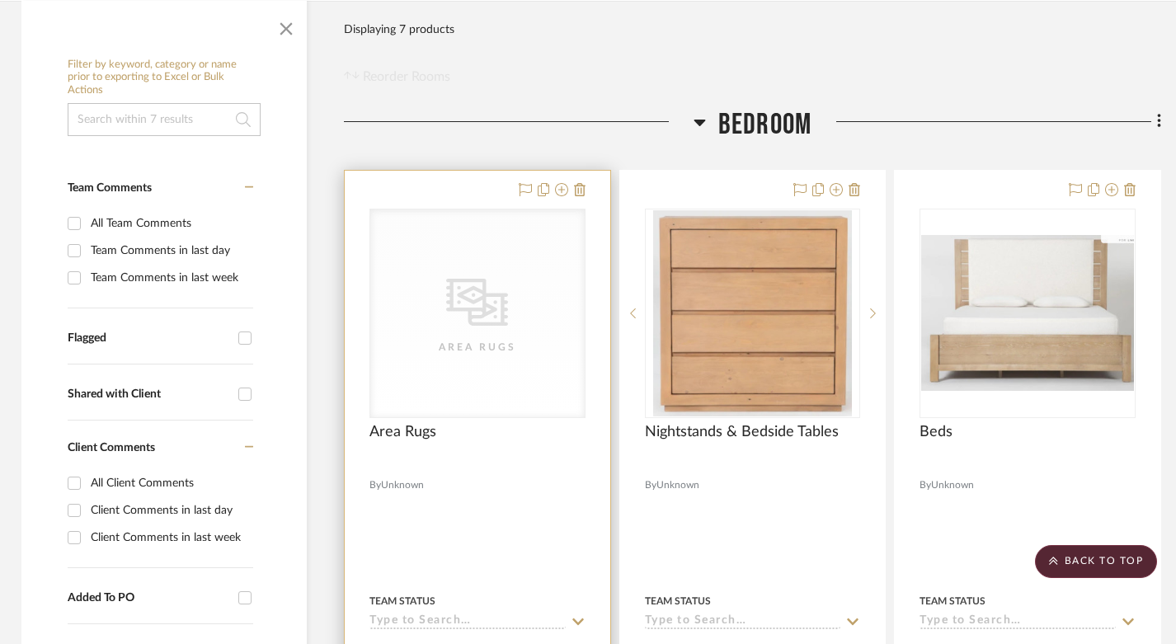
scroll to position [429, 3]
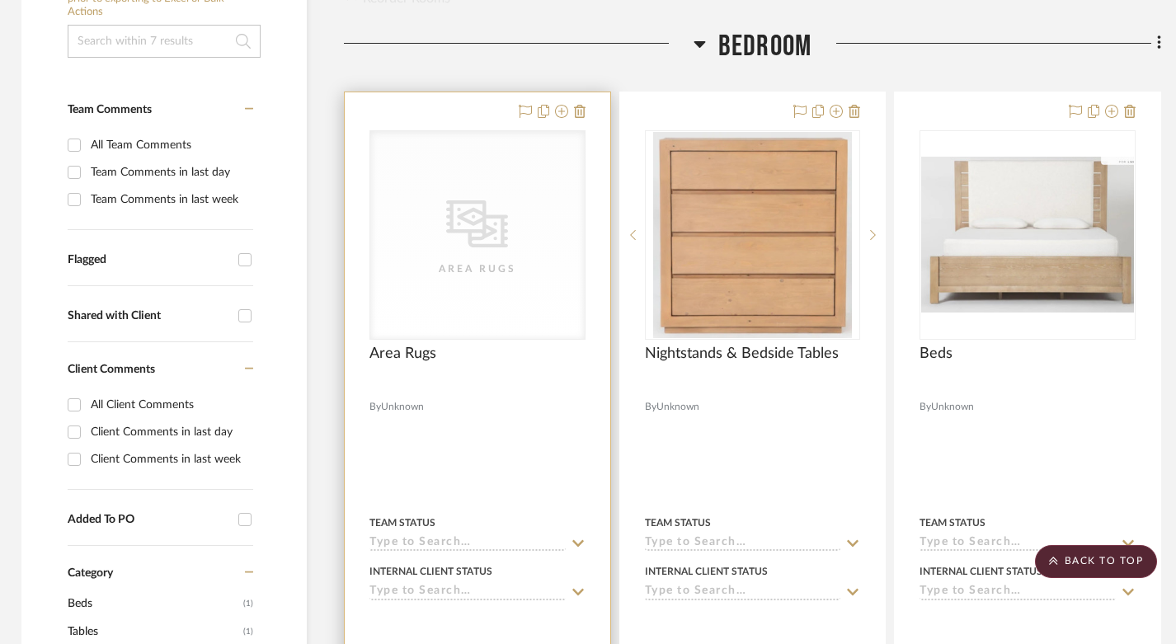
click at [481, 239] on div "CategoryIconRugs Created with Sketch. Area Rugs" at bounding box center [477, 235] width 214 height 208
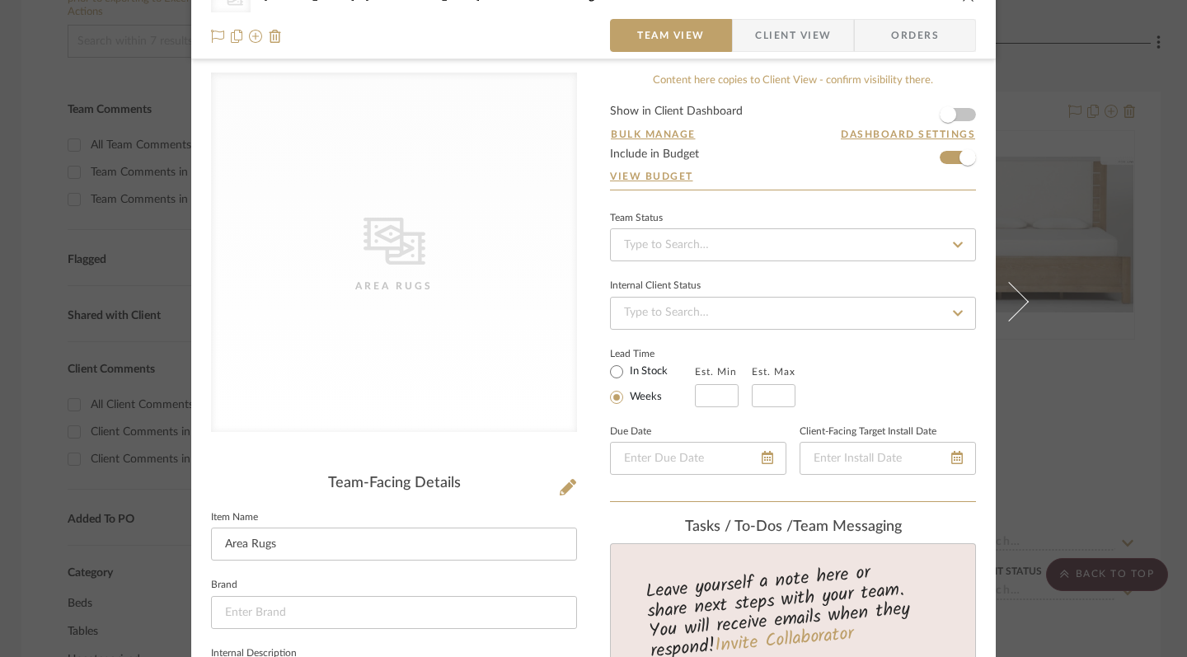
scroll to position [59, 0]
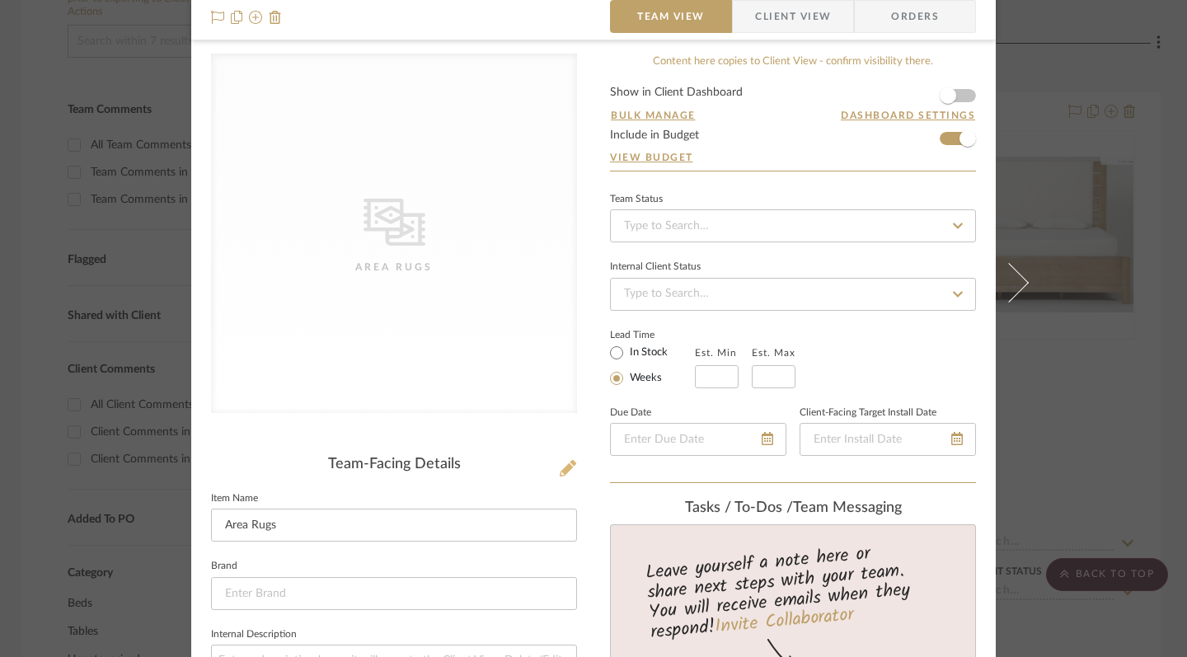
click at [565, 469] on icon at bounding box center [568, 468] width 16 height 16
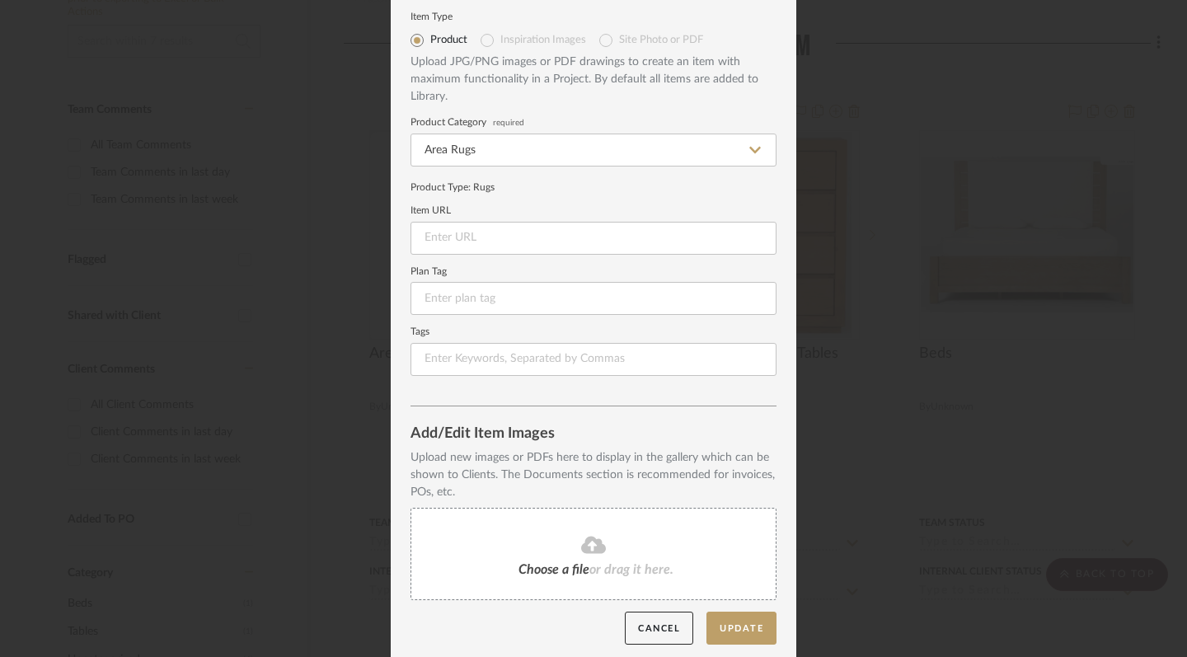
scroll to position [45, 0]
click at [594, 553] on div "Choose a file or drag it here." at bounding box center [594, 556] width 366 height 92
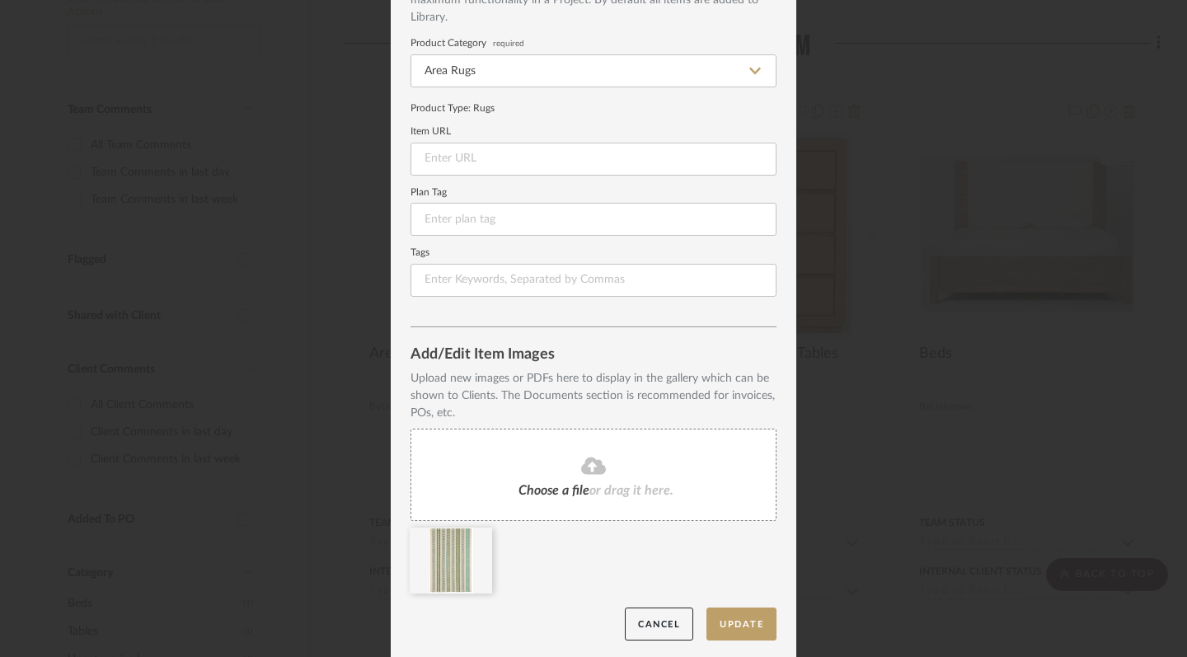
scroll to position [124, 0]
click at [741, 618] on button "Update" at bounding box center [742, 625] width 70 height 34
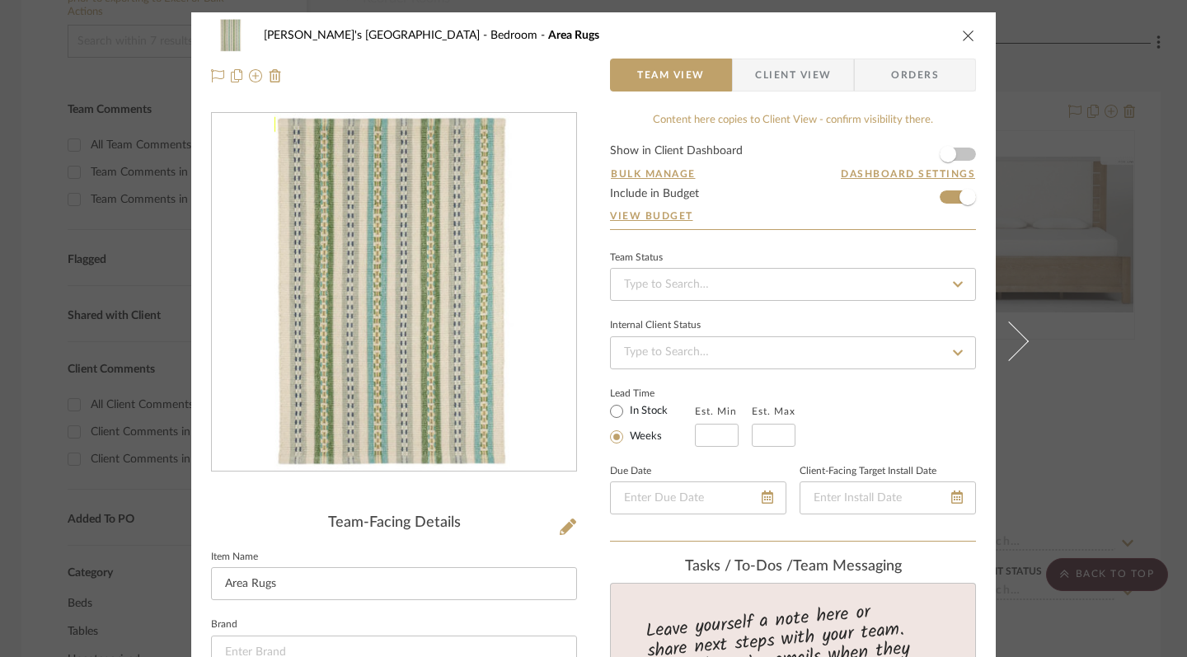
scroll to position [0, 0]
click at [962, 36] on icon "close" at bounding box center [968, 35] width 13 height 13
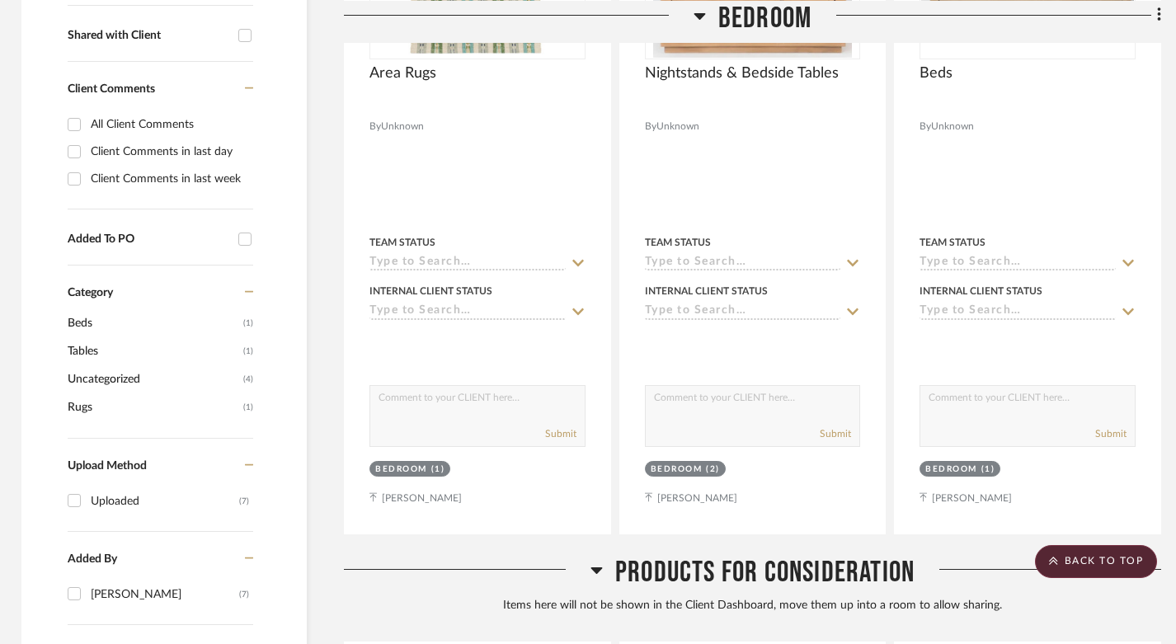
scroll to position [718, 3]
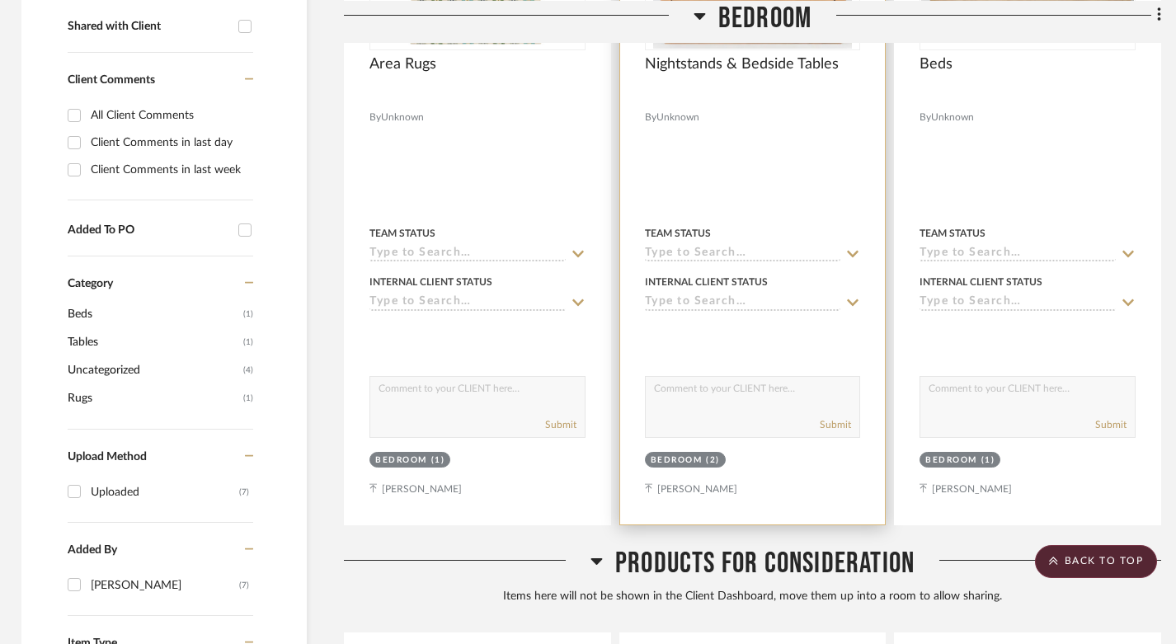
click at [695, 454] on div "Bedroom" at bounding box center [677, 460] width 52 height 12
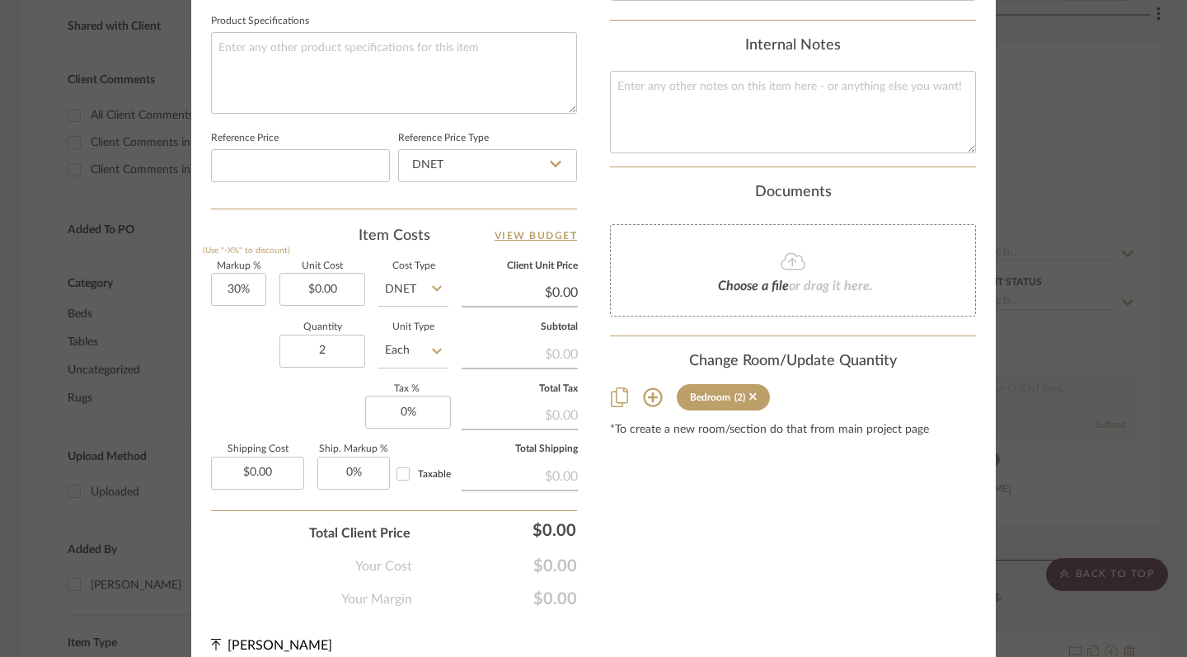
scroll to position [866, 0]
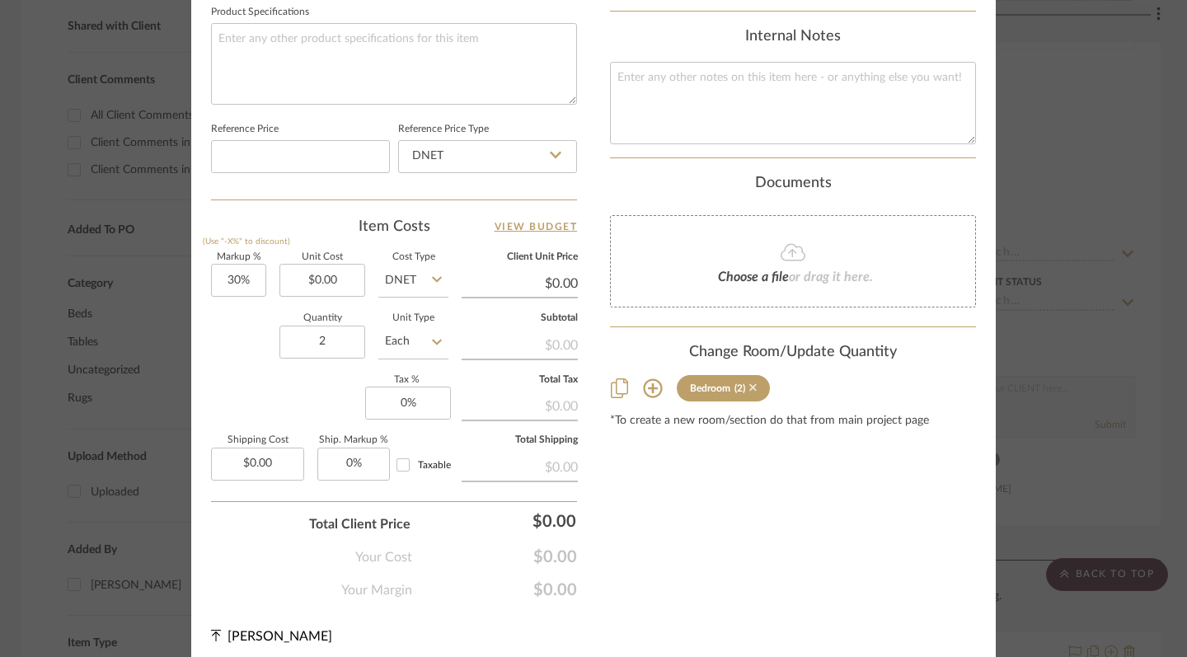
click at [749, 383] on icon at bounding box center [752, 386] width 7 height 7
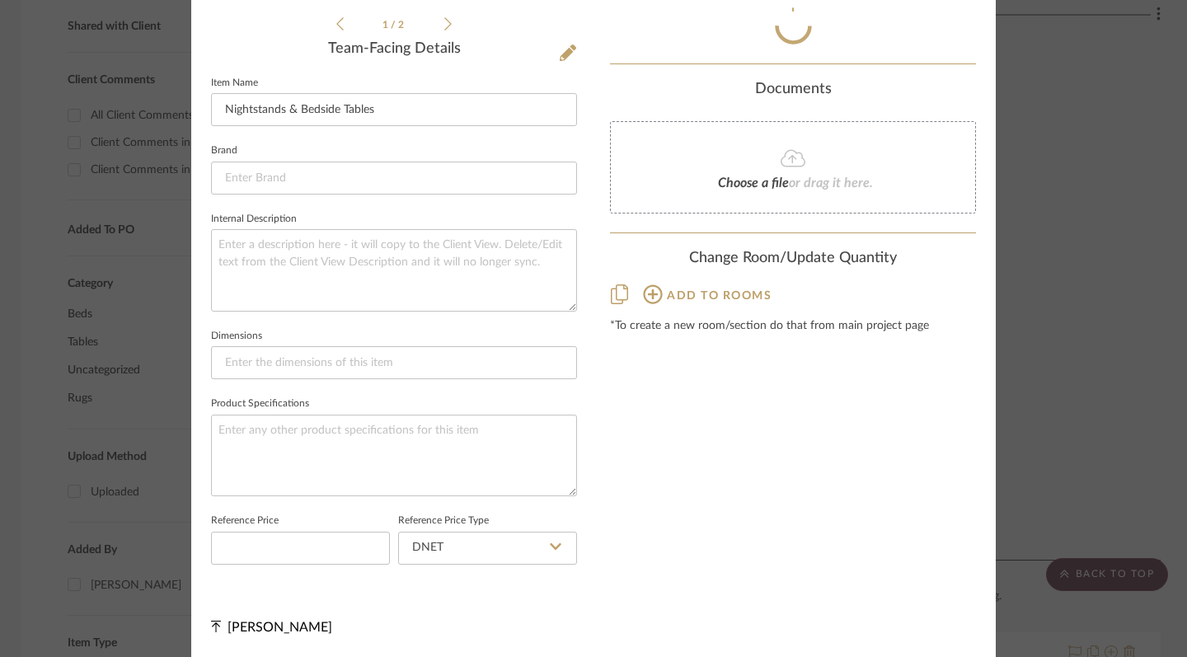
scroll to position [470, 0]
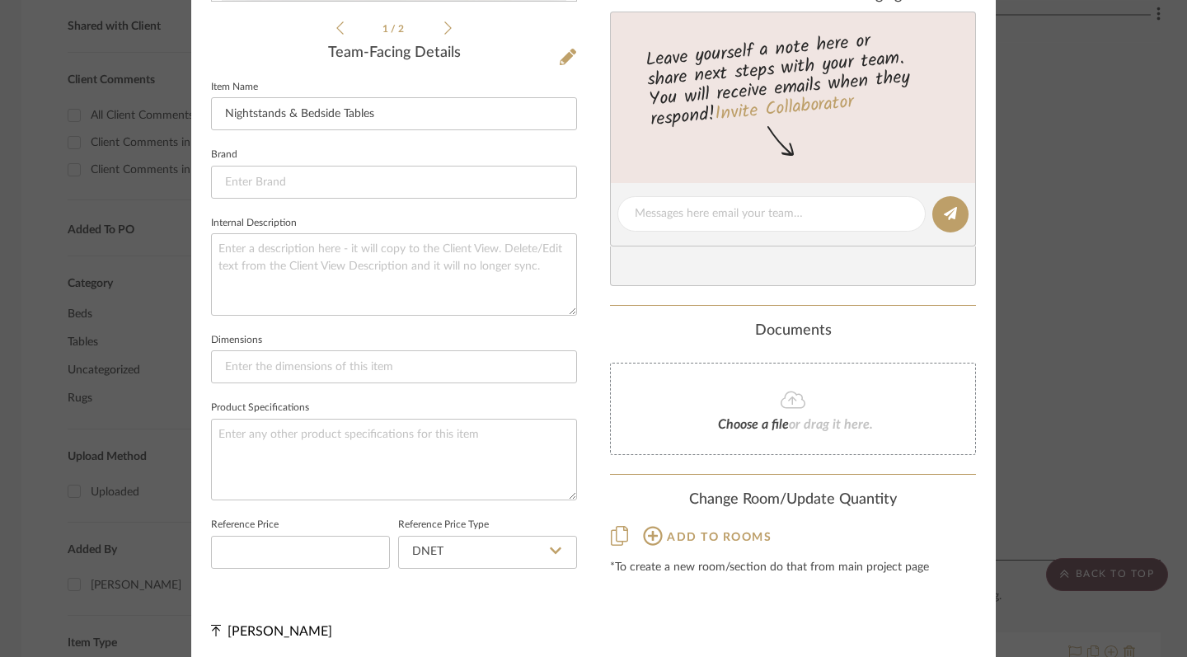
click at [649, 530] on icon at bounding box center [652, 535] width 19 height 19
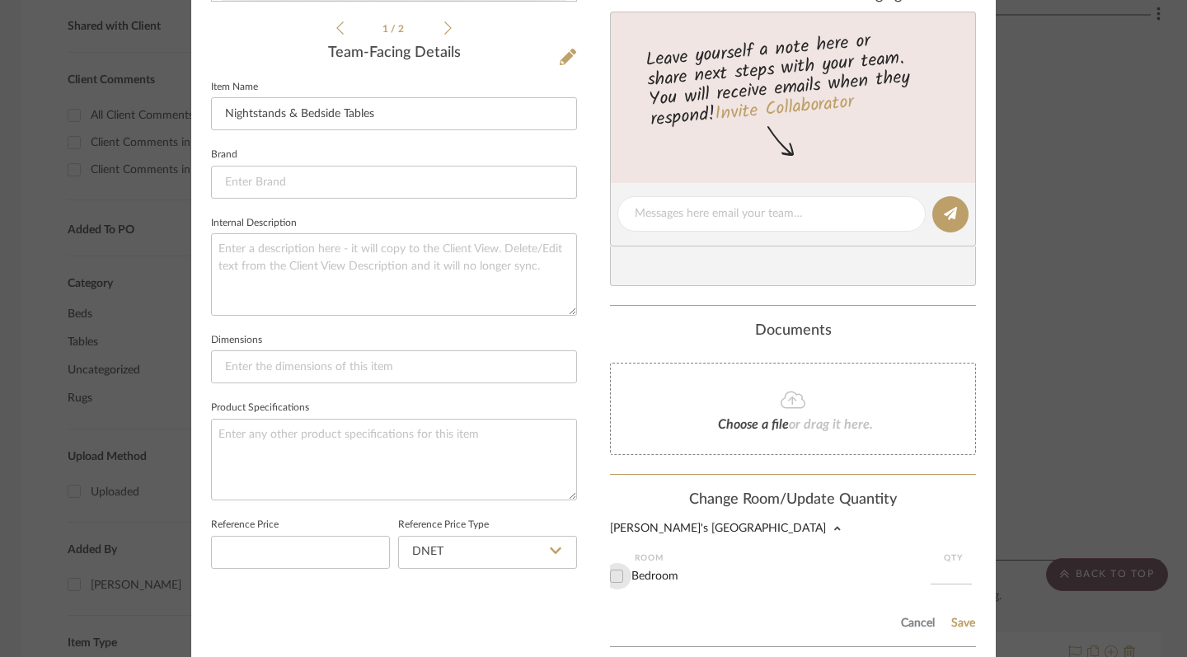
click at [613, 571] on input "Bedroom" at bounding box center [617, 576] width 26 height 26
checkbox input "true"
type input "1"
click at [961, 617] on button "Save" at bounding box center [964, 623] width 26 height 13
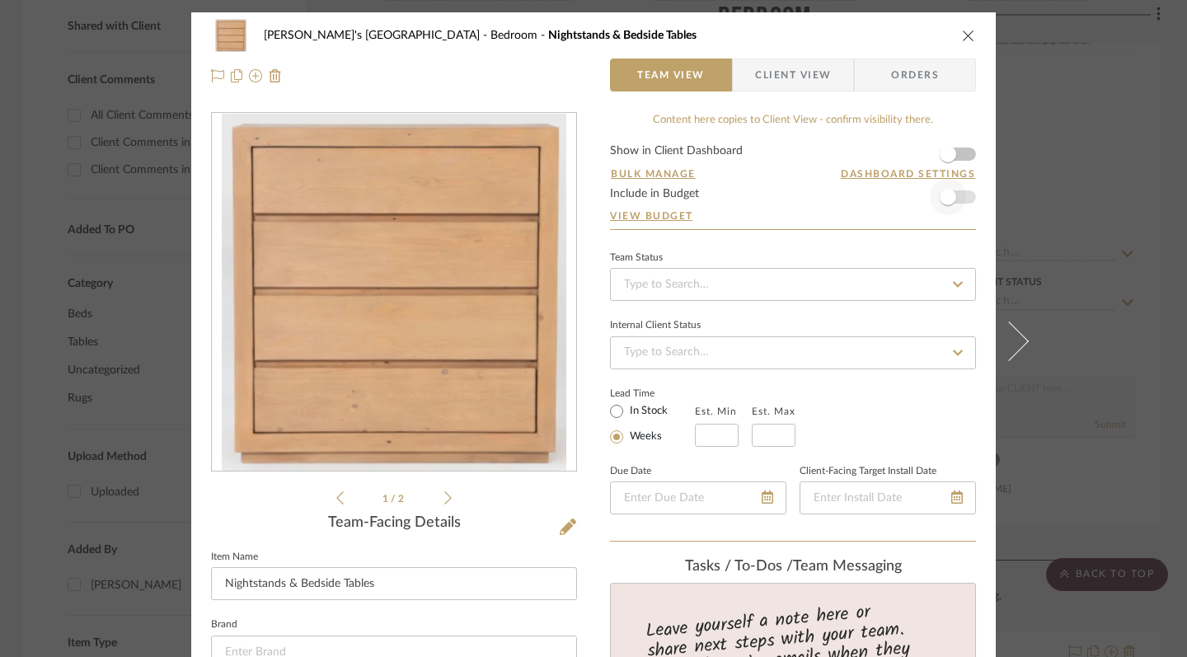
scroll to position [0, 0]
click at [966, 37] on icon "close" at bounding box center [968, 35] width 13 height 13
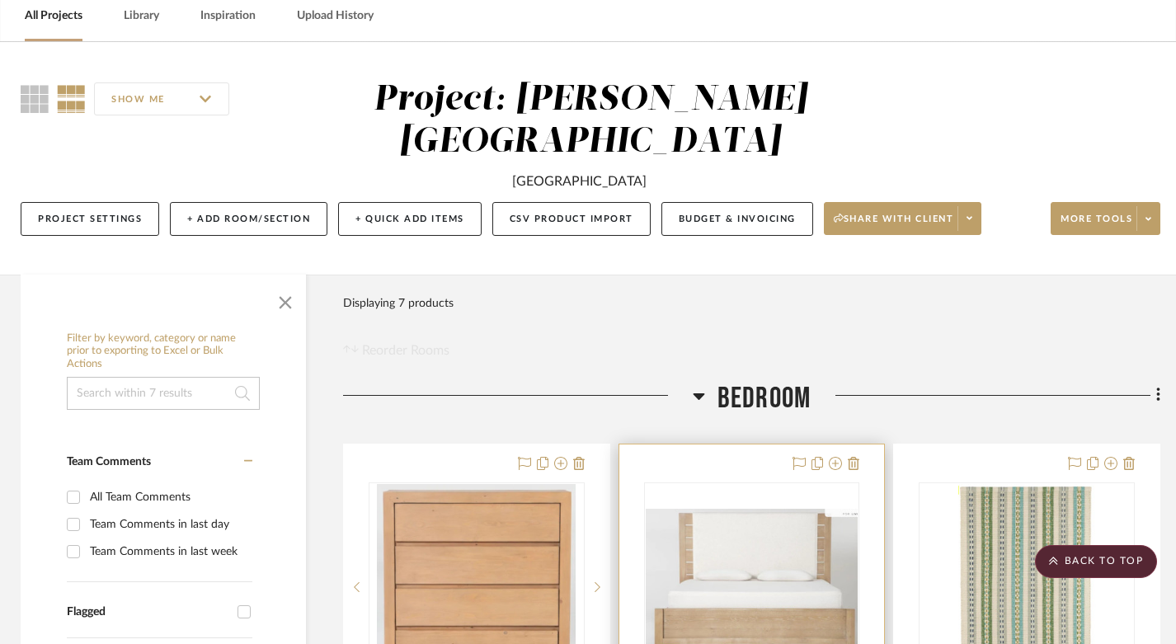
scroll to position [48, 4]
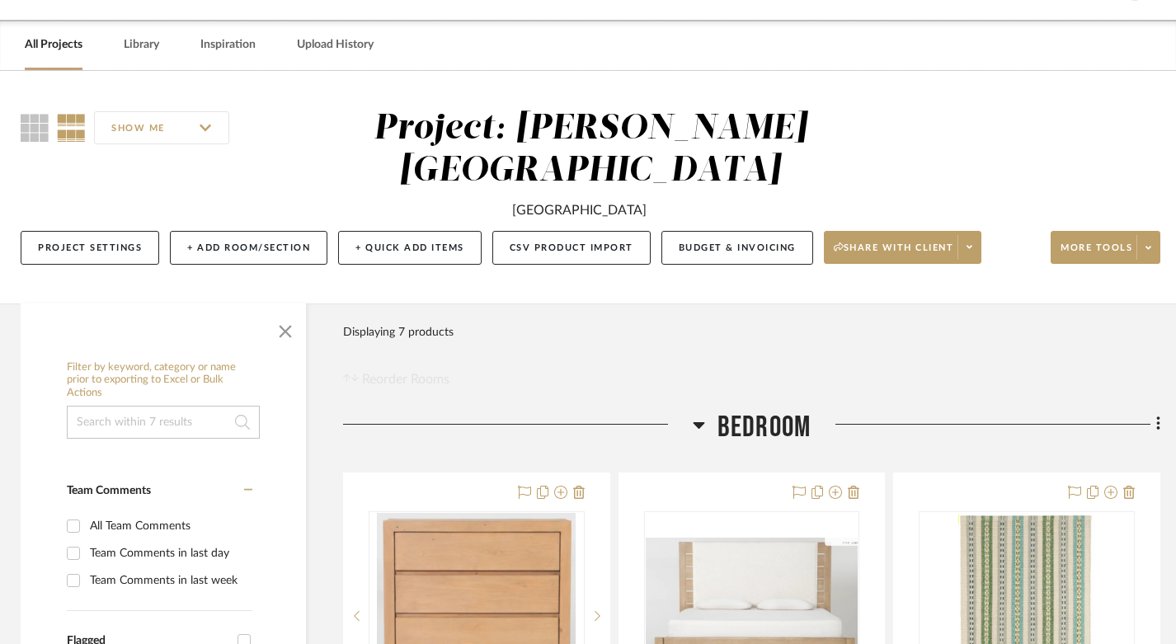
click at [698, 422] on icon at bounding box center [699, 425] width 12 height 7
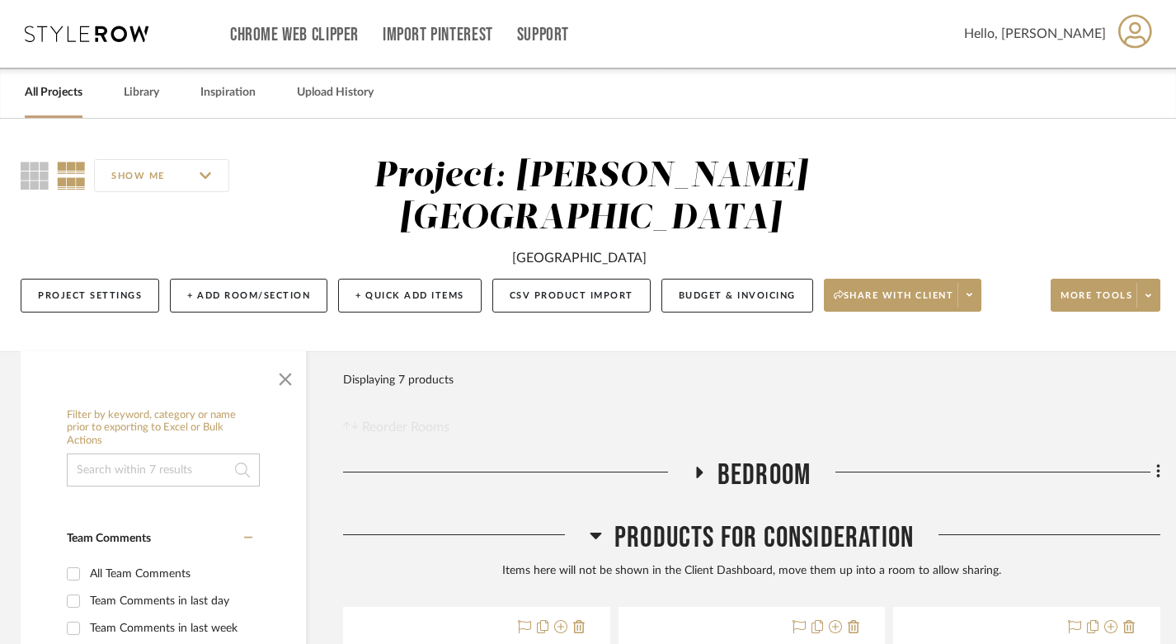
scroll to position [0, 4]
click at [132, 97] on link "Library" at bounding box center [141, 93] width 35 height 22
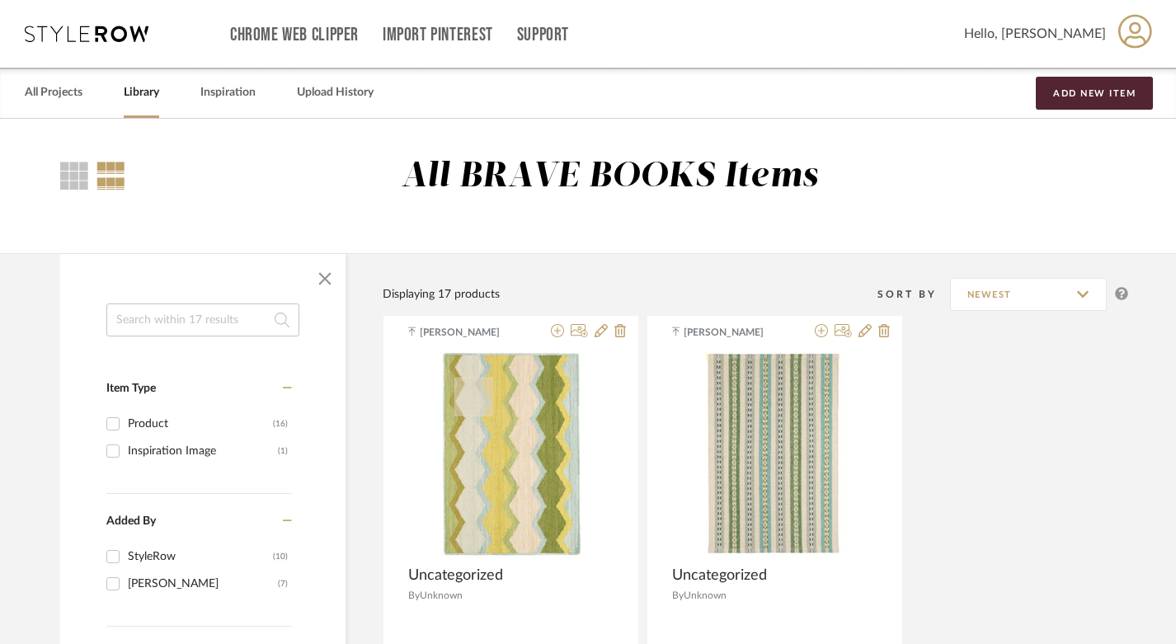
scroll to position [0, 1]
click at [231, 84] on link "Inspiration" at bounding box center [227, 93] width 55 height 22
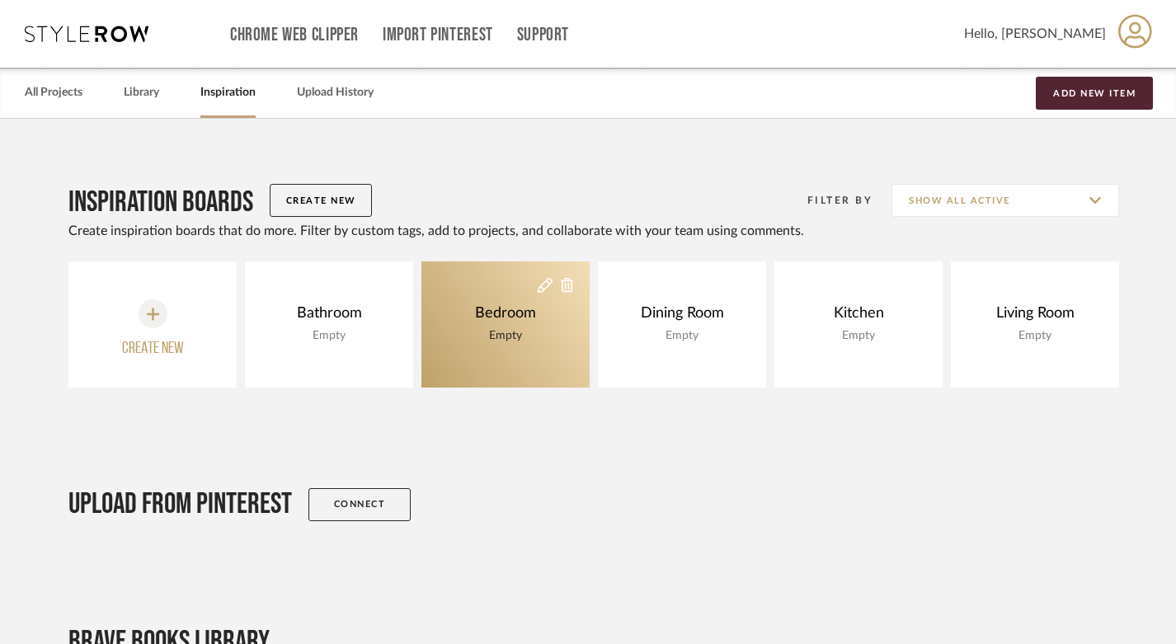
click at [525, 334] on div "Empty" at bounding box center [505, 335] width 69 height 18
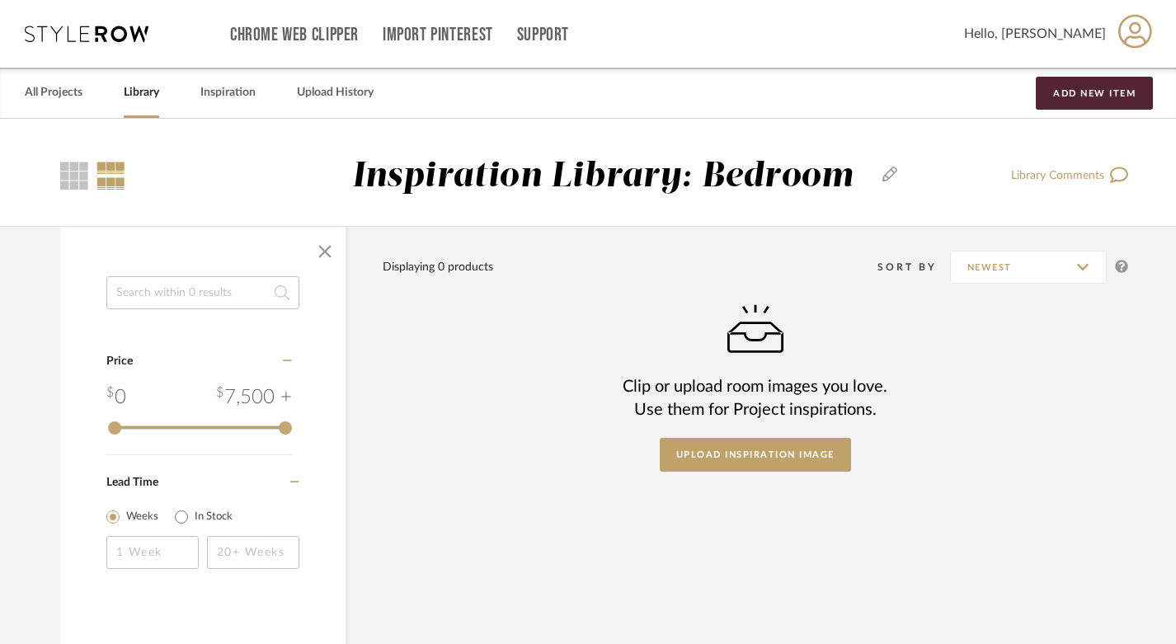
scroll to position [0, 1]
click at [36, 88] on link "All Projects" at bounding box center [54, 93] width 58 height 22
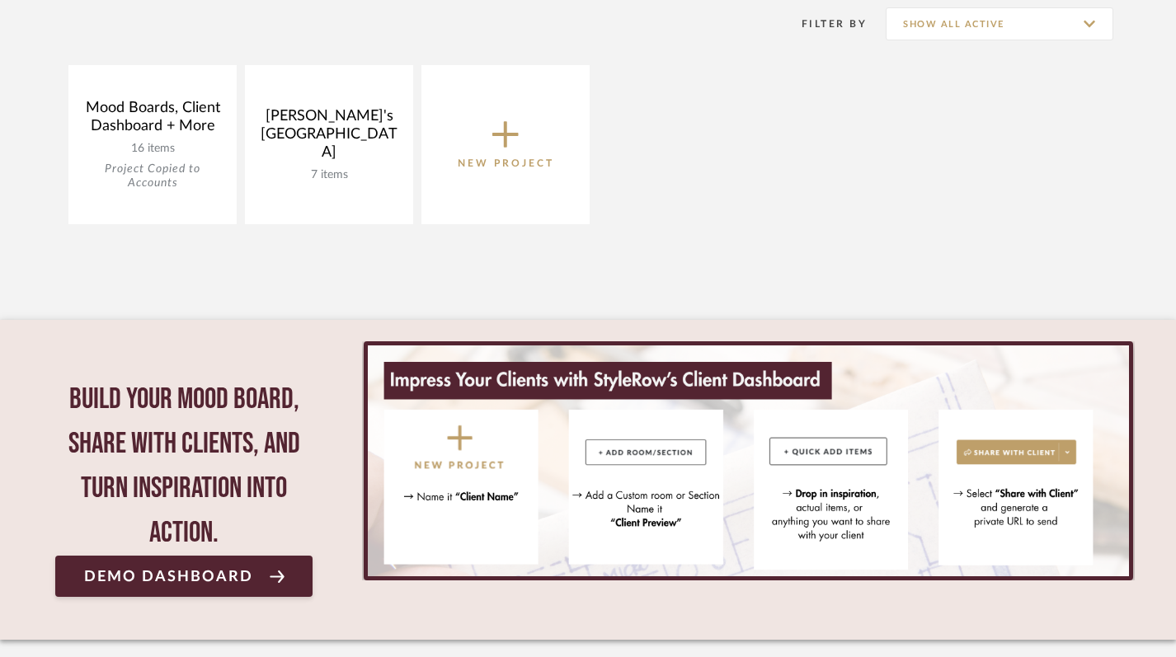
scroll to position [341, 0]
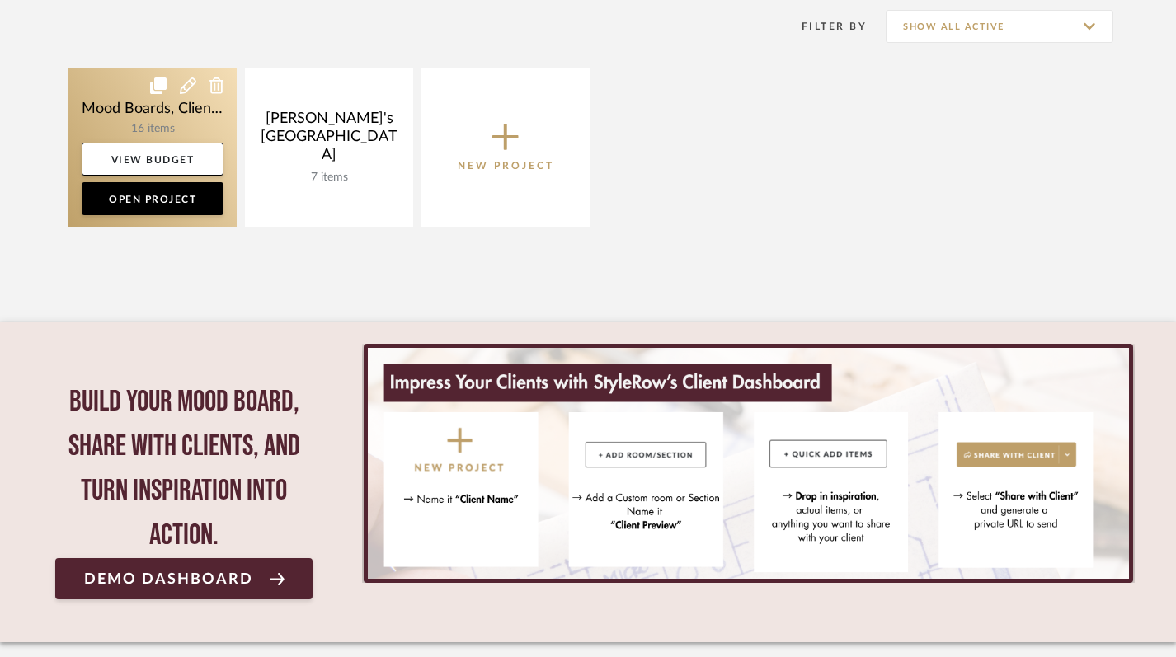
click at [187, 118] on link at bounding box center [152, 147] width 168 height 159
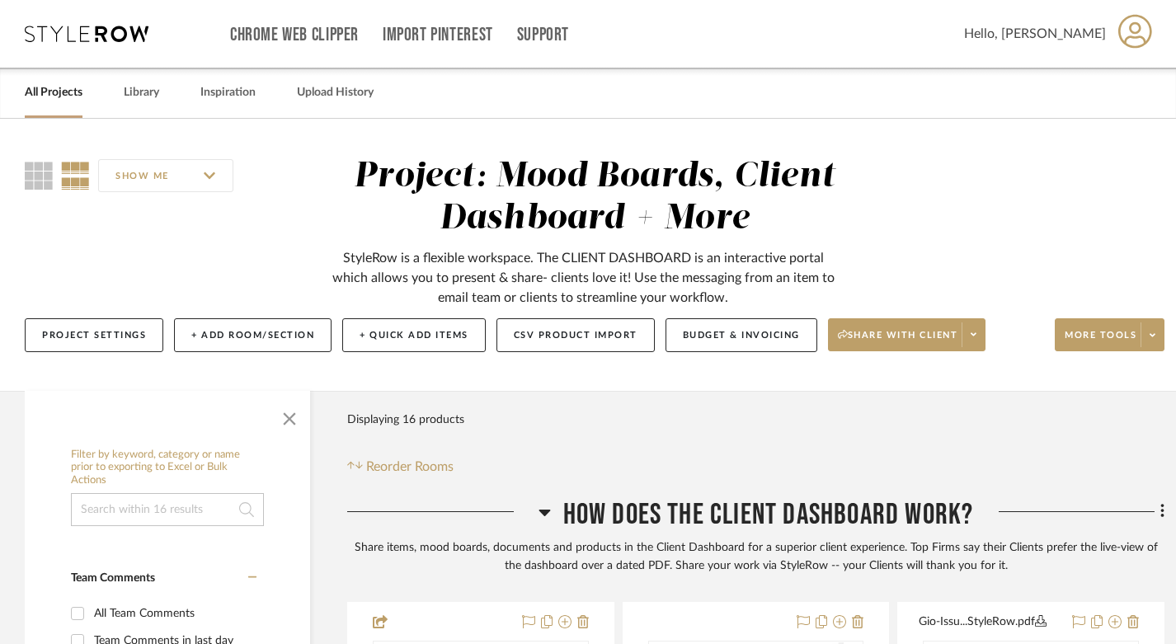
click at [45, 96] on link "All Projects" at bounding box center [54, 93] width 58 height 22
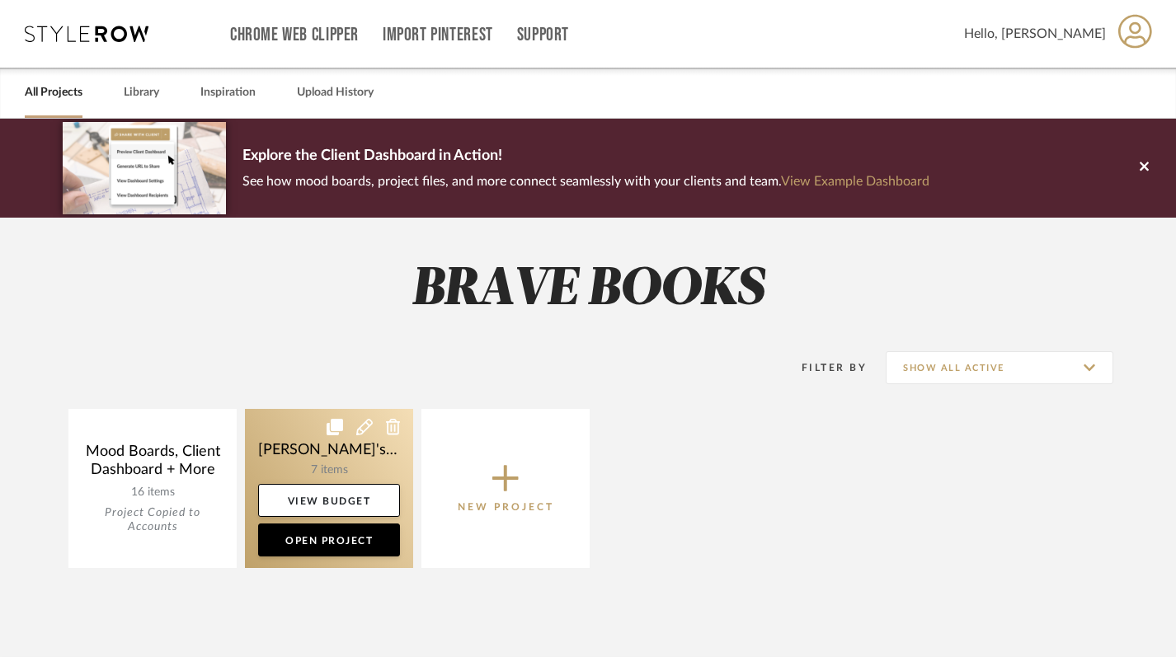
click at [352, 470] on link at bounding box center [329, 488] width 168 height 159
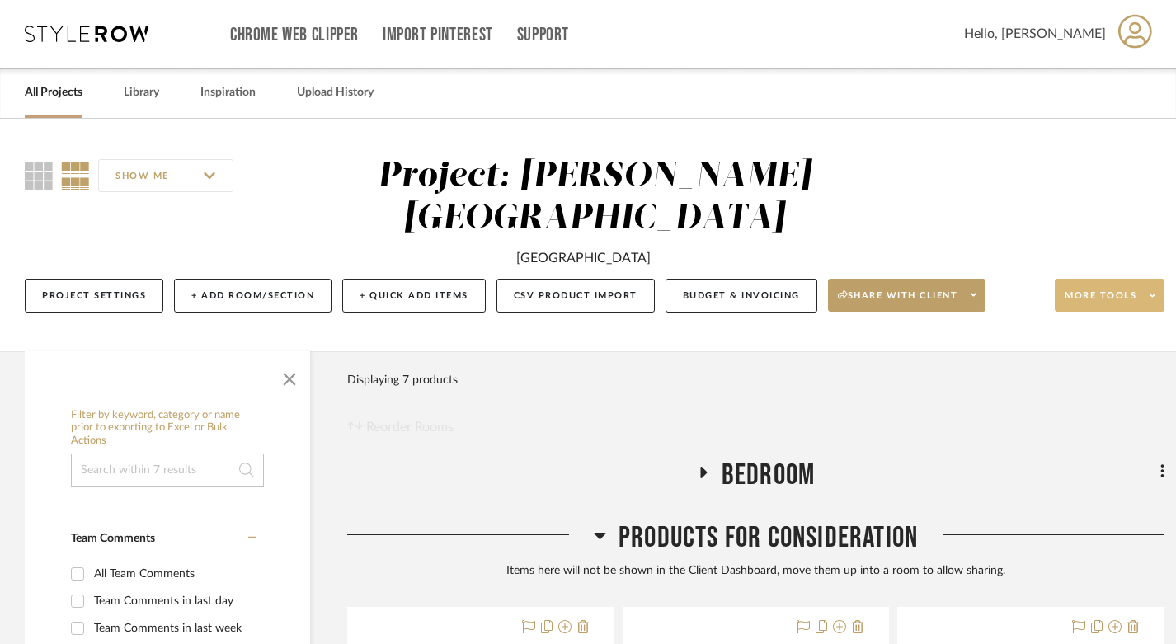
click at [1150, 291] on icon at bounding box center [1152, 295] width 6 height 9
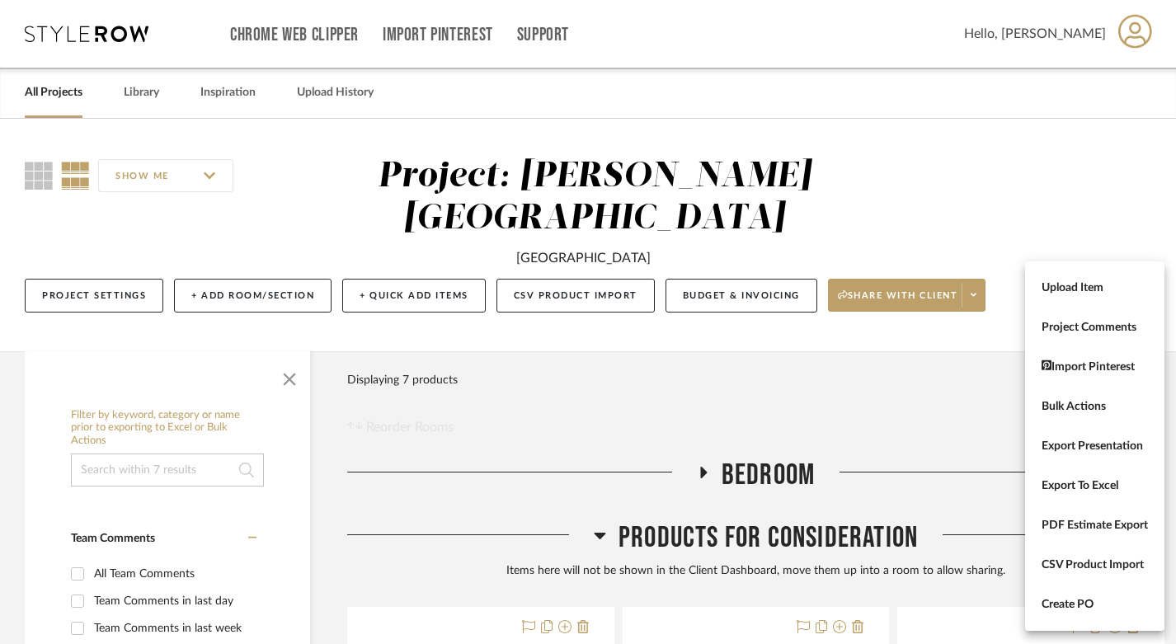
click at [896, 313] on div at bounding box center [588, 322] width 1176 height 644
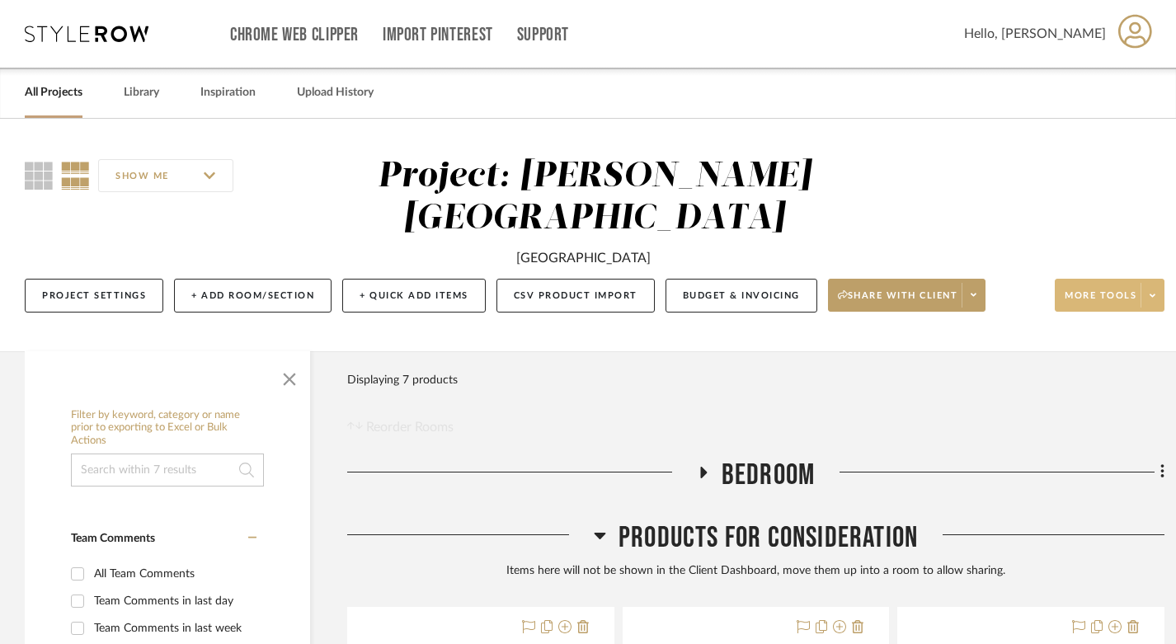
click at [748, 458] on span "Bedroom" at bounding box center [767, 475] width 93 height 35
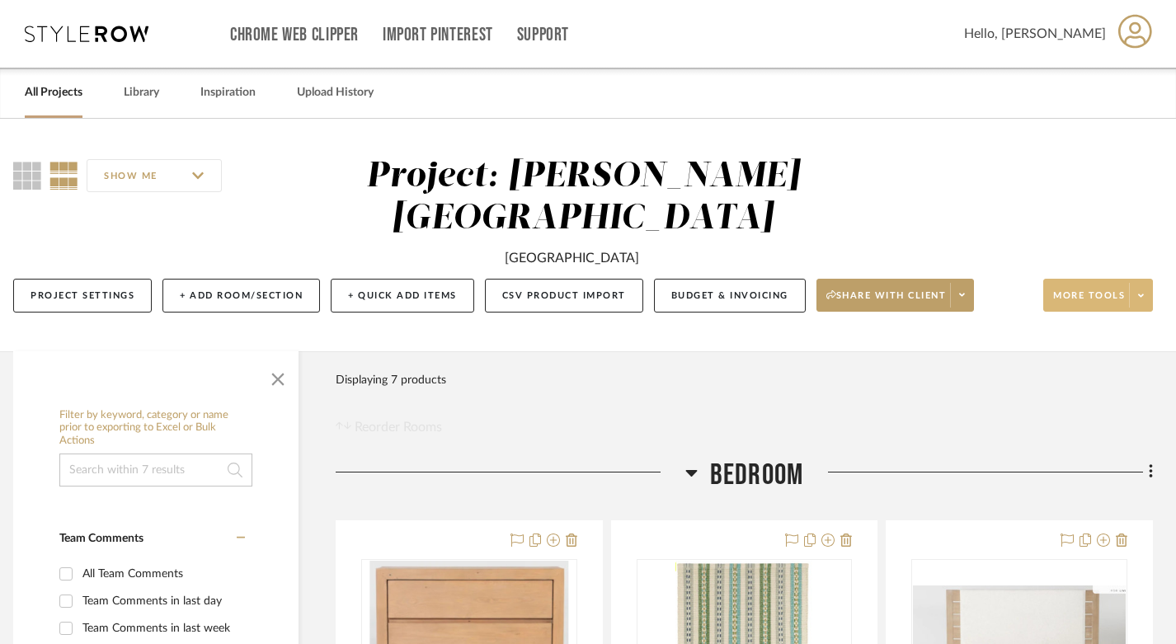
scroll to position [0, 12]
click at [1145, 283] on span at bounding box center [1140, 295] width 23 height 25
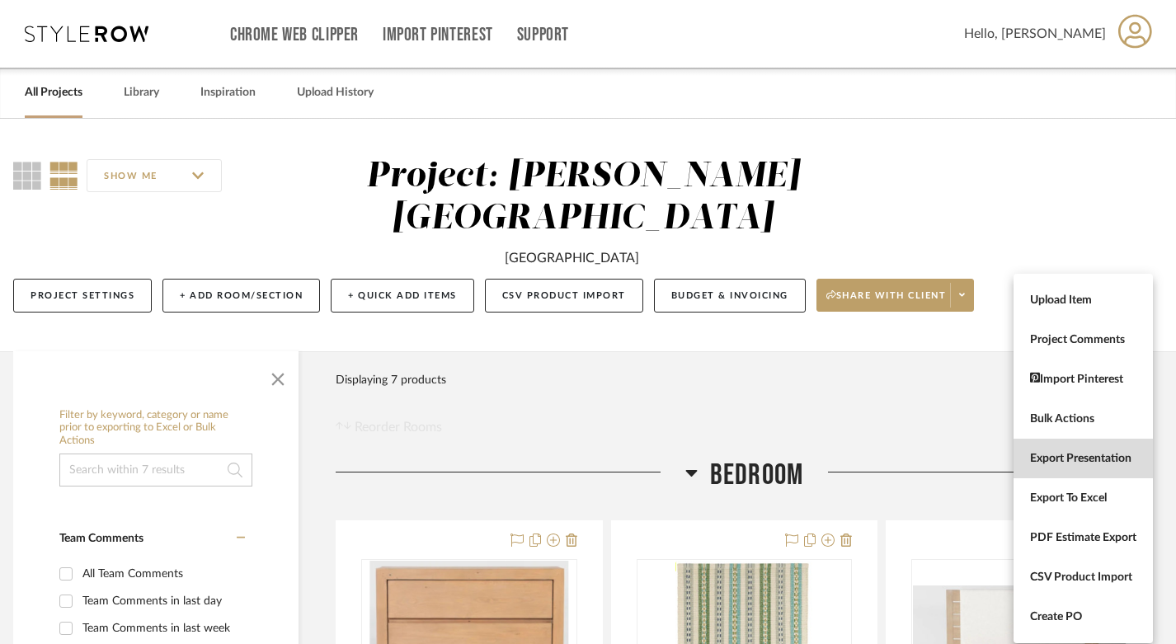
click at [1084, 459] on span "Export Presentation" at bounding box center [1083, 459] width 106 height 14
